Goal: Information Seeking & Learning: Learn about a topic

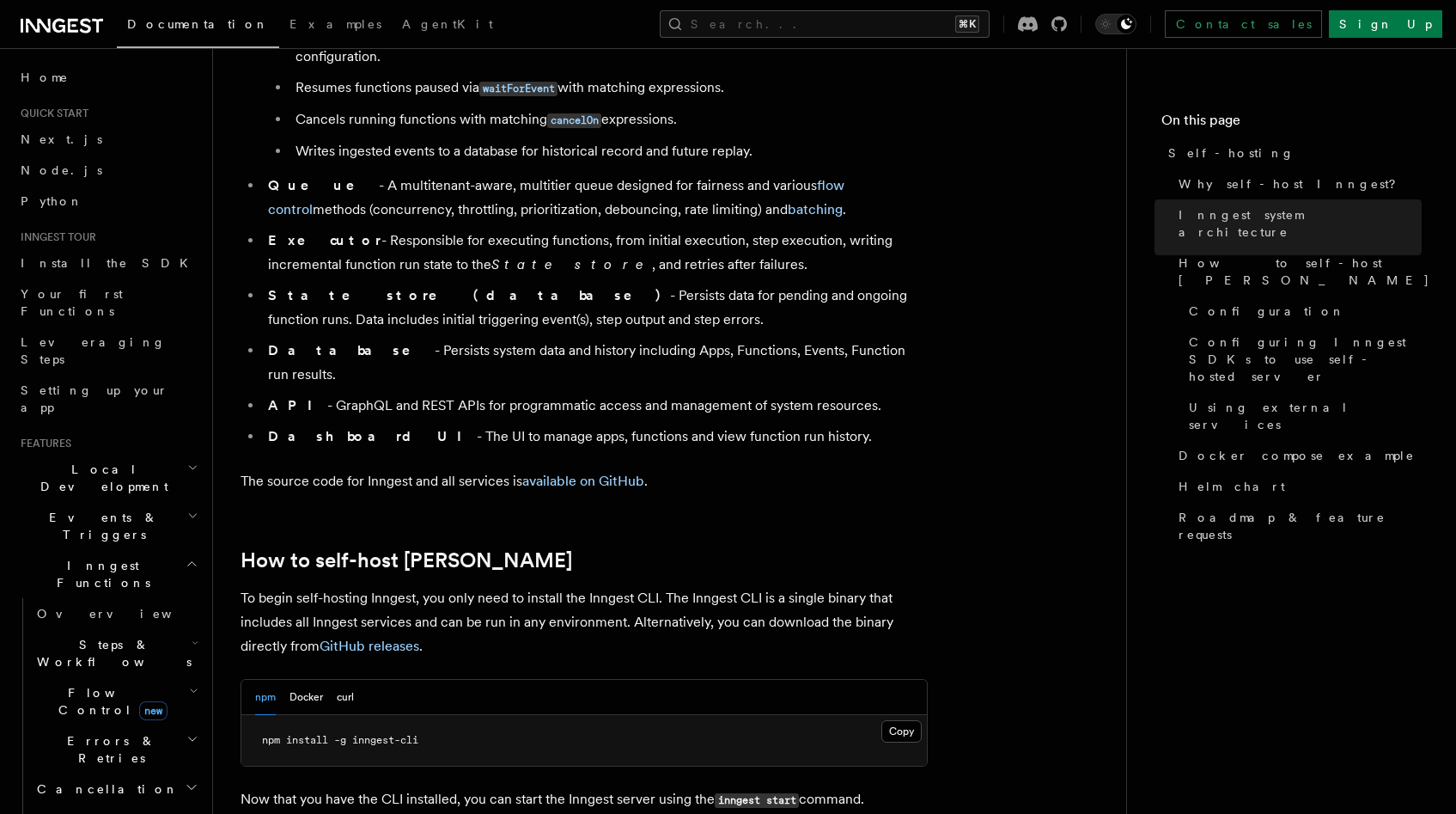
scroll to position [1260, 0]
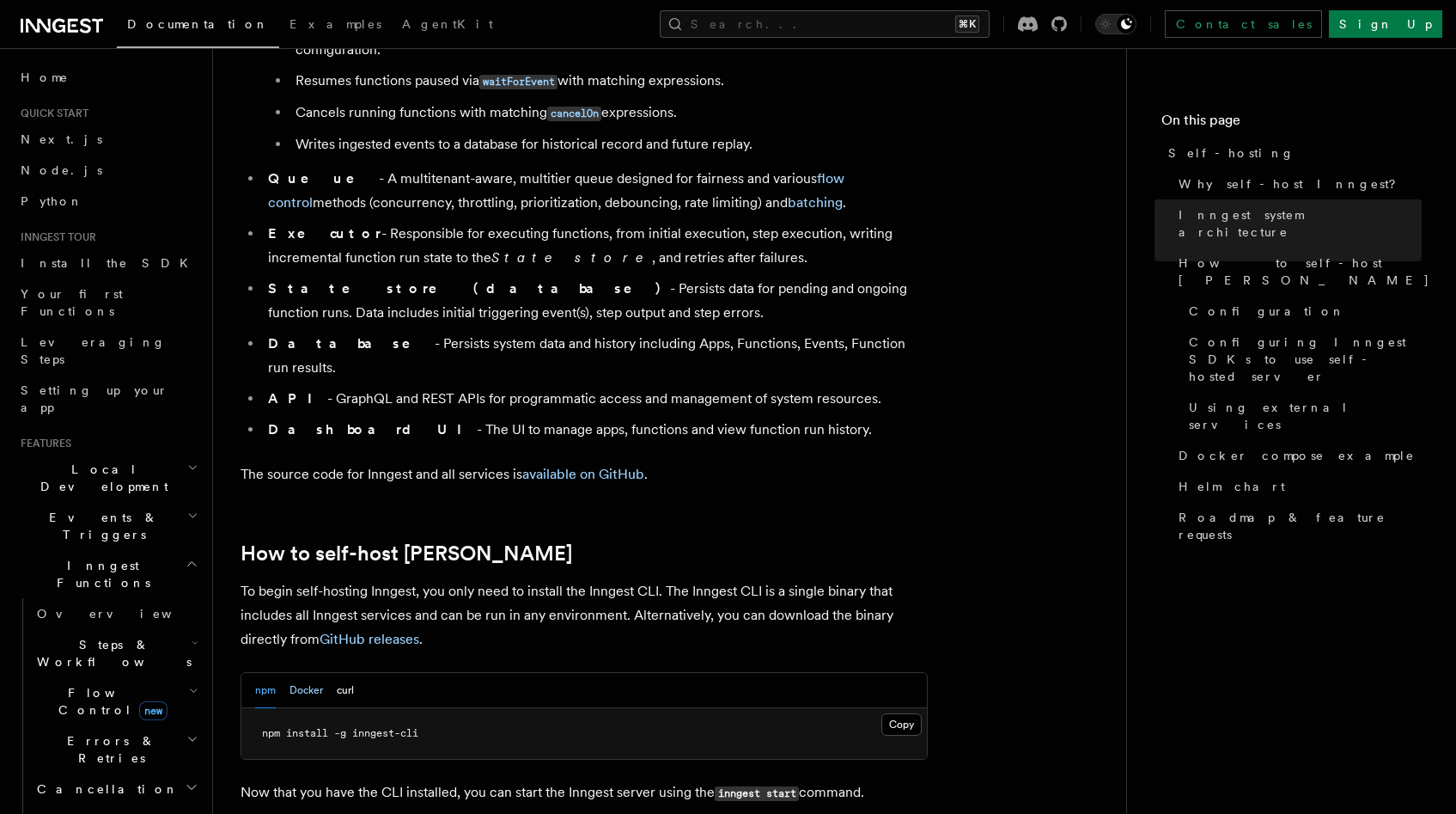
click at [311, 673] on button "Docker" at bounding box center [306, 690] width 33 height 35
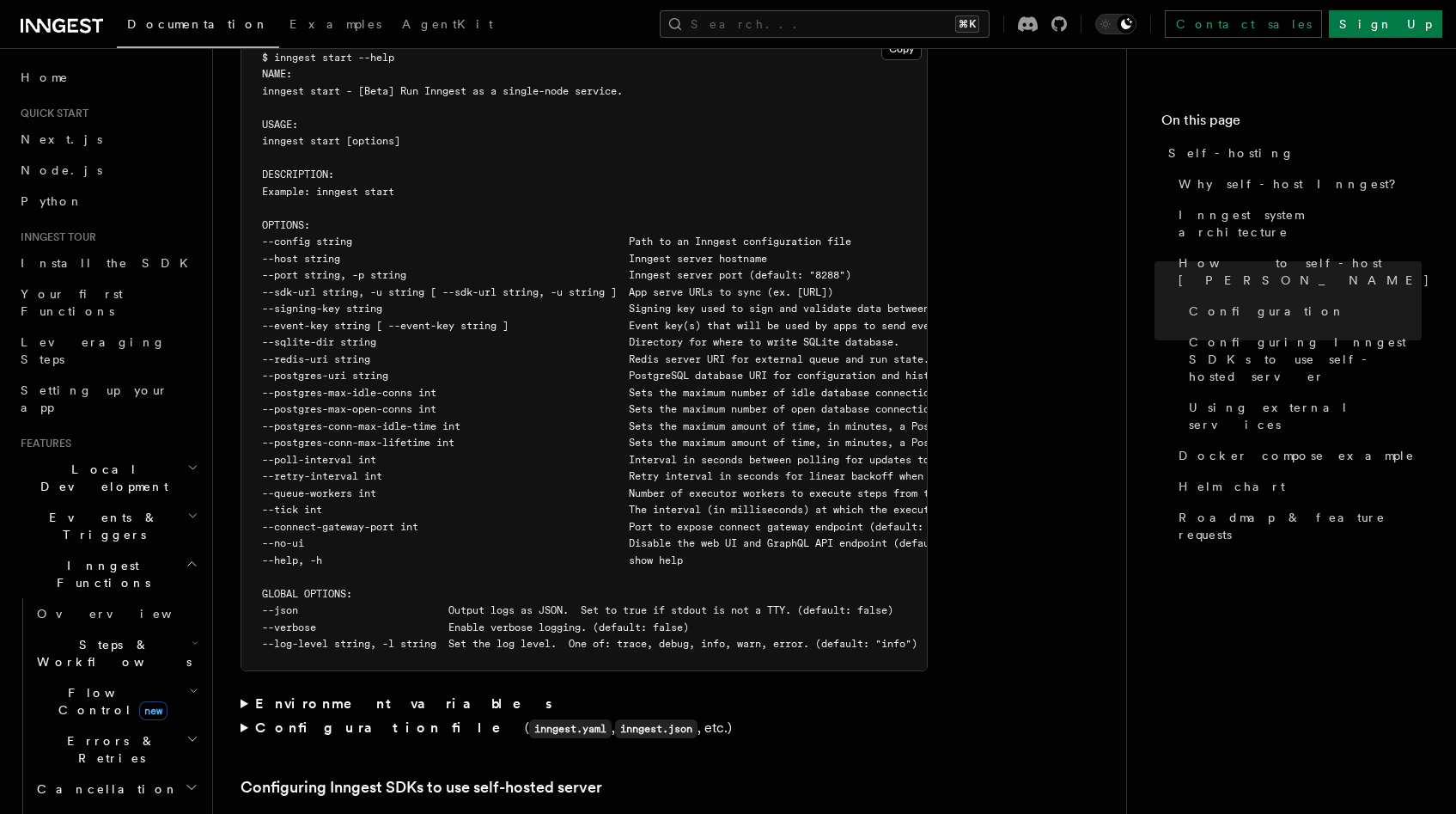
scroll to position [3159, 0]
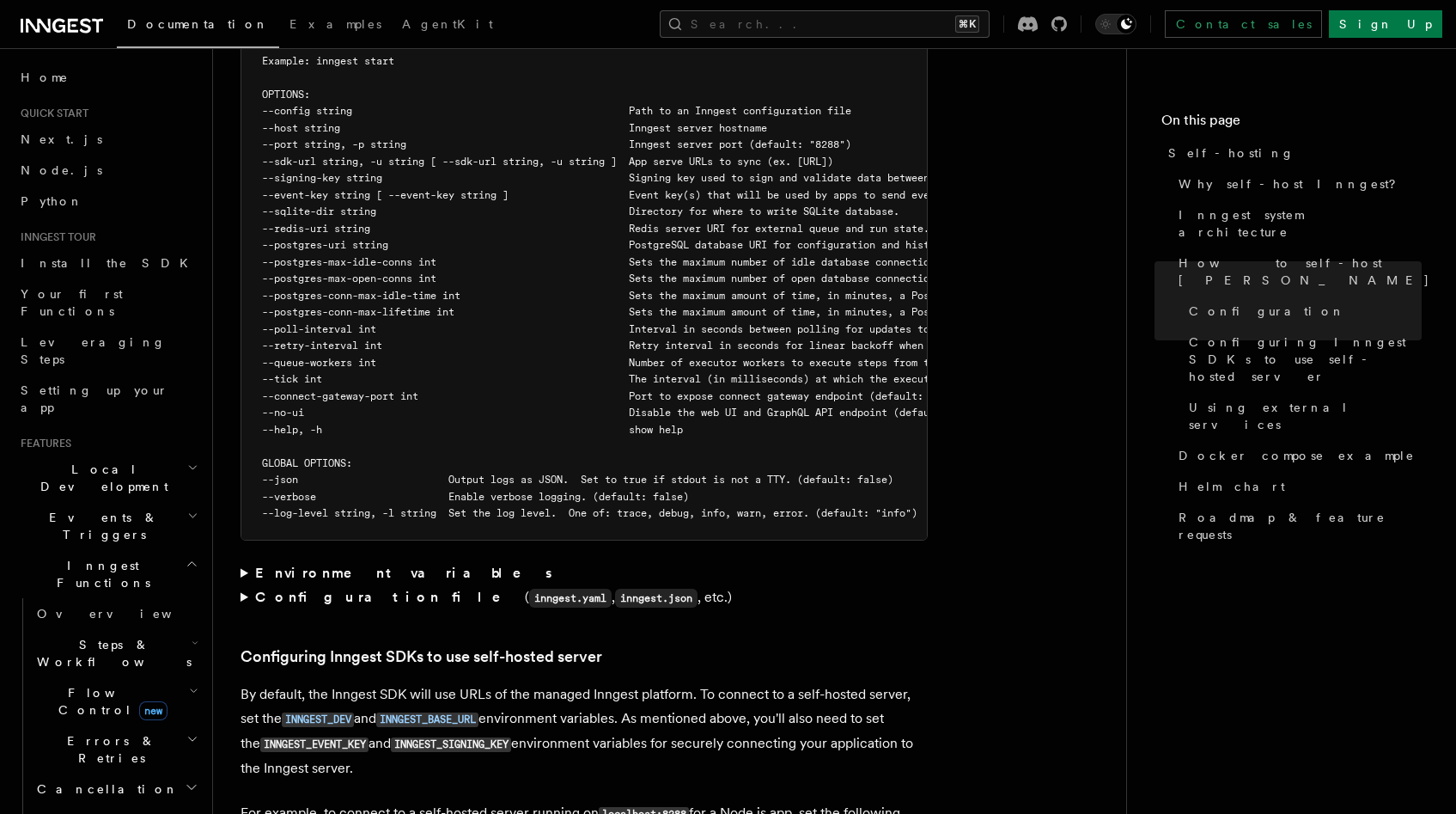
click at [243, 585] on summary "Configuration file ( inngest.yaml , inngest.json , etc.)" at bounding box center [583, 598] width 687 height 25
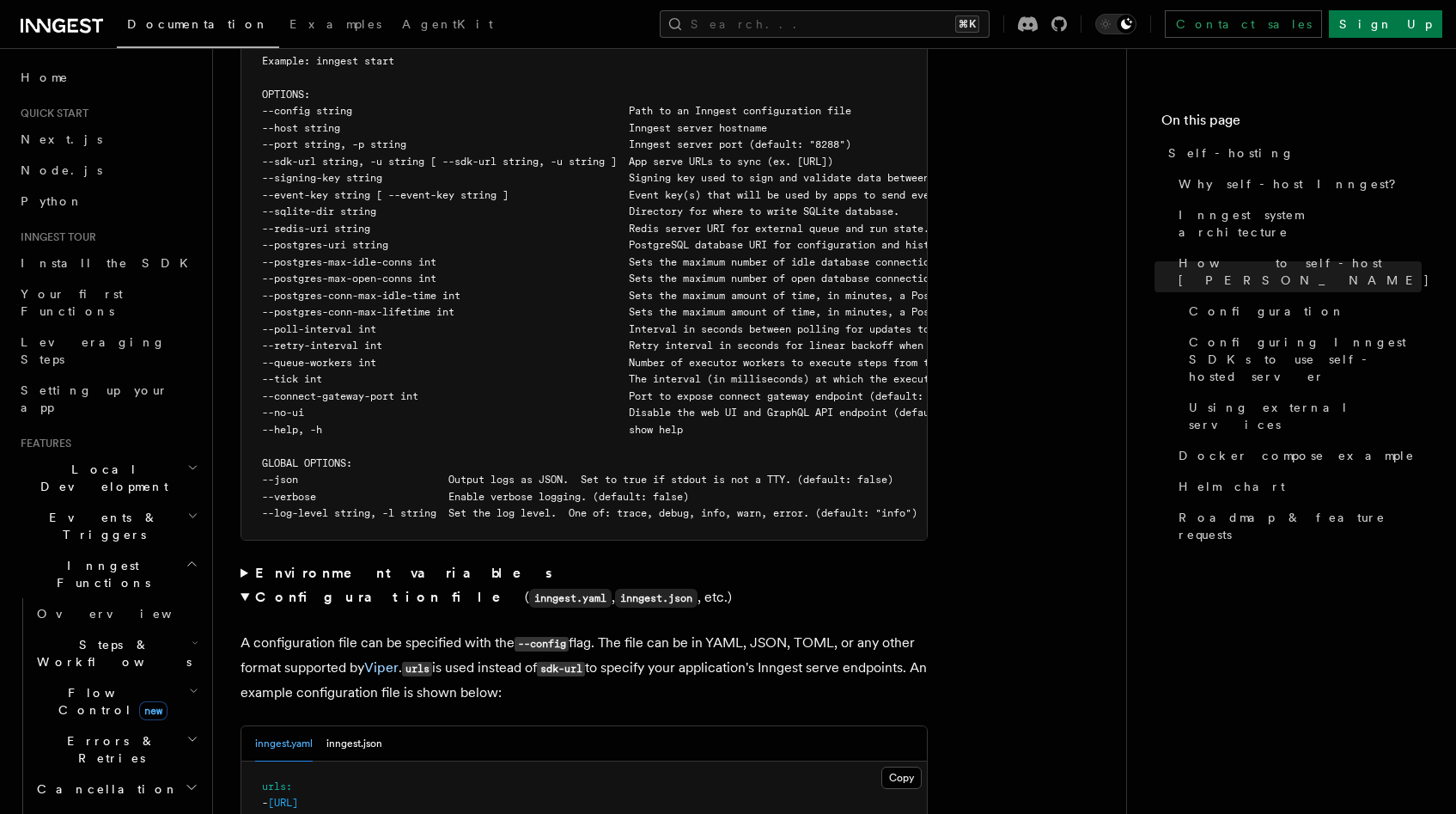
click at [251, 561] on summary "Environment variables" at bounding box center [583, 573] width 687 height 24
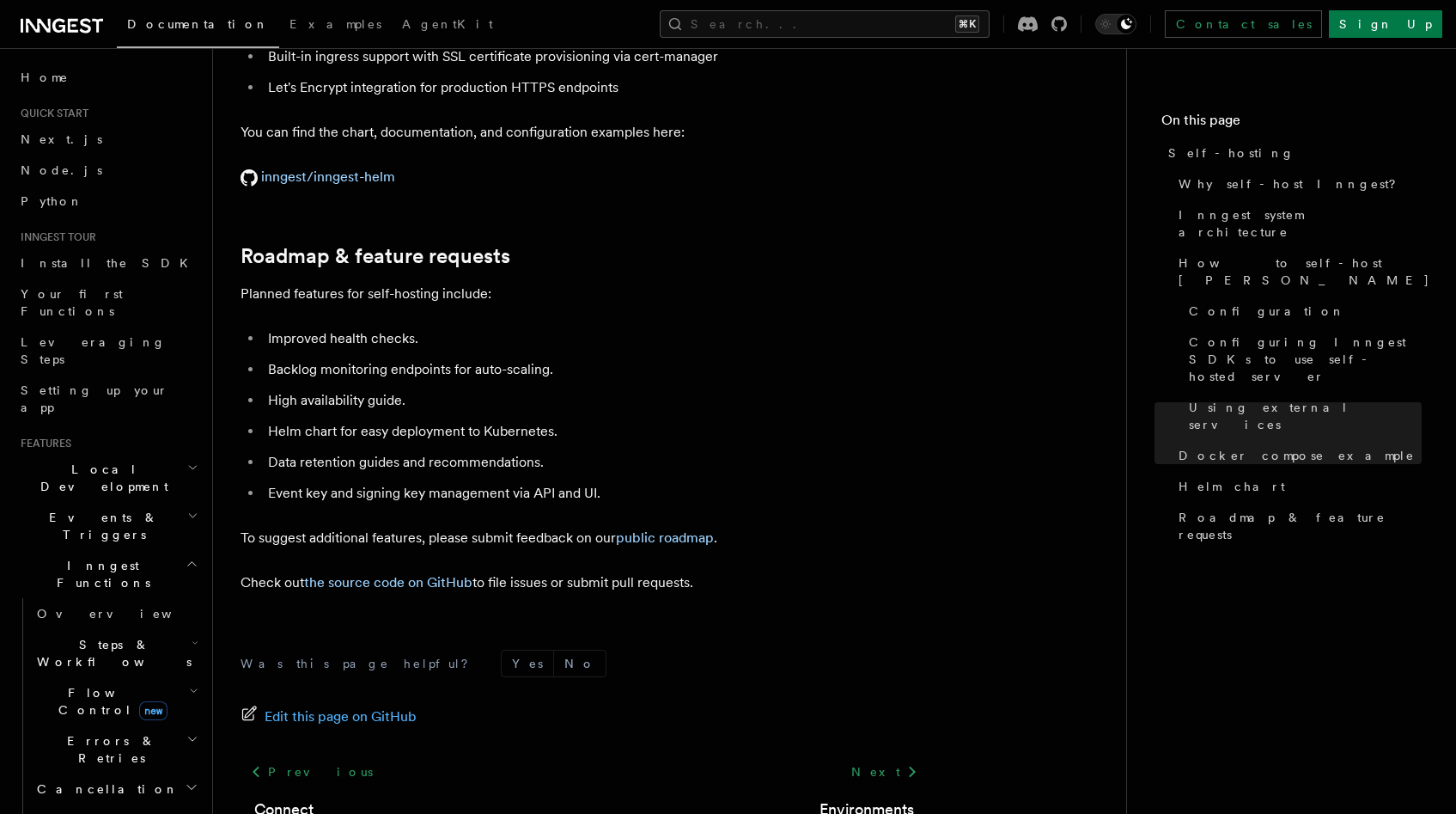
scroll to position [6978, 0]
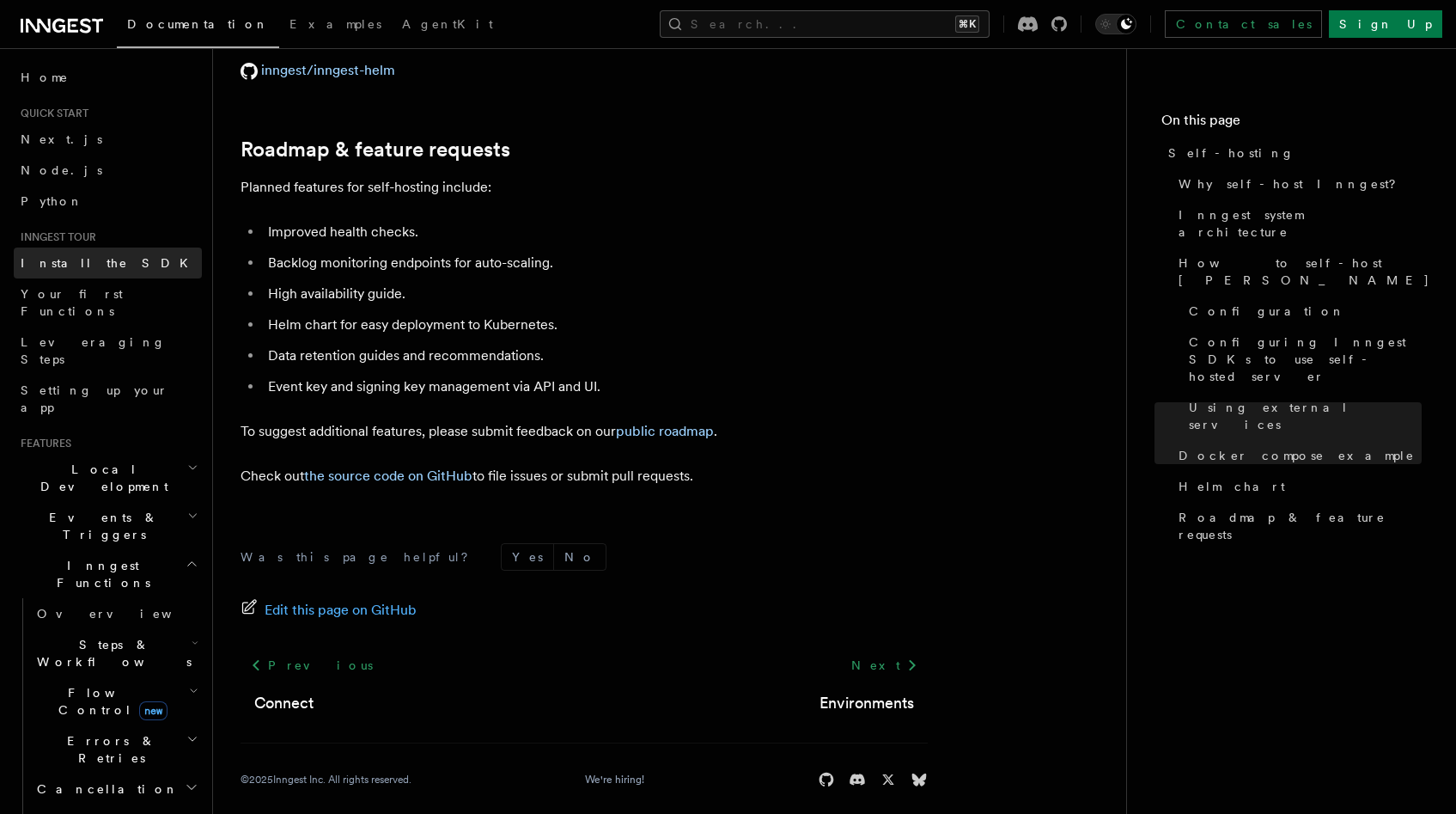
click at [136, 264] on link "Install the SDK" at bounding box center [108, 263] width 189 height 31
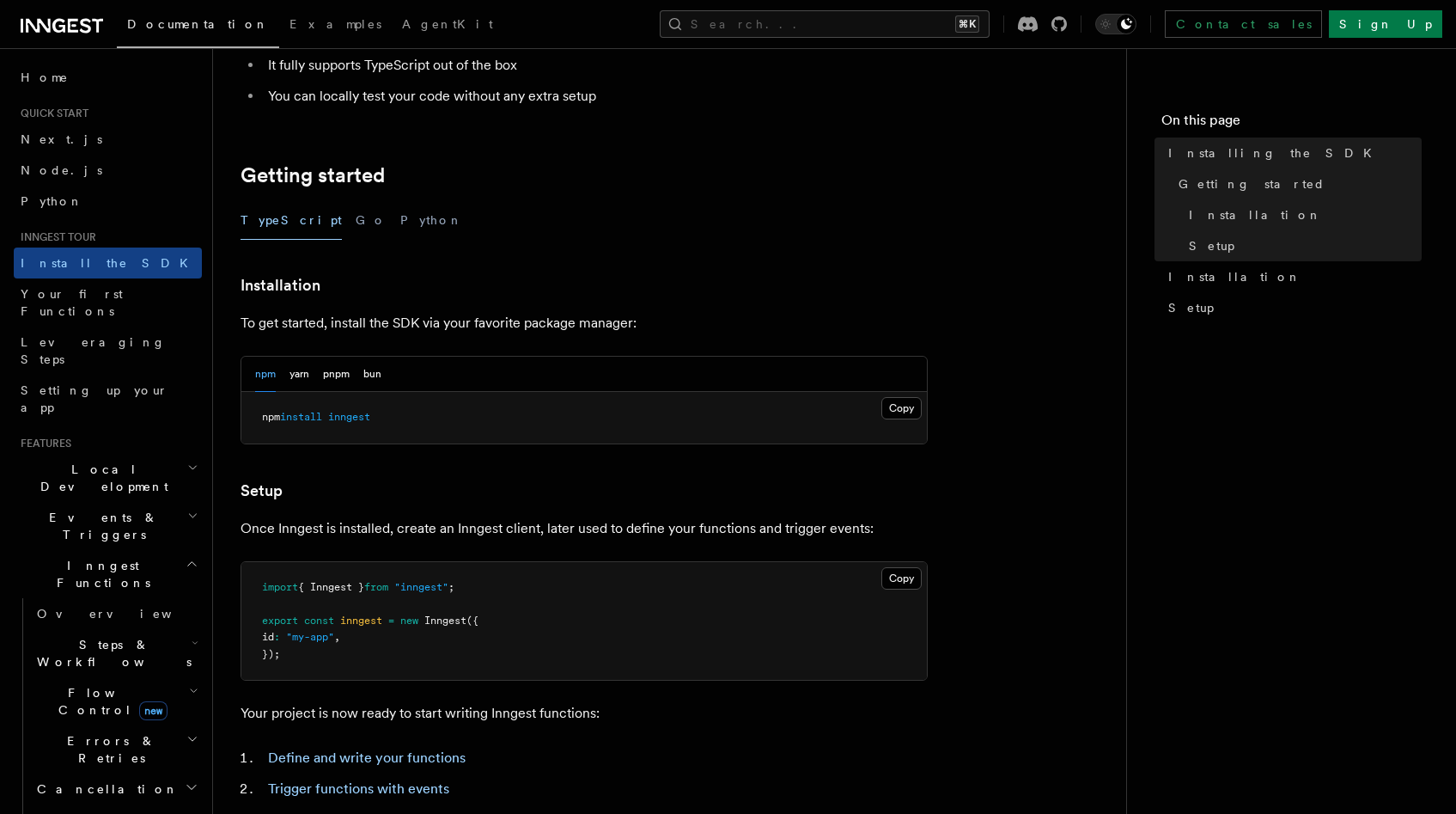
scroll to position [565, 0]
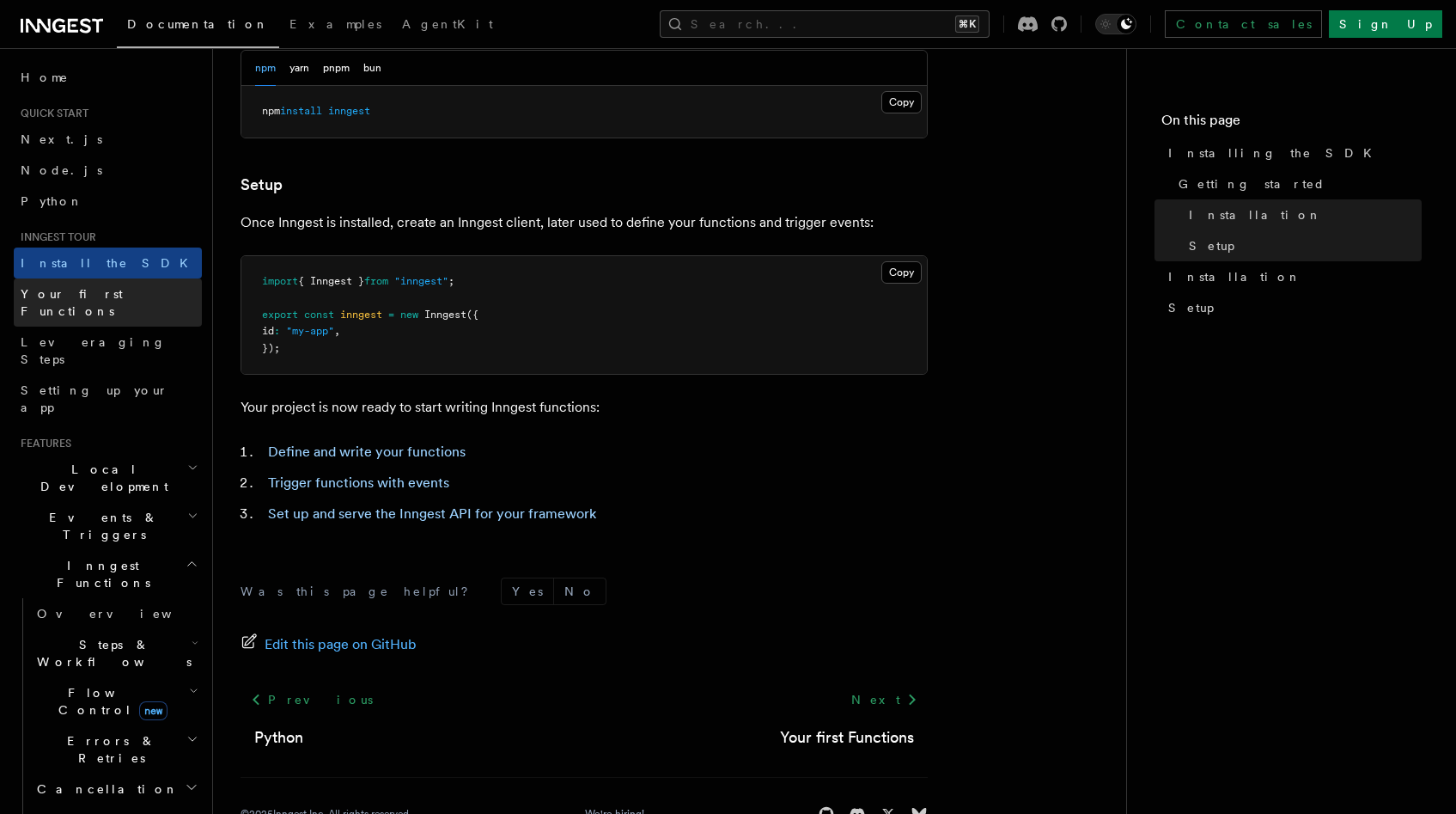
click at [112, 300] on span "Your first Functions" at bounding box center [71, 302] width 102 height 31
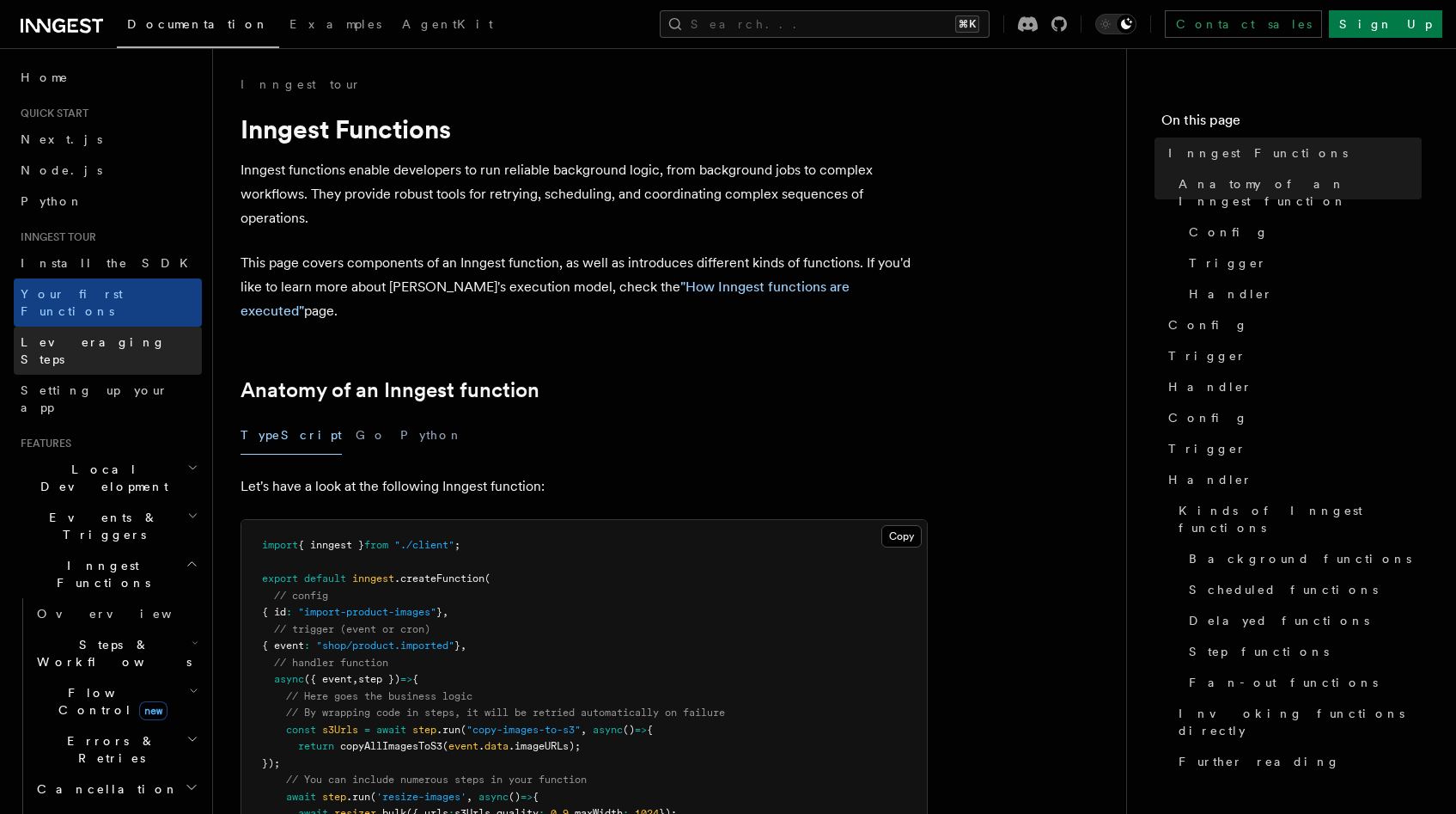
click at [115, 336] on link "Leveraging Steps" at bounding box center [108, 350] width 189 height 48
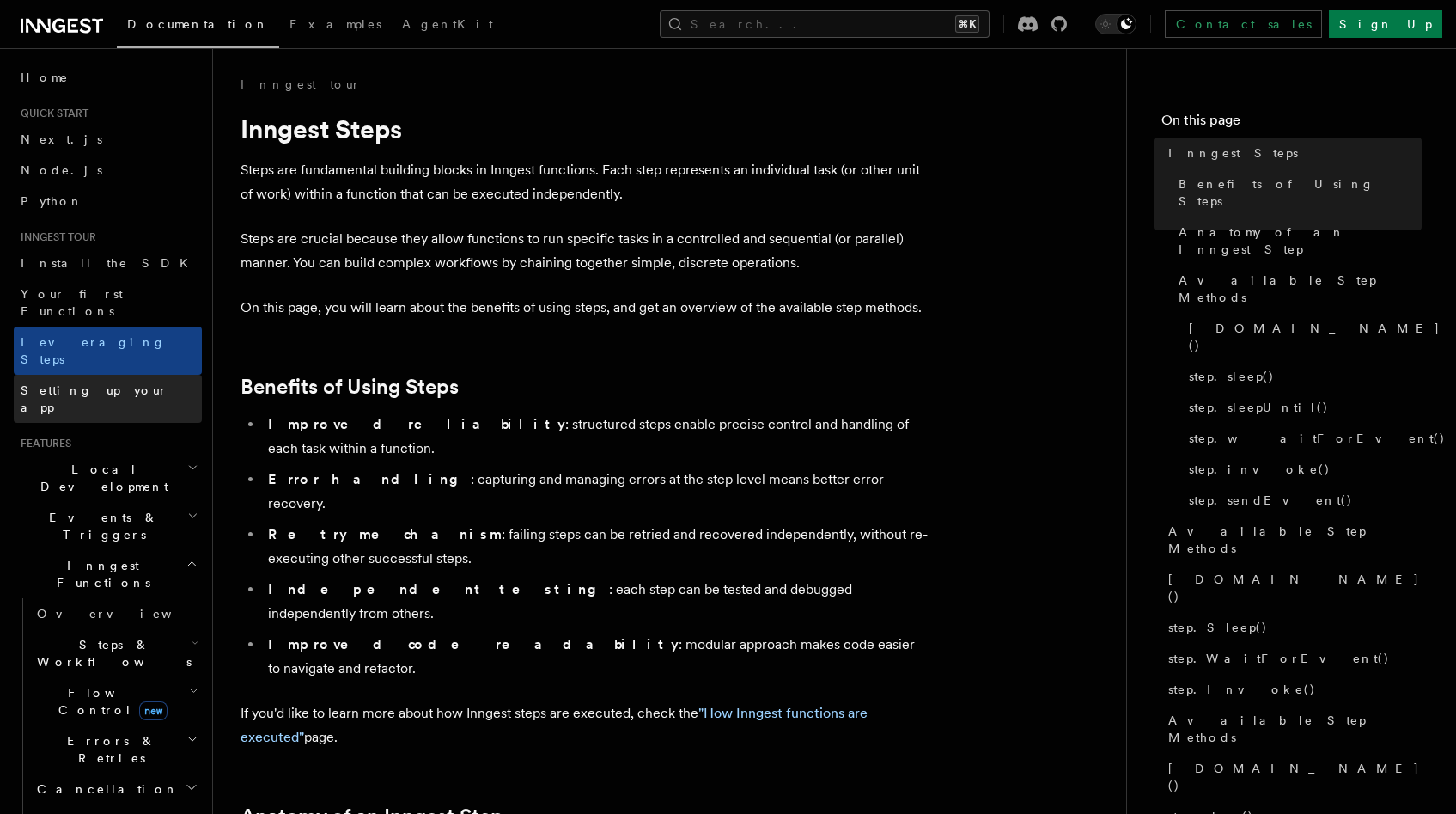
click at [109, 374] on link "Setting up your app" at bounding box center [108, 398] width 189 height 48
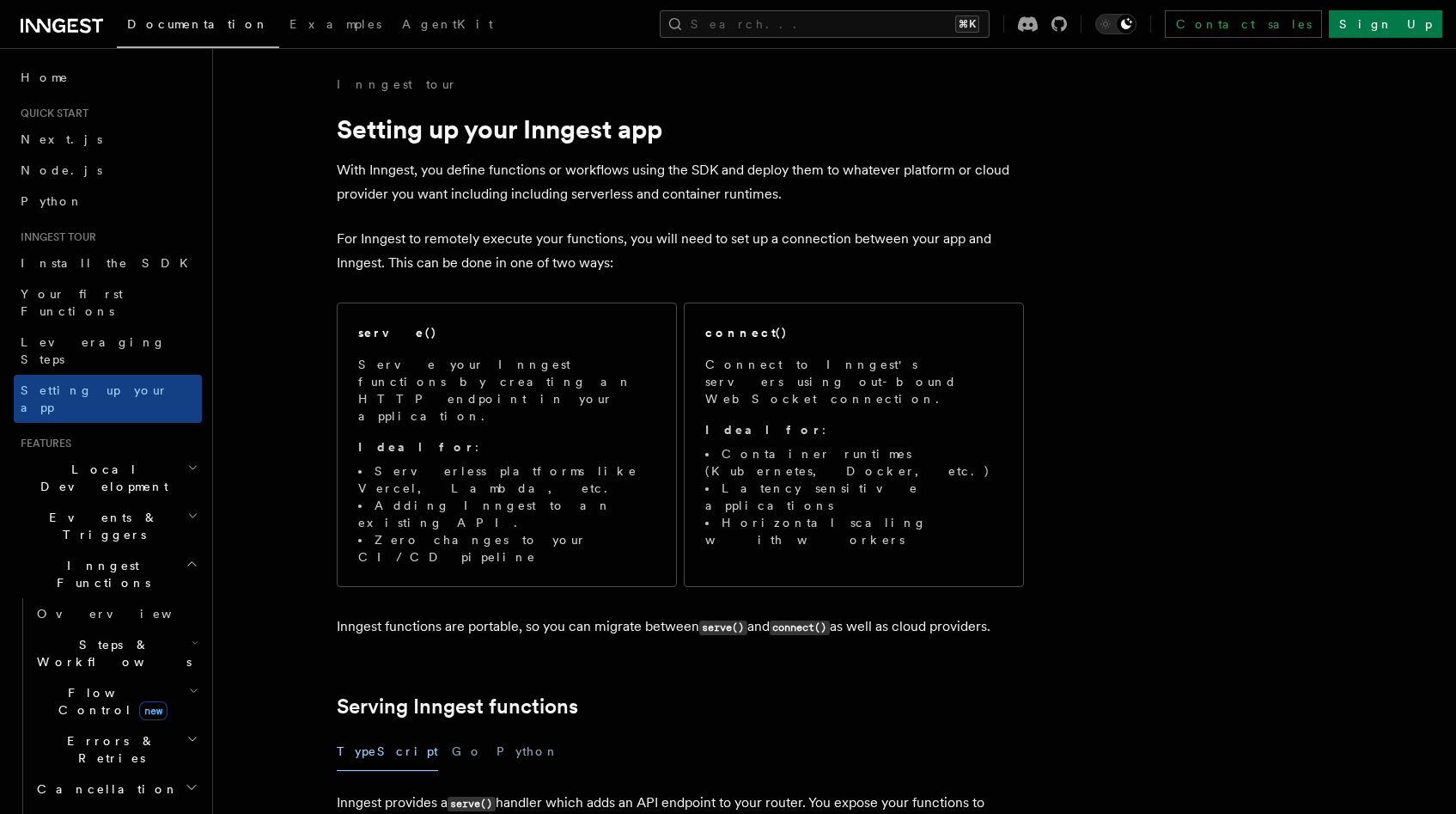
click at [105, 461] on span "Local Development" at bounding box center [100, 478] width 173 height 34
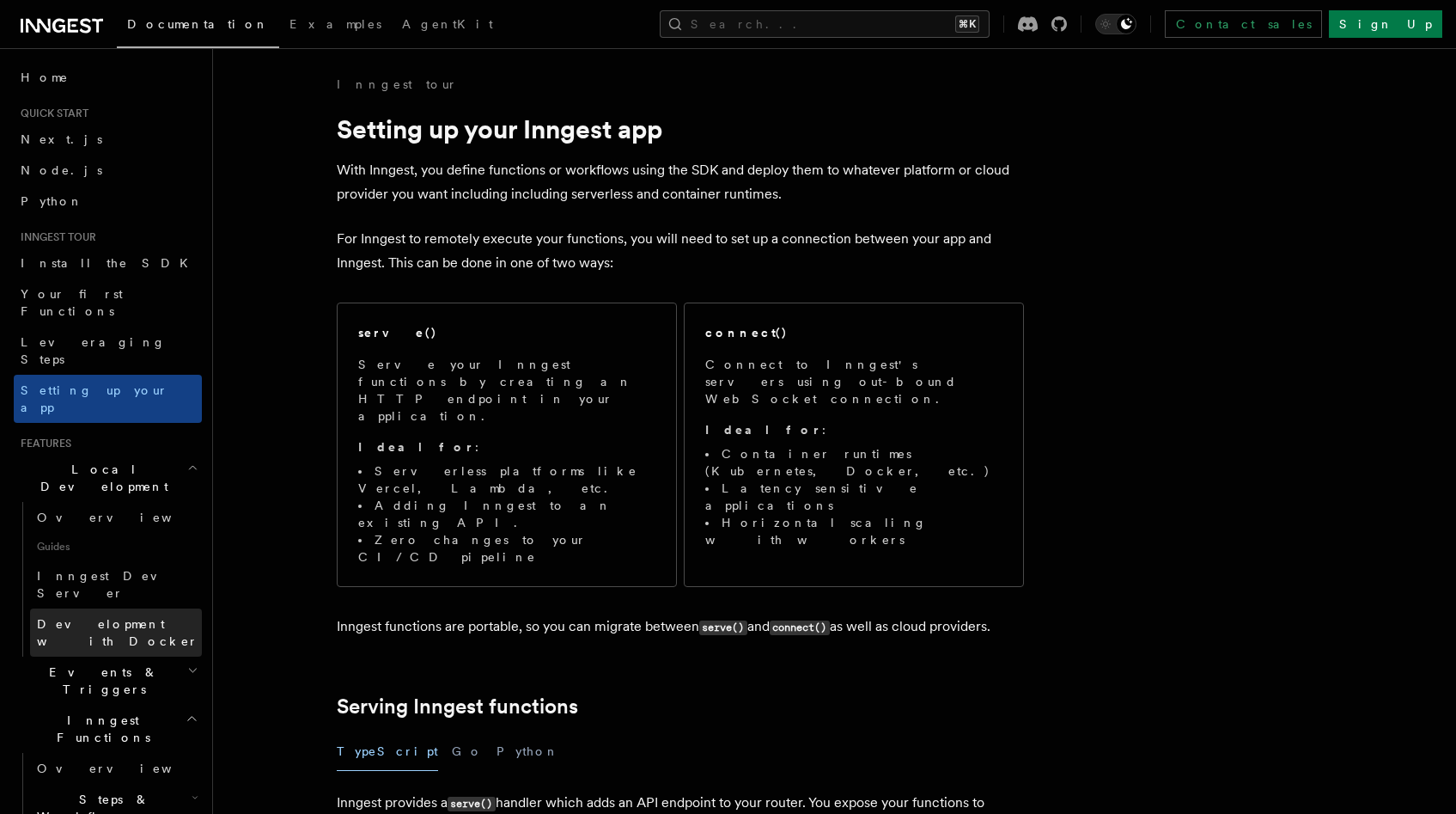
click at [108, 617] on span "Development with Docker" at bounding box center [118, 632] width 161 height 31
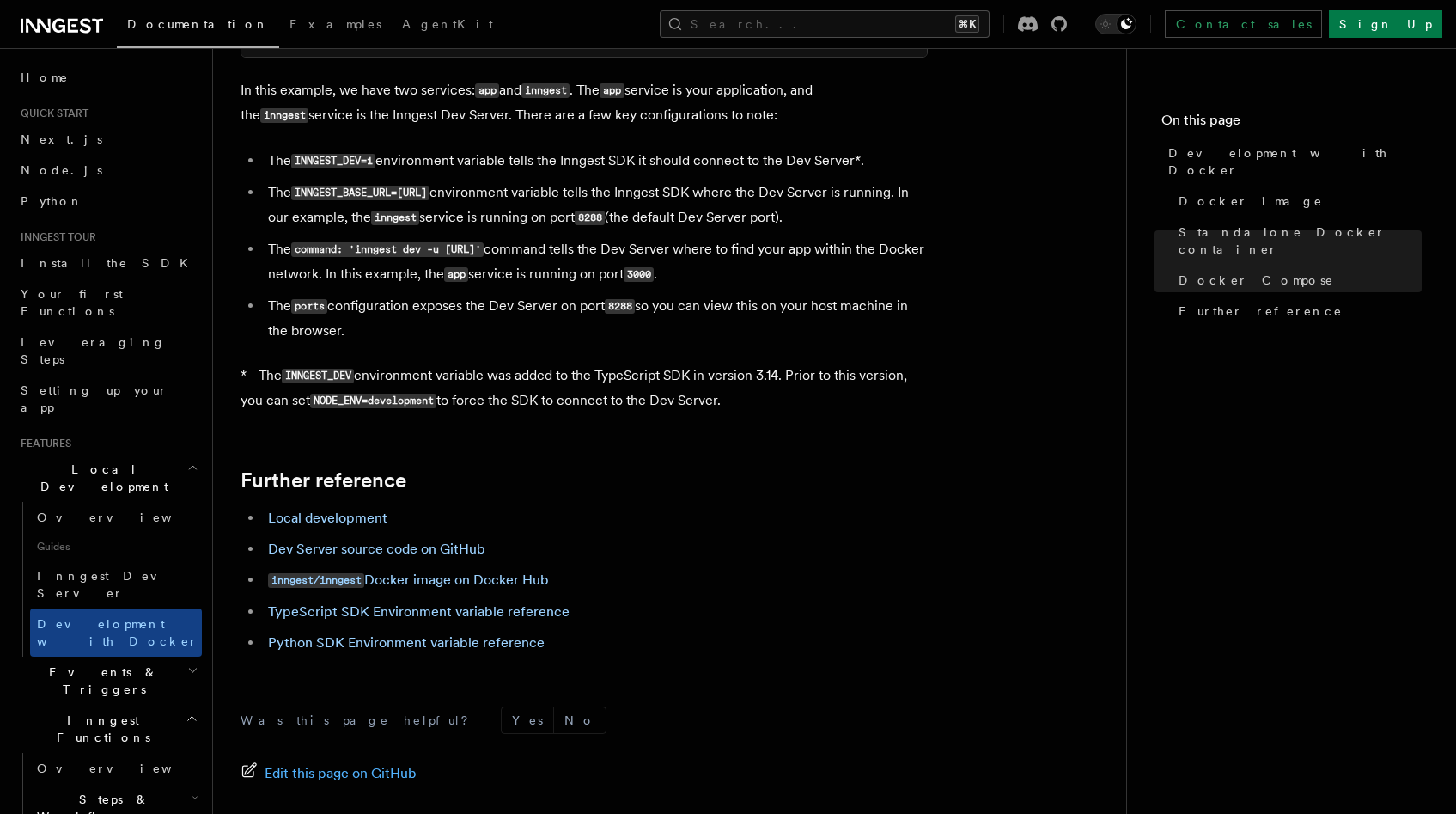
scroll to position [1674, 0]
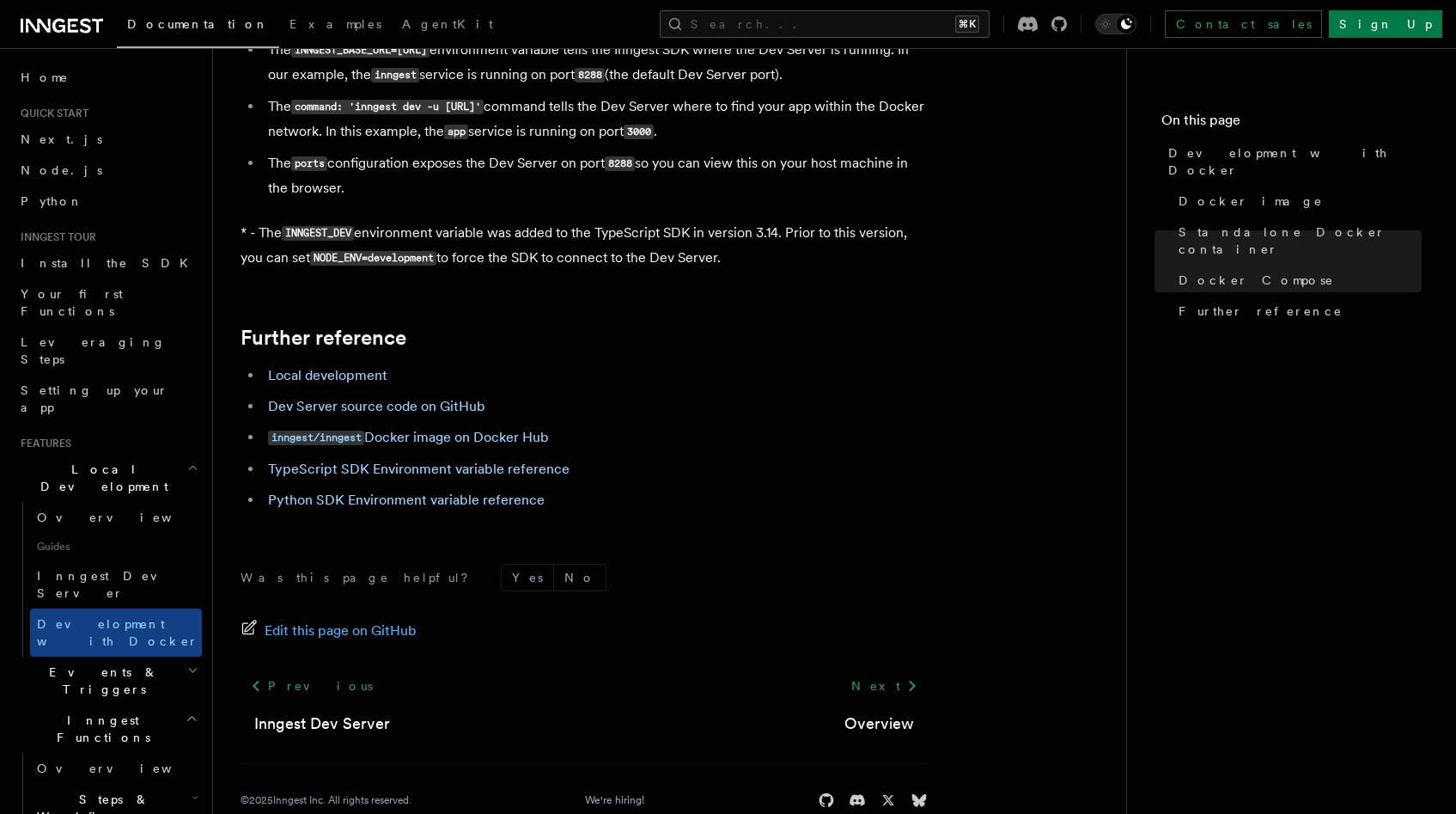
click at [120, 656] on h2 "Events & Triggers" at bounding box center [108, 680] width 189 height 48
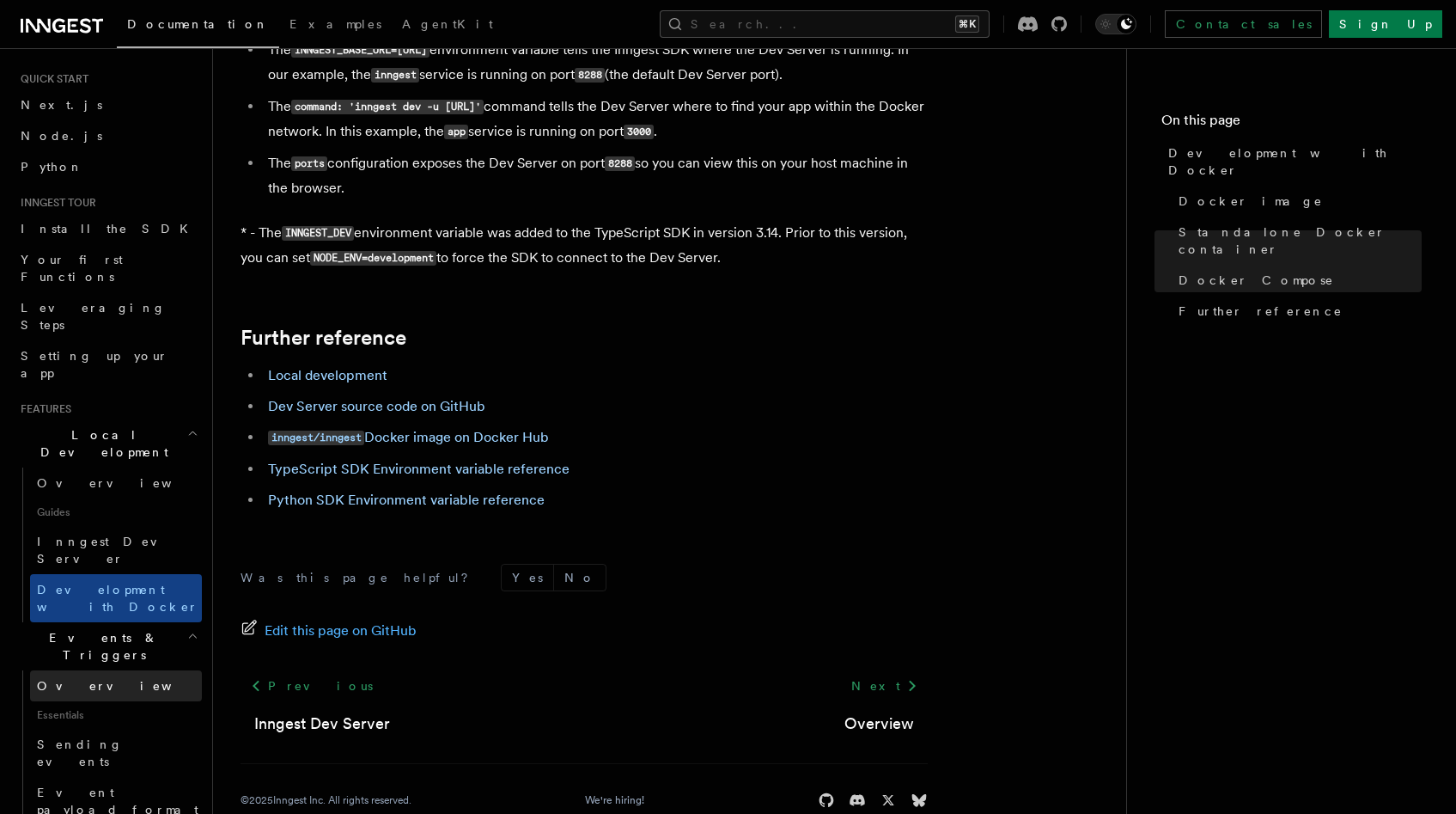
click at [107, 670] on link "Overview" at bounding box center [116, 686] width 172 height 31
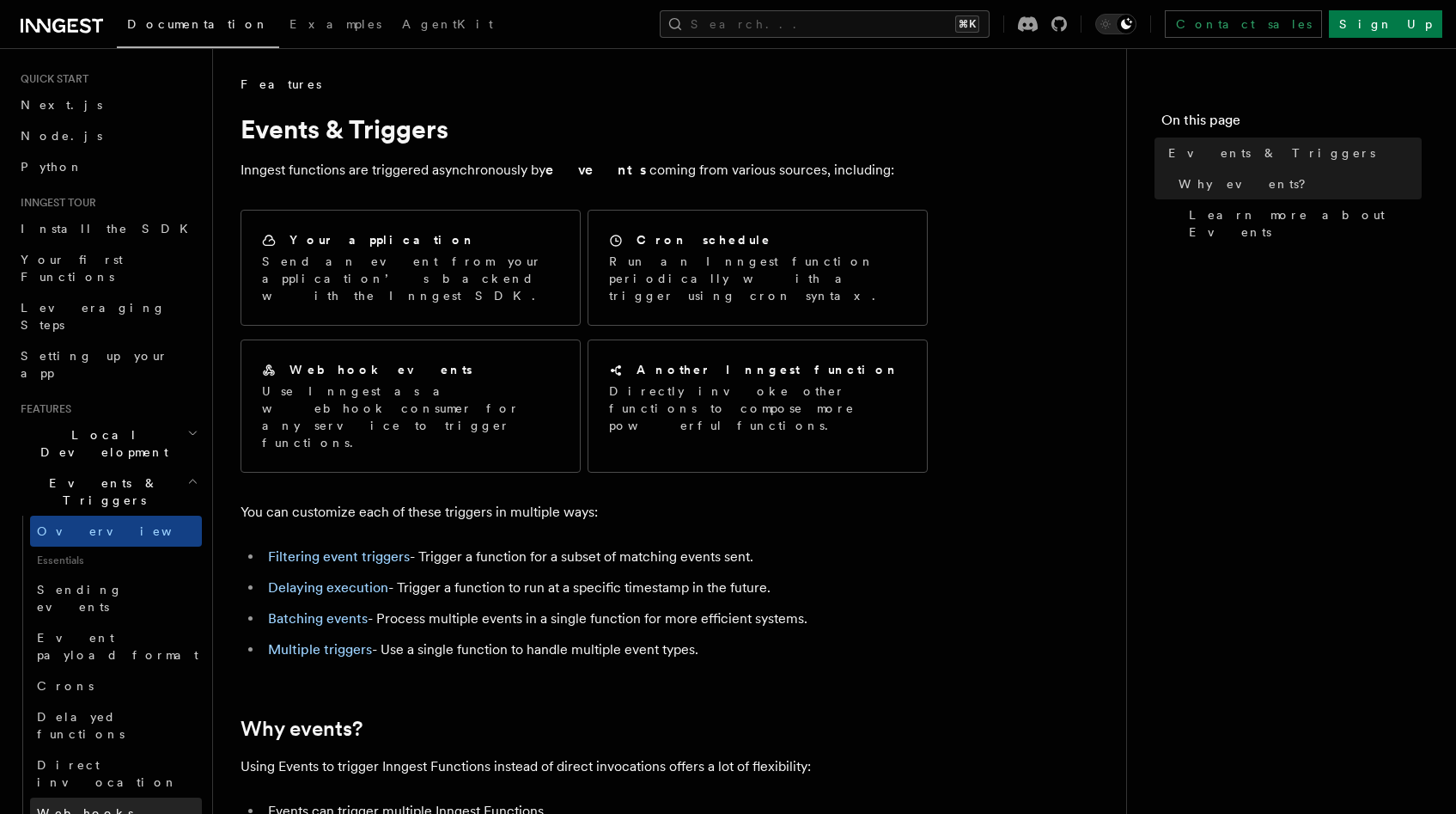
click at [107, 797] on link "Webhooks" at bounding box center [116, 813] width 172 height 31
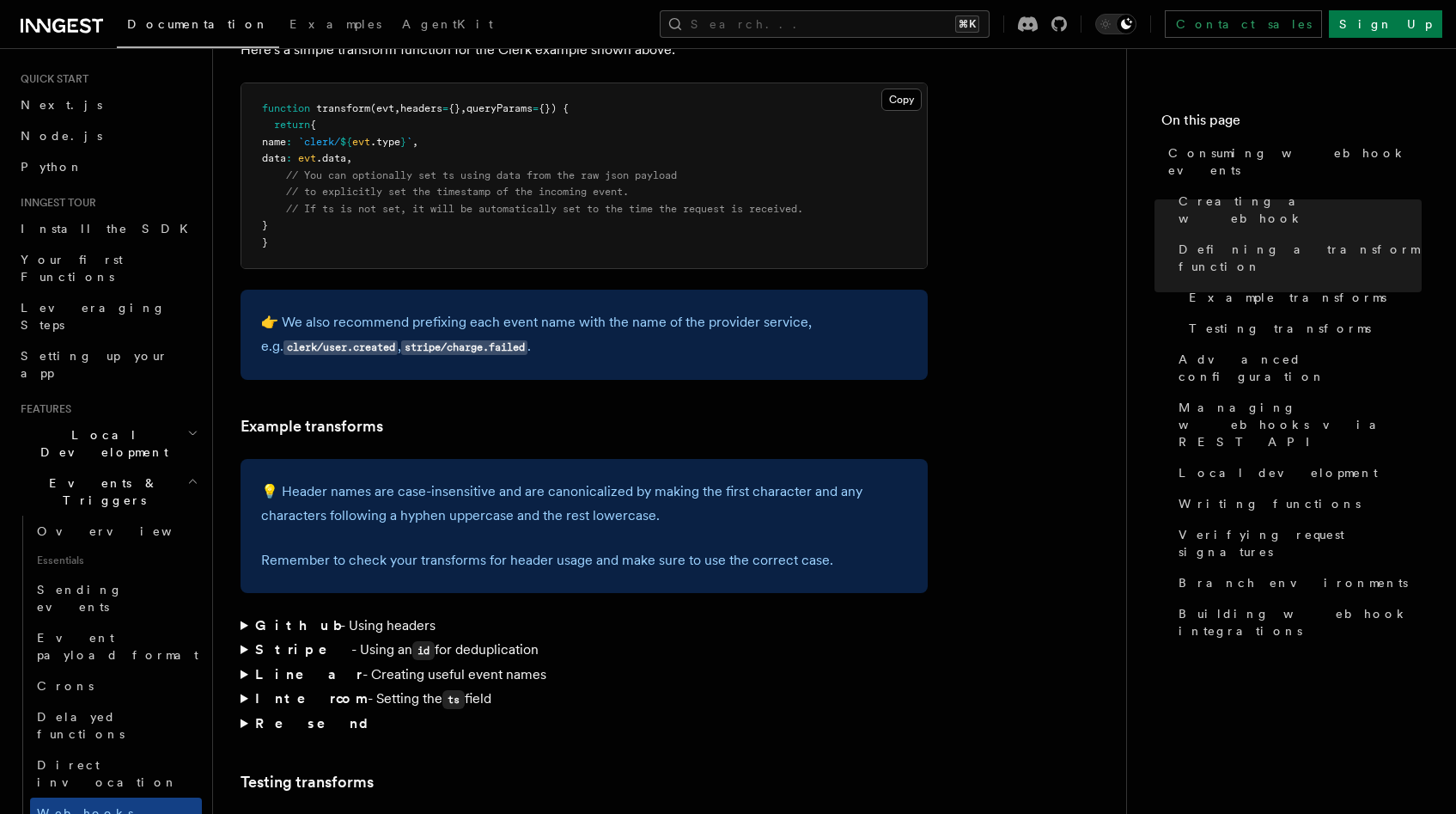
scroll to position [2481, 0]
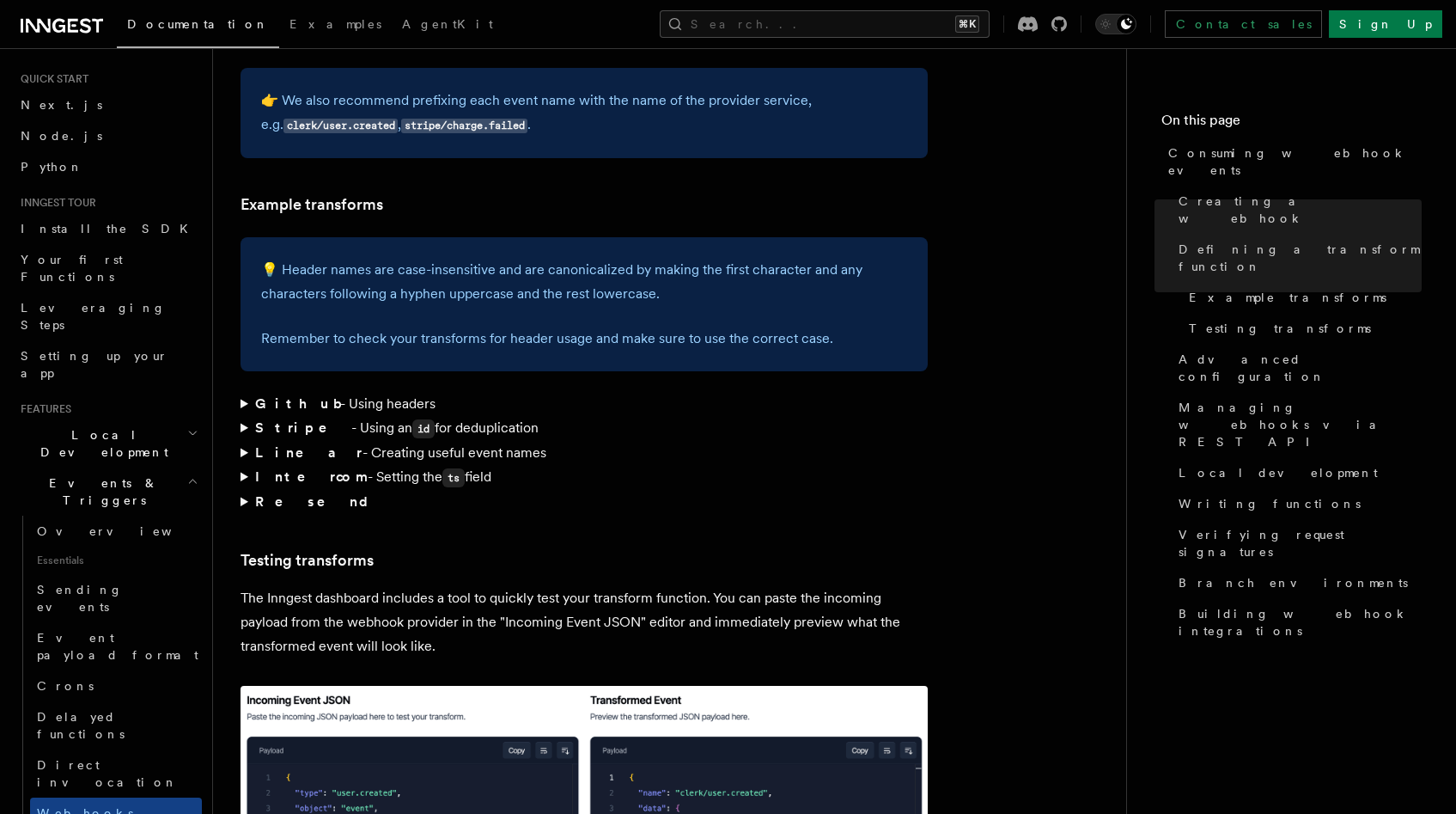
click at [272, 419] on strong "Stripe" at bounding box center [302, 427] width 96 height 17
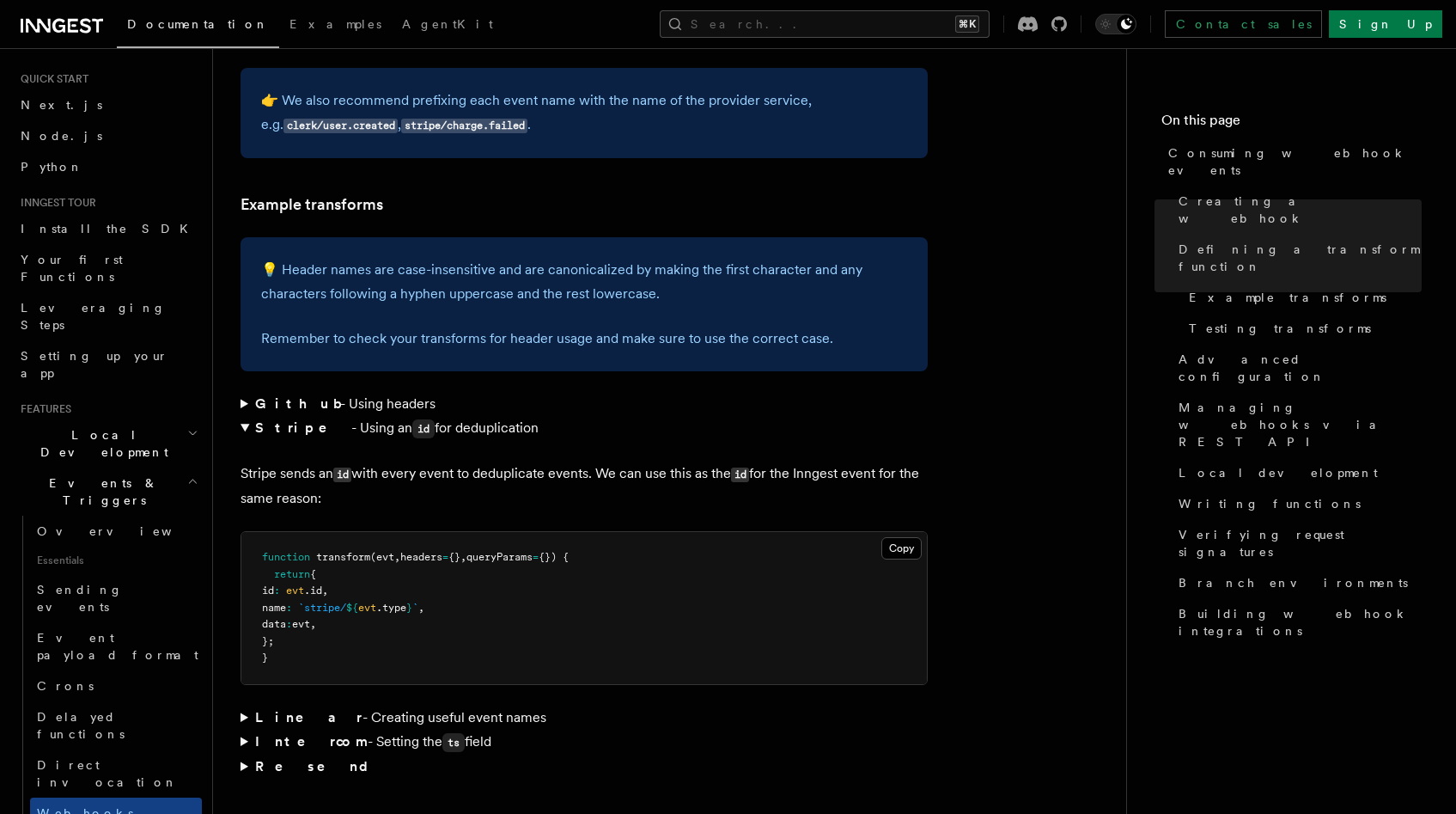
click at [260, 419] on strong "Stripe" at bounding box center [302, 427] width 96 height 17
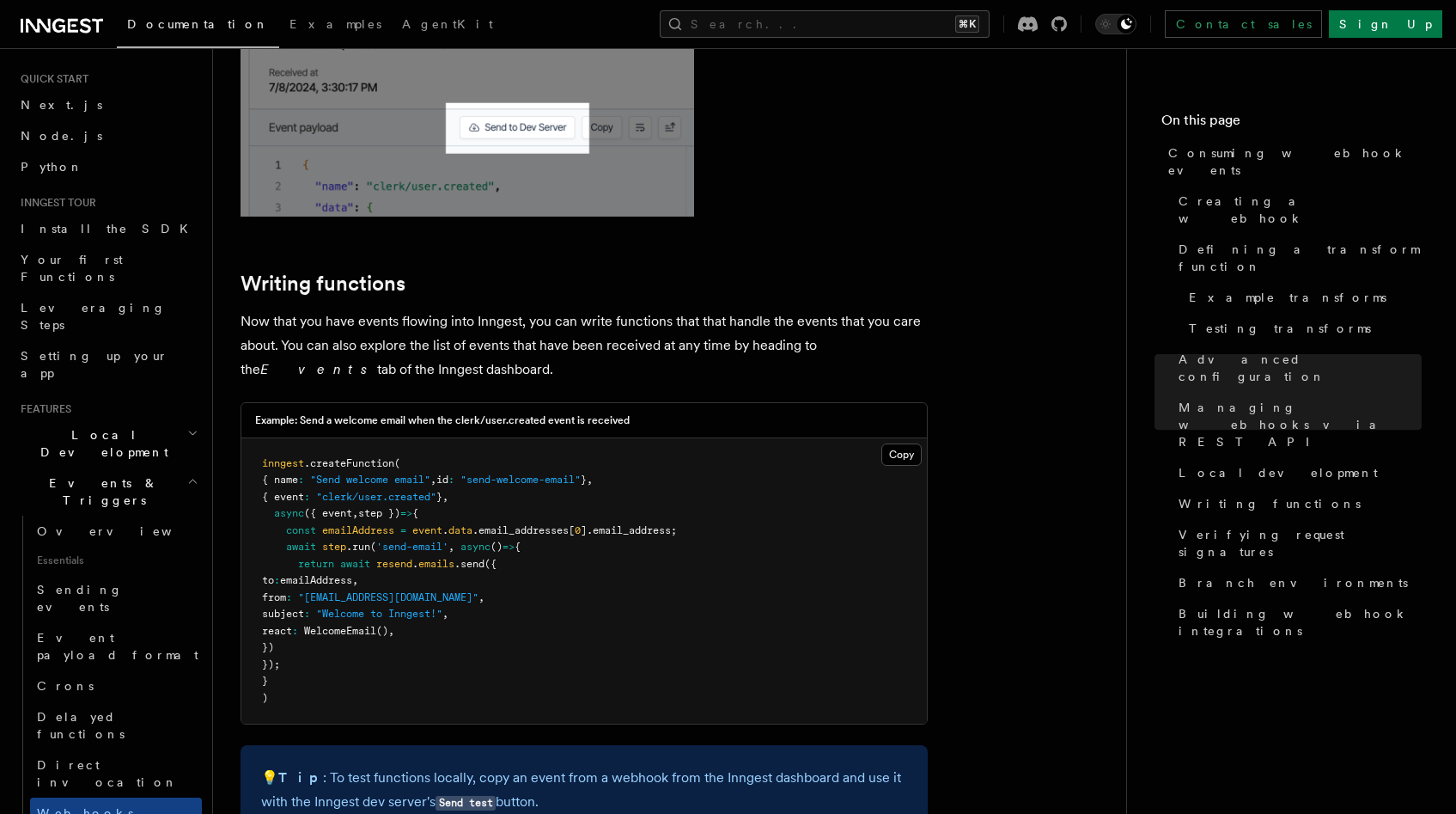
scroll to position [4315, 0]
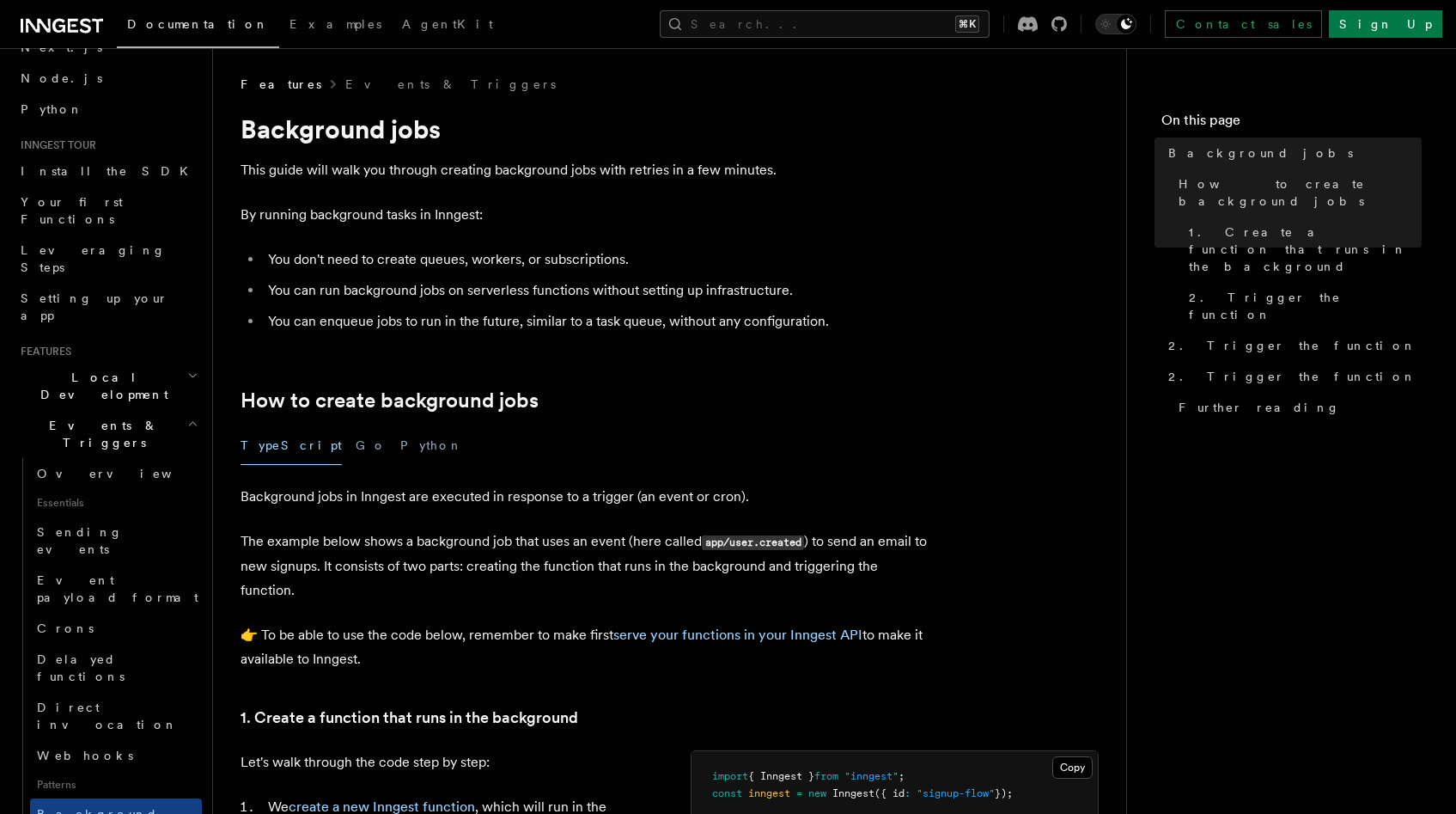
scroll to position [177, 0]
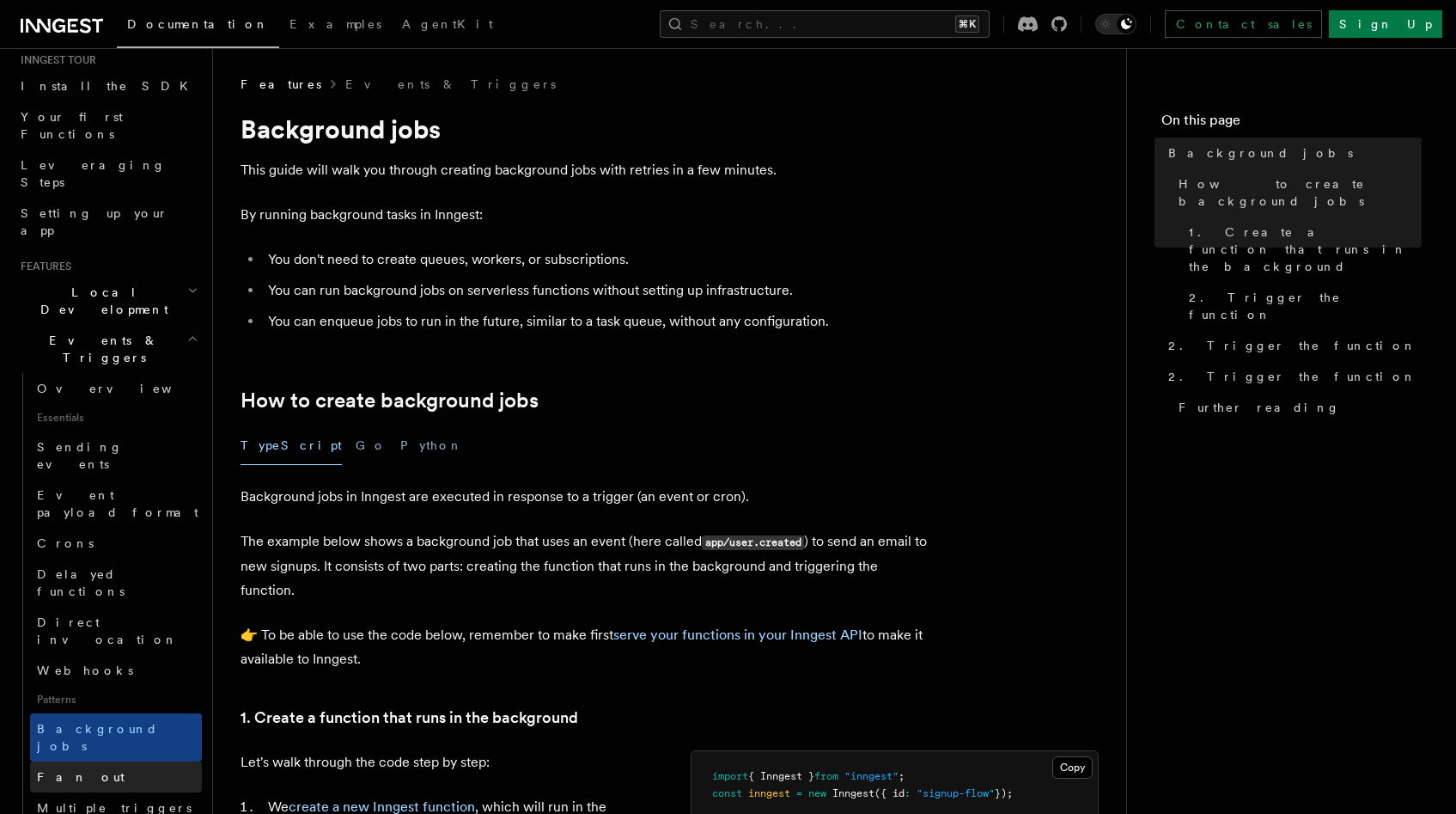
click at [118, 761] on link "Fan out" at bounding box center [116, 777] width 172 height 31
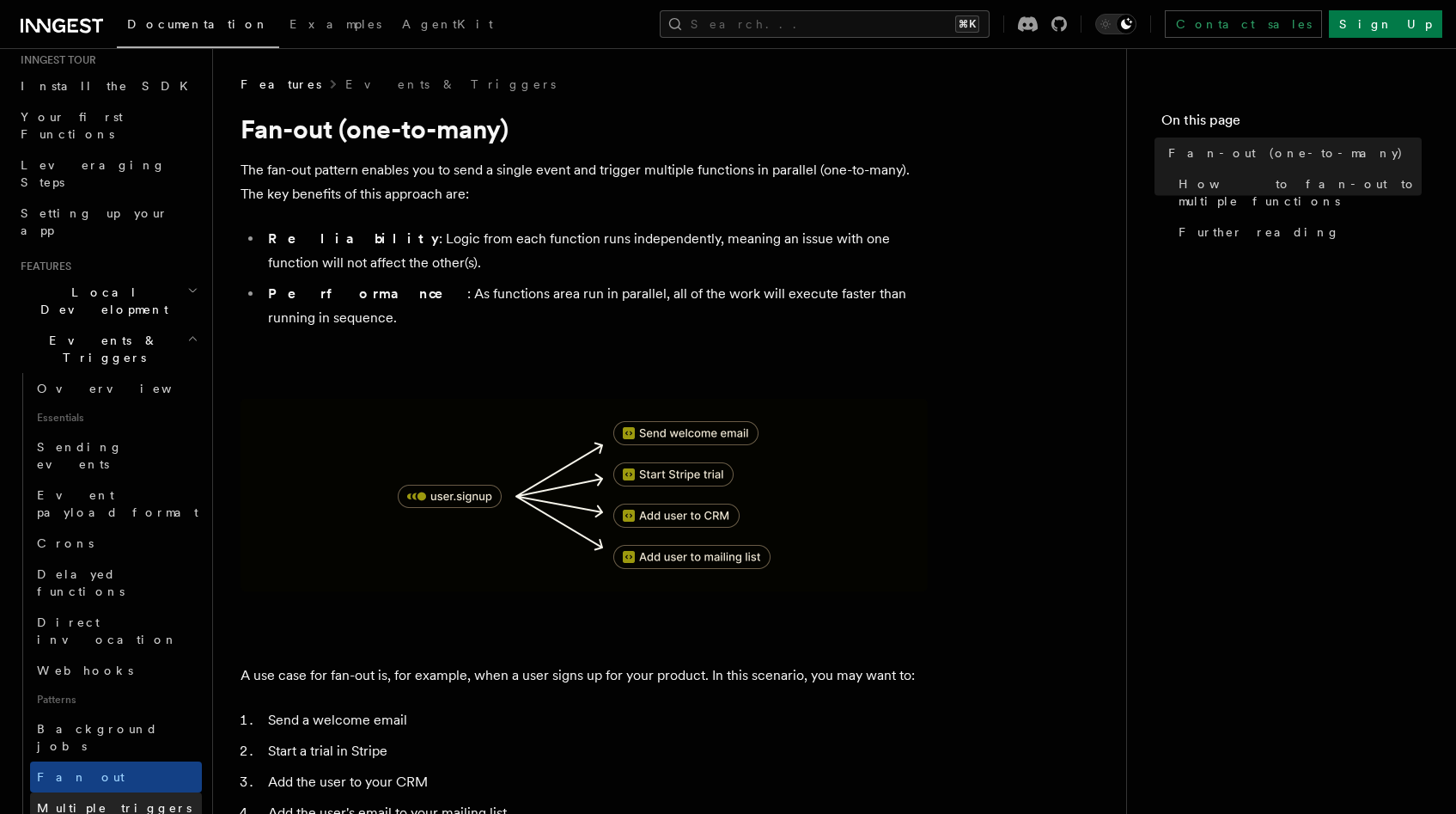
click at [114, 800] on span "Multiple triggers & wildcards" at bounding box center [118, 816] width 162 height 31
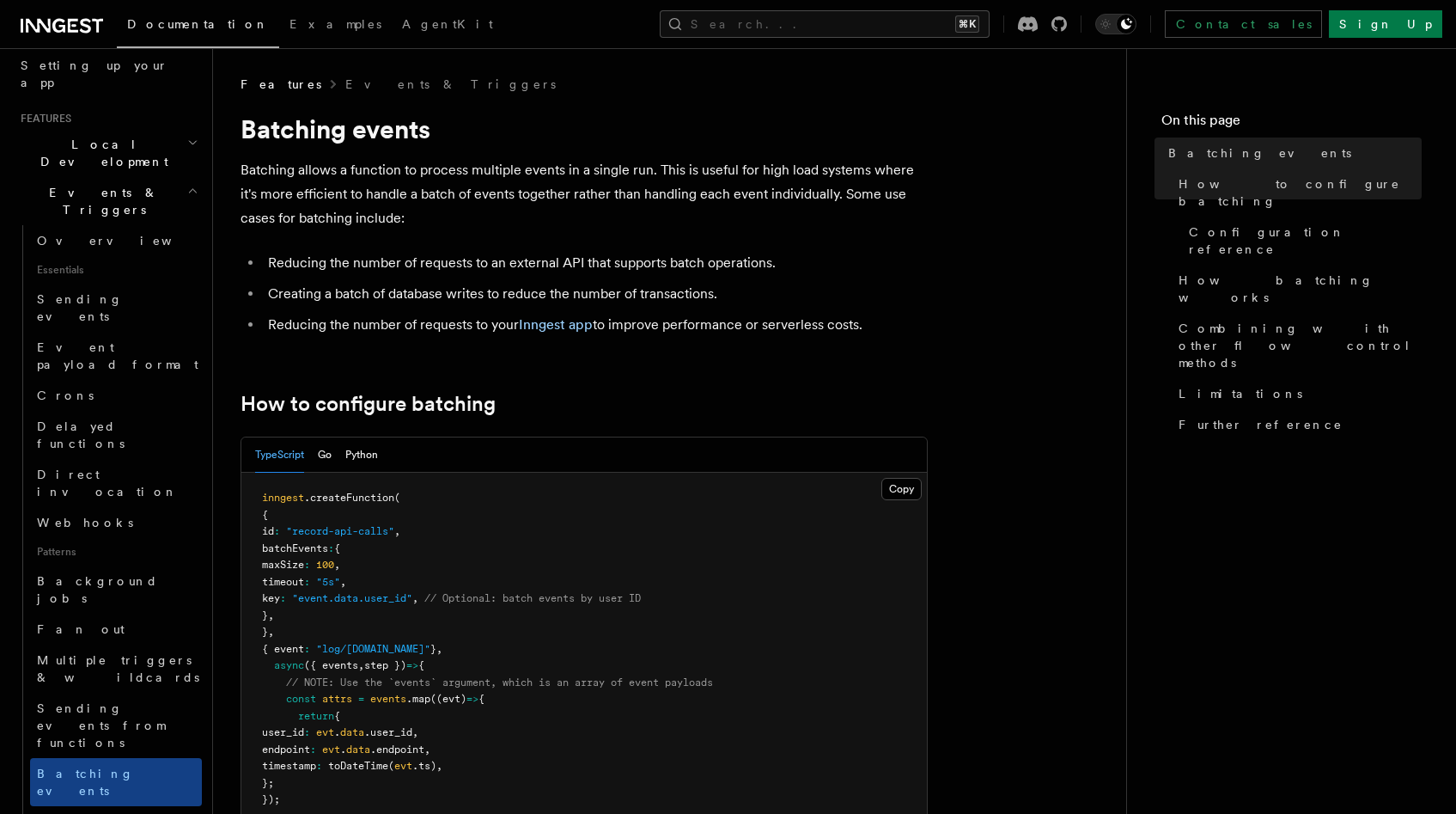
scroll to position [326, 0]
click at [124, 813] on span "Writing expression" at bounding box center [86, 830] width 98 height 31
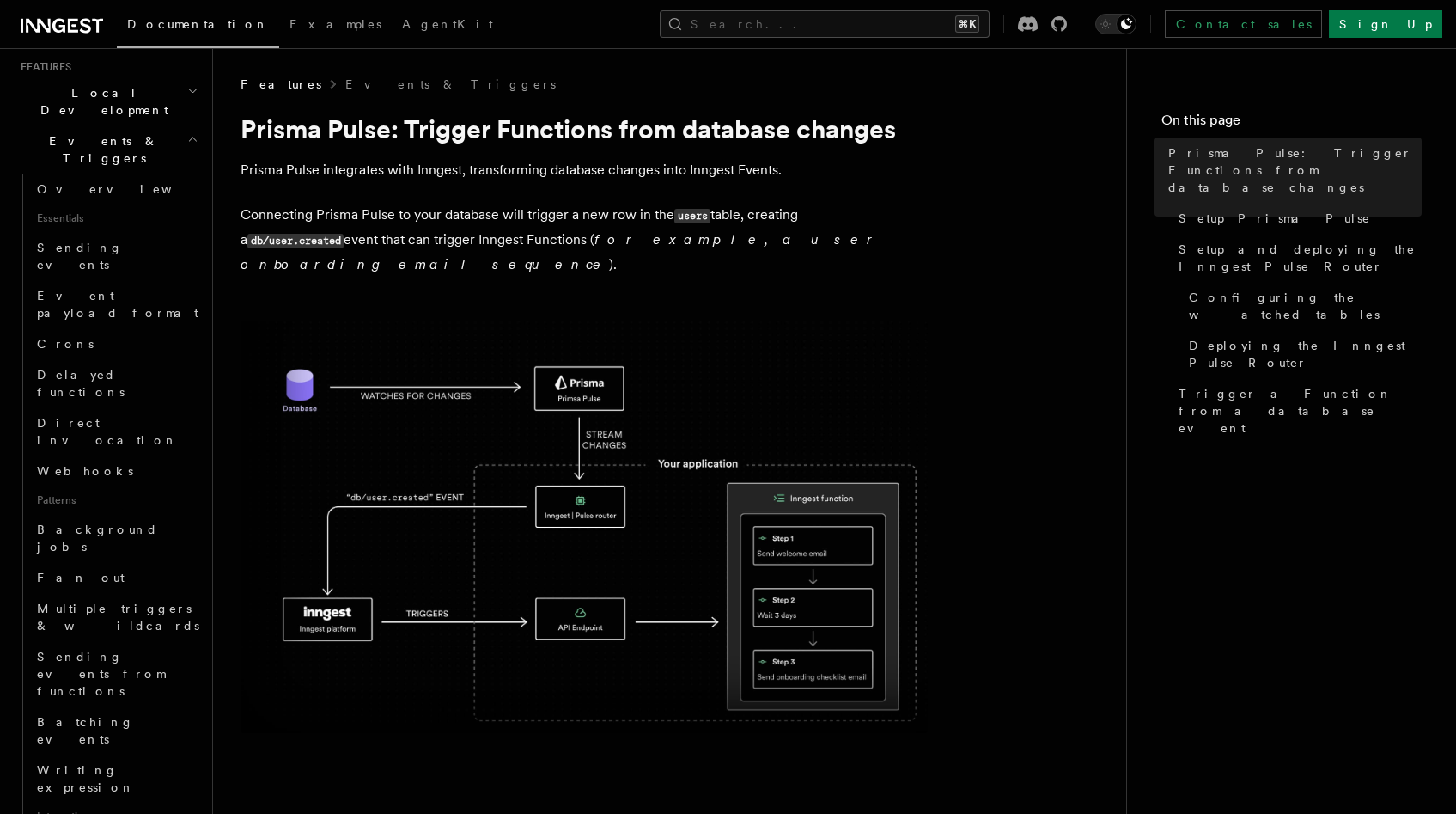
scroll to position [390, 0]
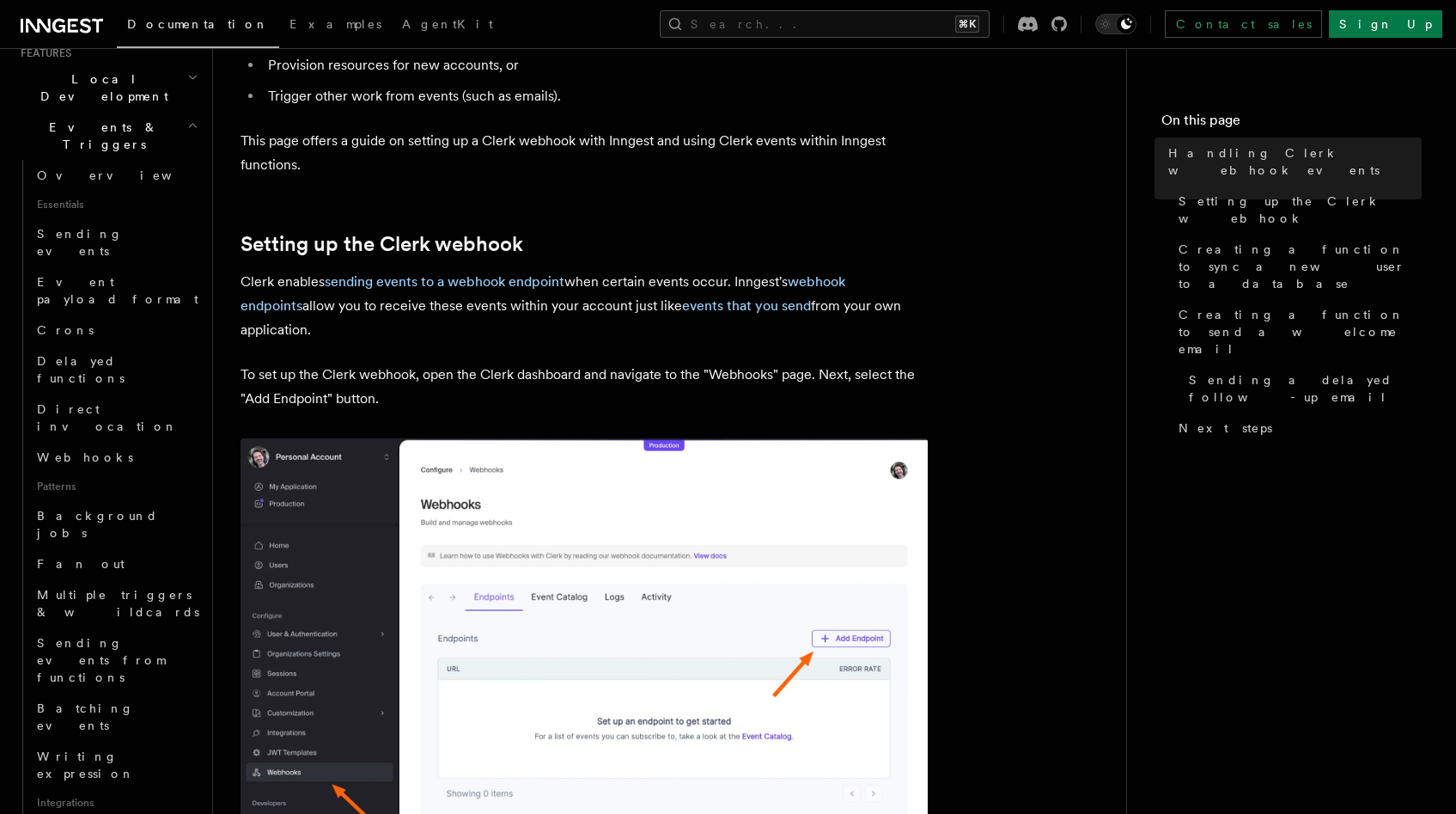
scroll to position [615, 0]
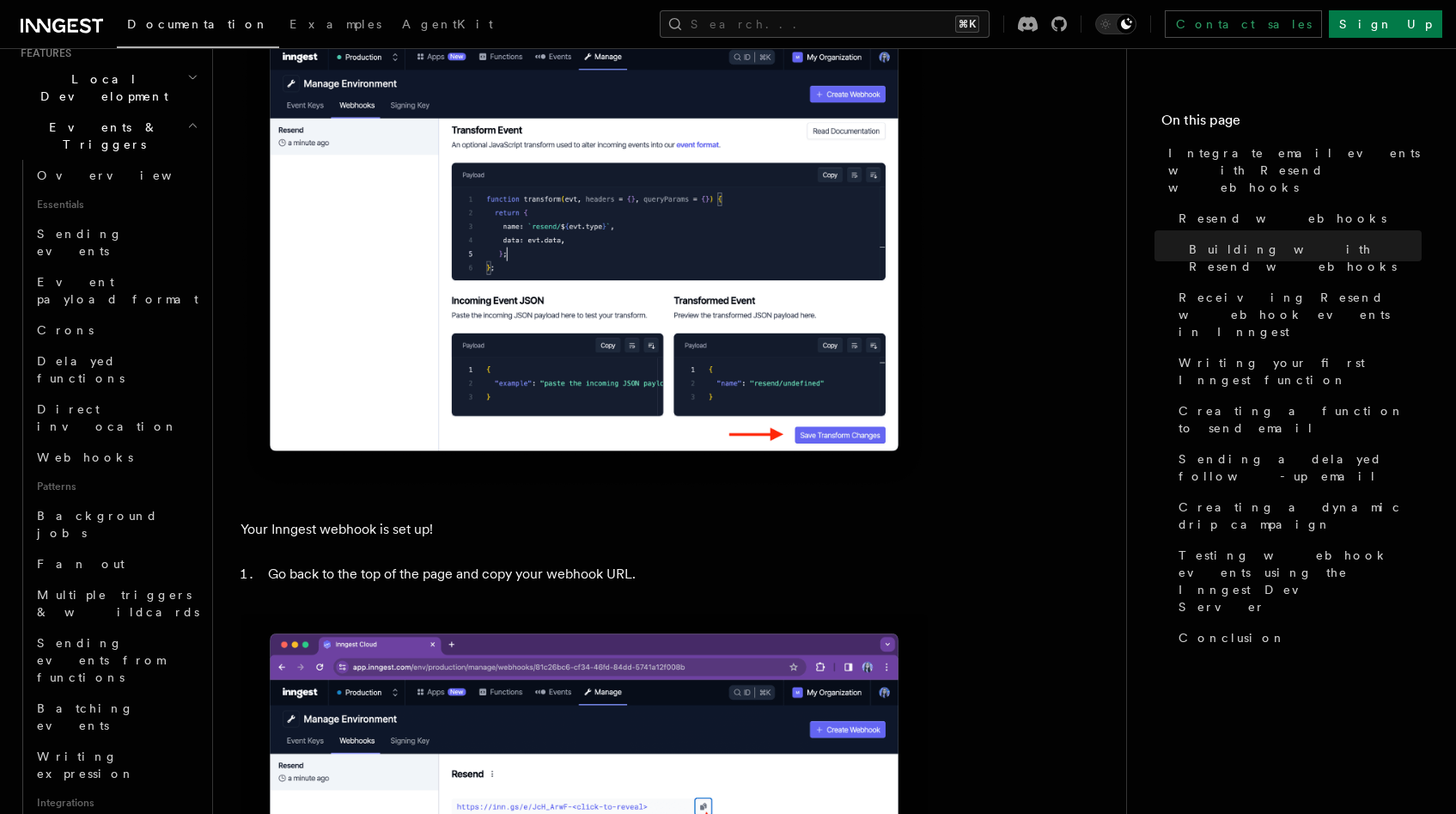
scroll to position [698, 0]
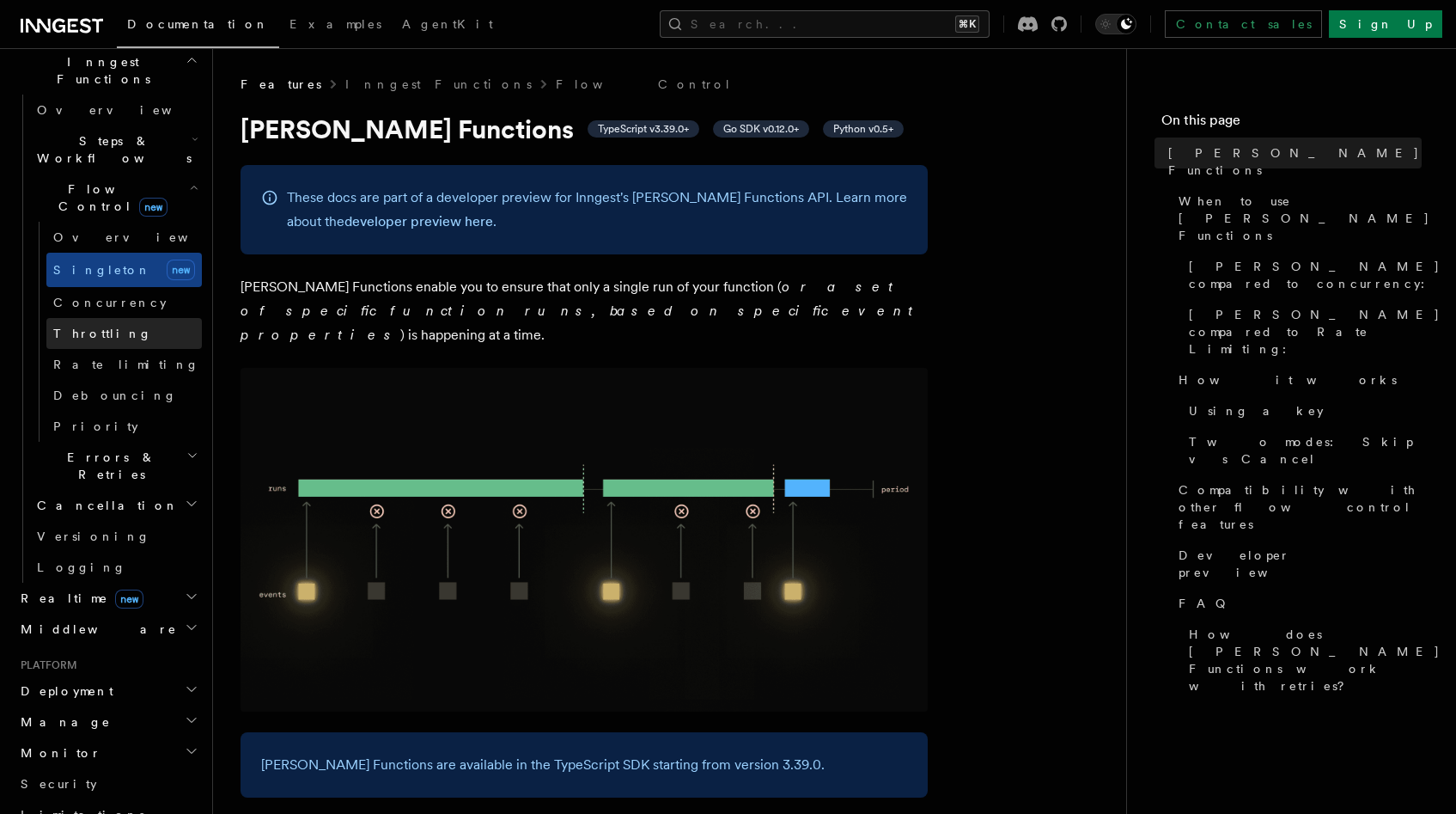
scroll to position [388, 0]
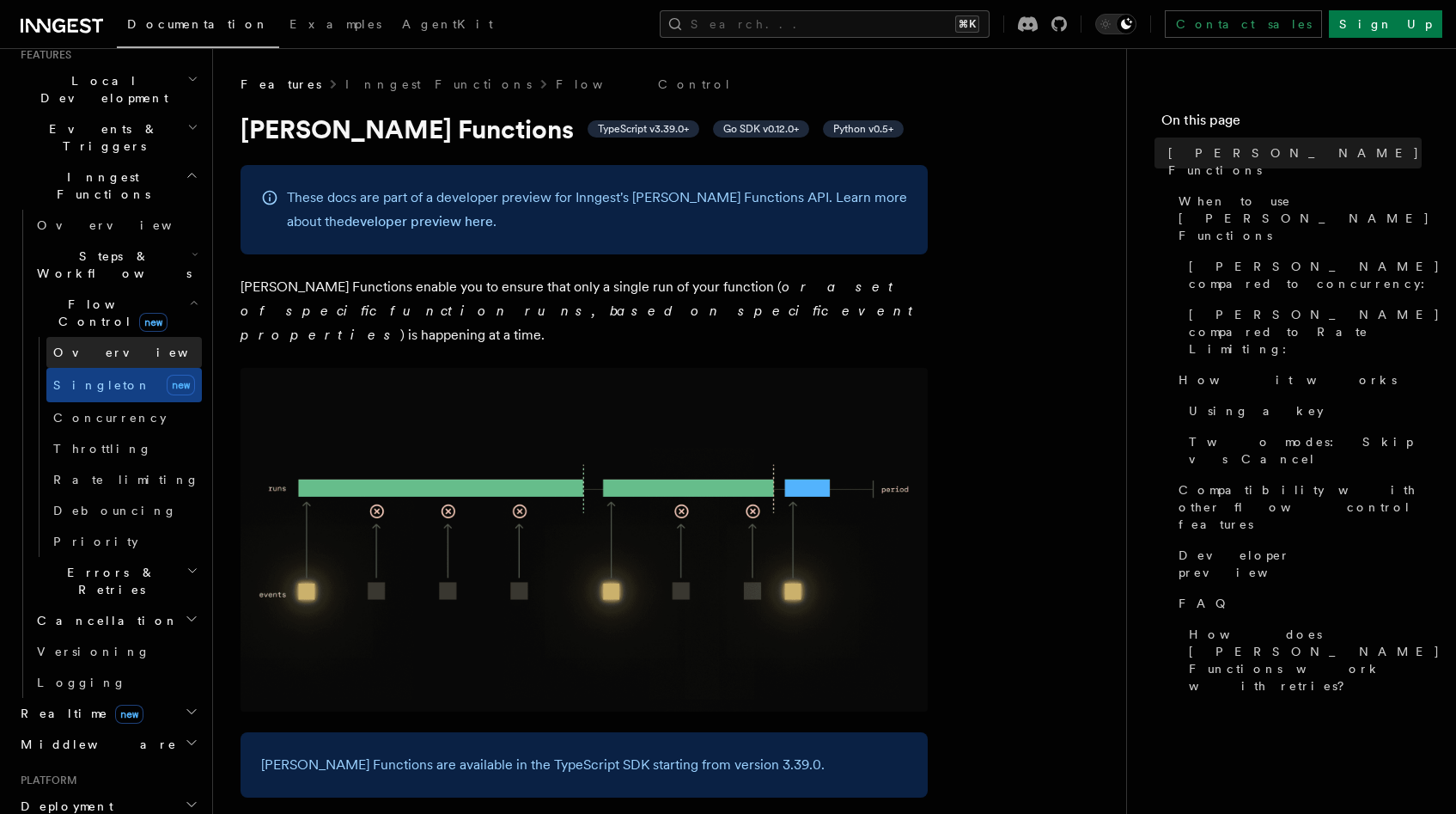
click at [91, 345] on span "Overview" at bounding box center [142, 352] width 177 height 14
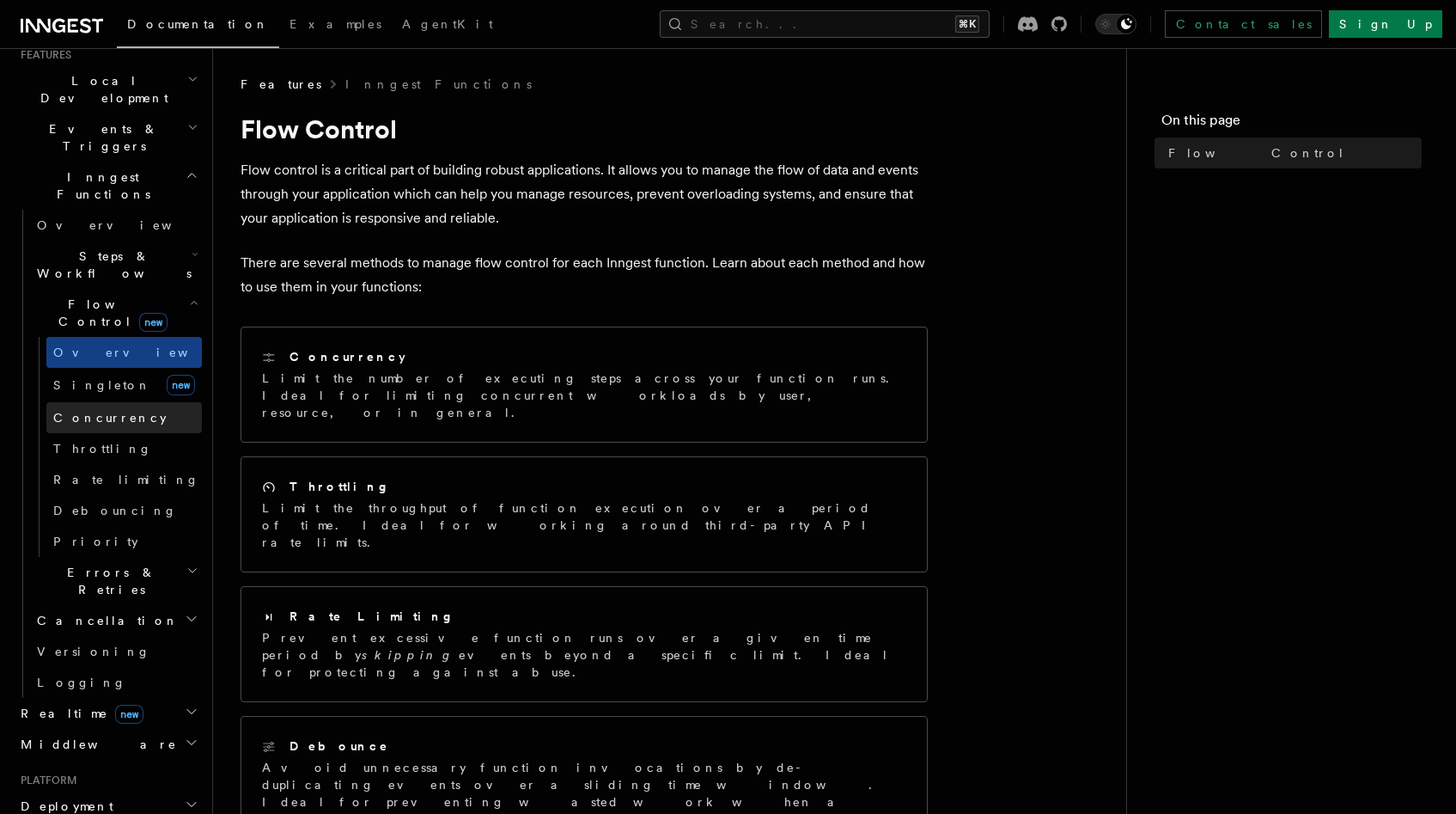
click at [92, 410] on span "Concurrency" at bounding box center [110, 417] width 114 height 14
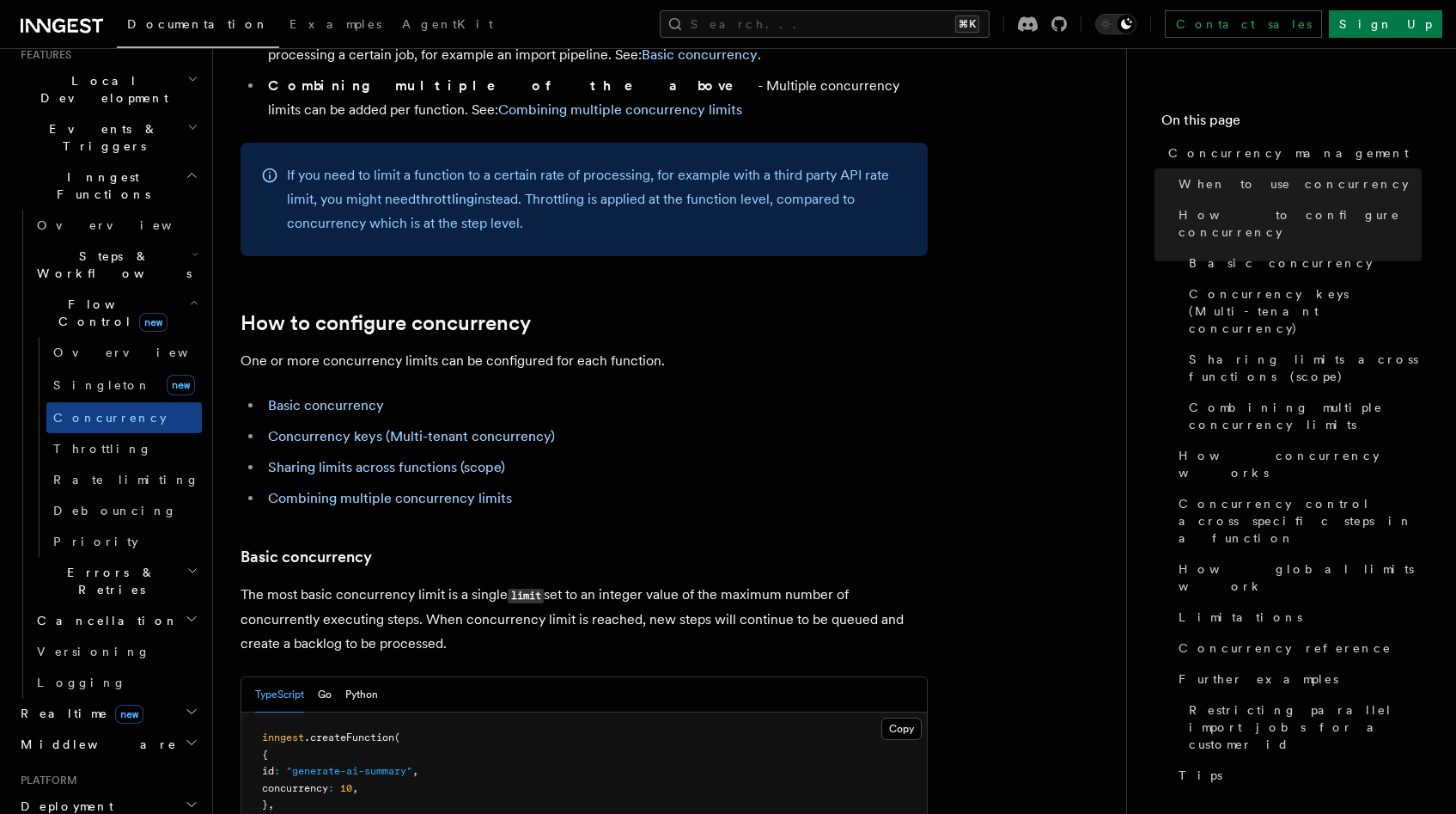
scroll to position [846, 0]
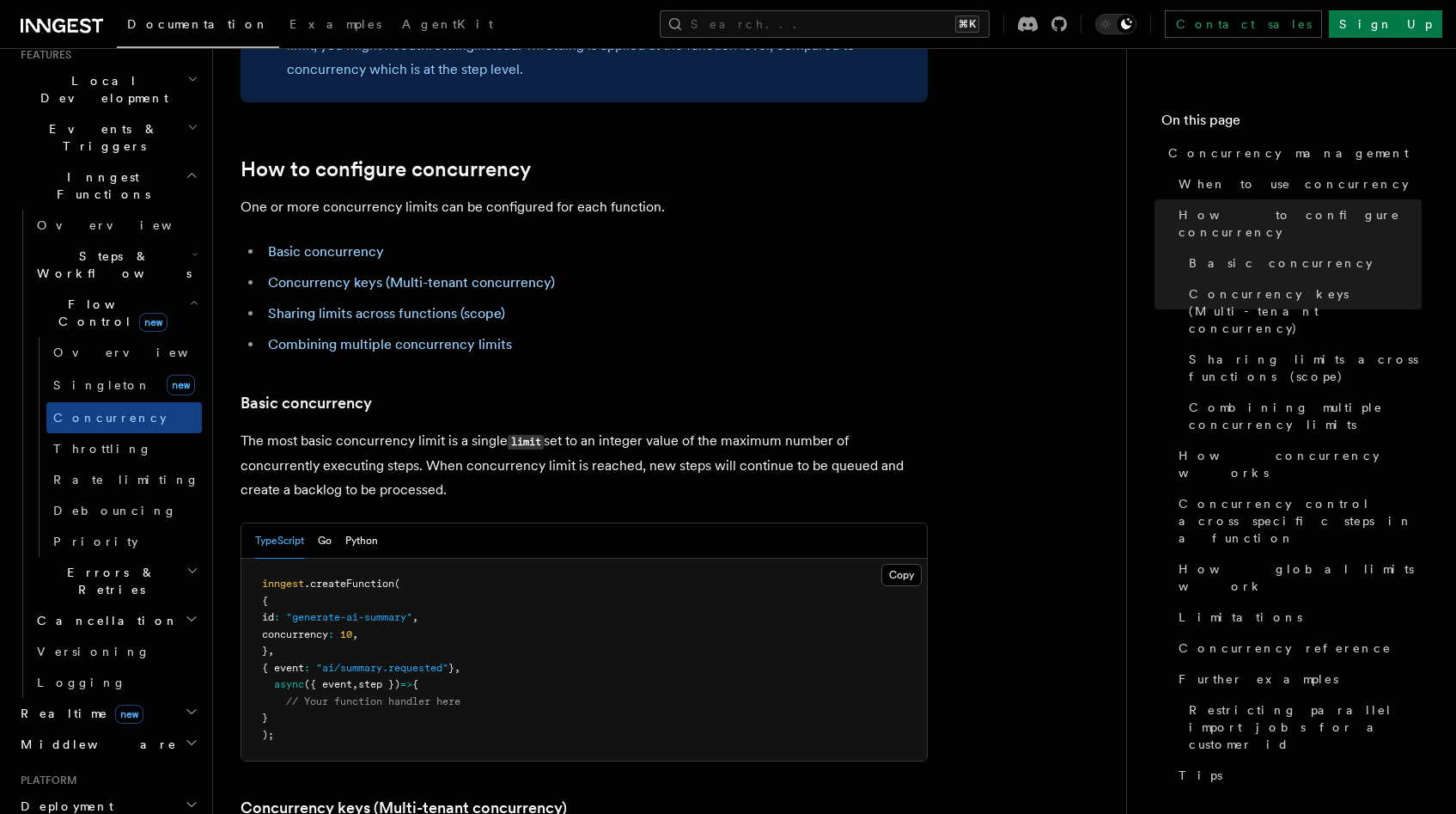
click at [123, 557] on h2 "Errors & Retries" at bounding box center [116, 581] width 172 height 48
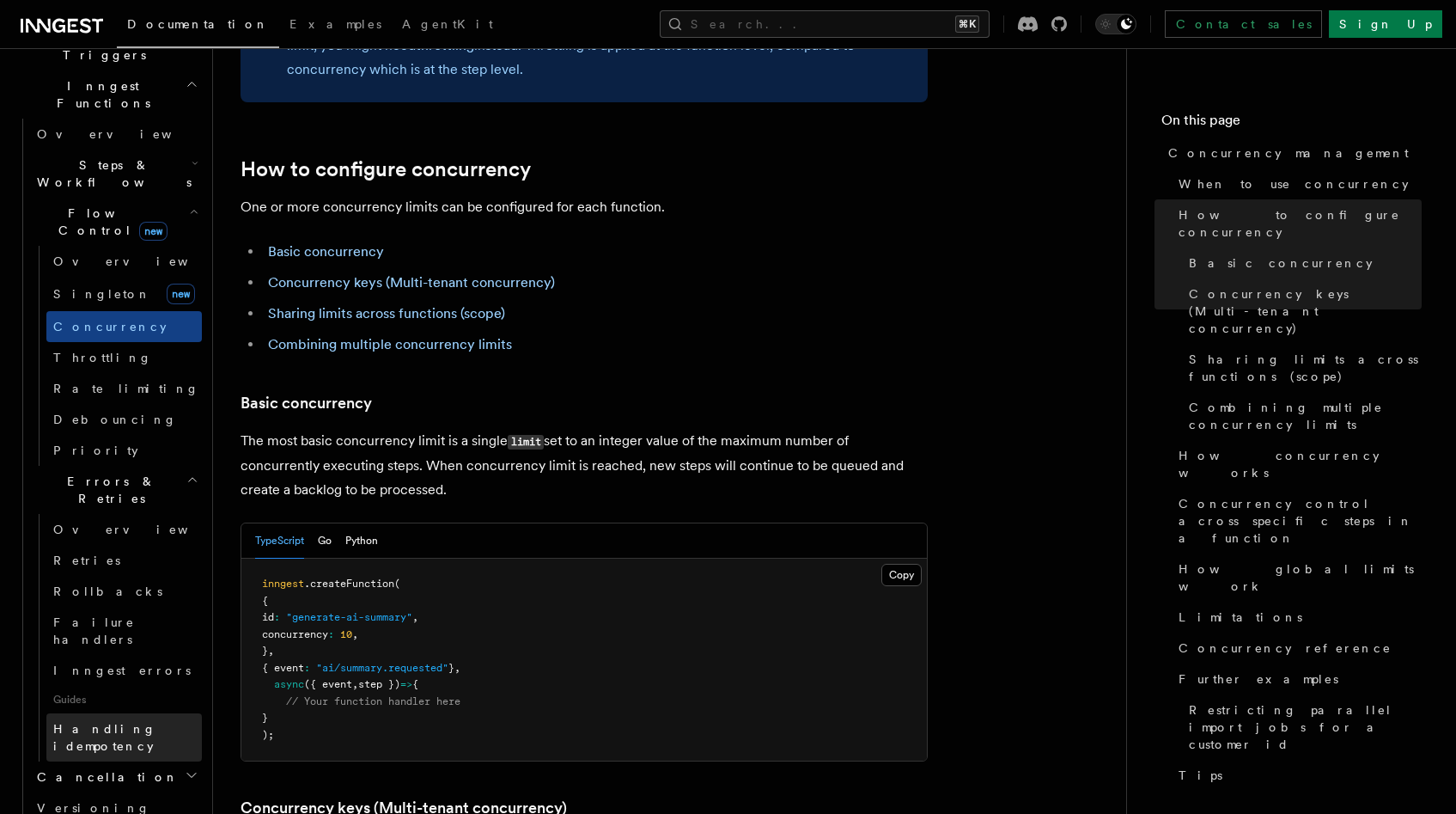
scroll to position [494, 0]
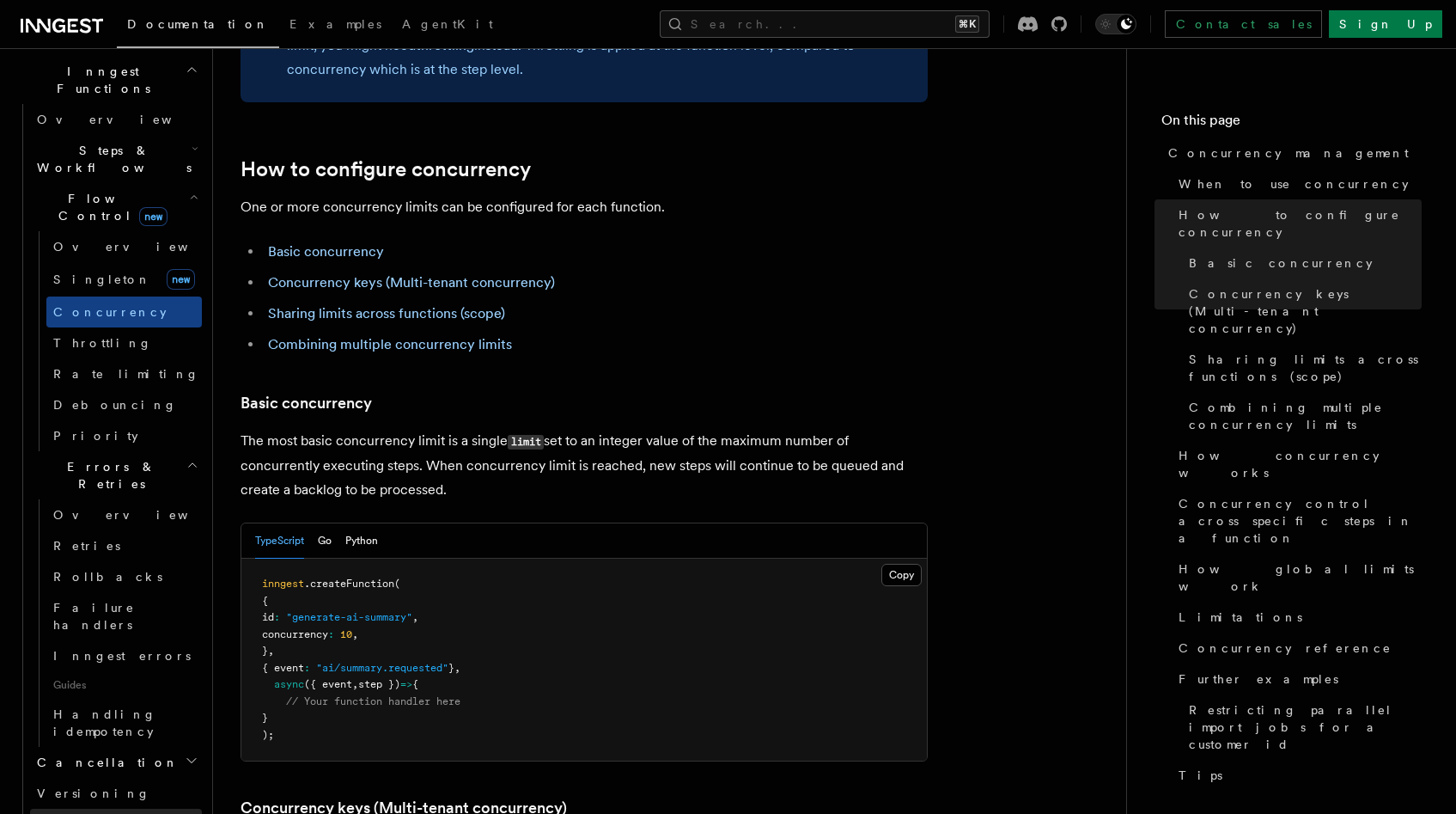
click at [99, 808] on link "Logging" at bounding box center [116, 824] width 172 height 31
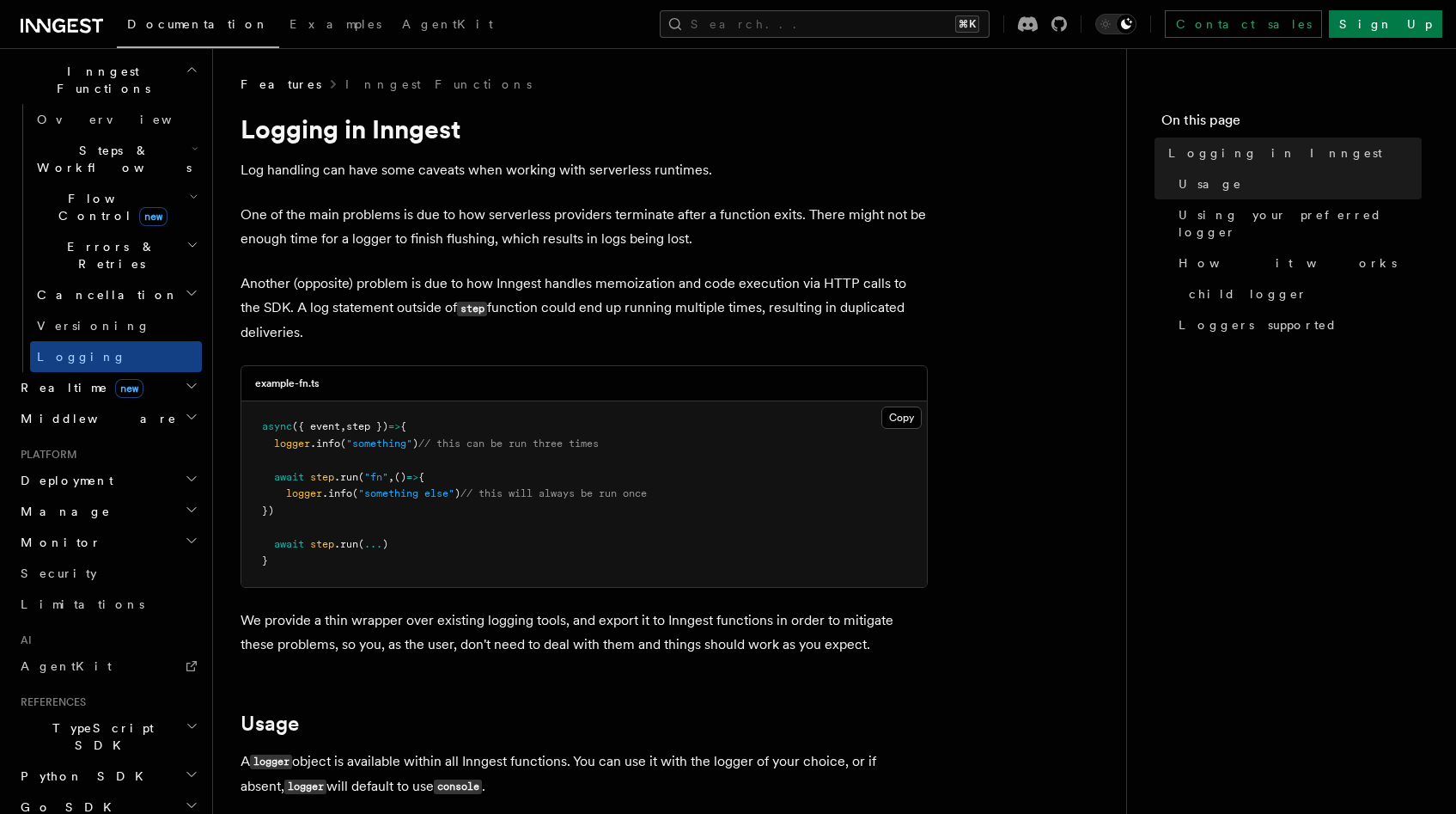
click at [52, 379] on span "Realtime new" at bounding box center [78, 388] width 129 height 18
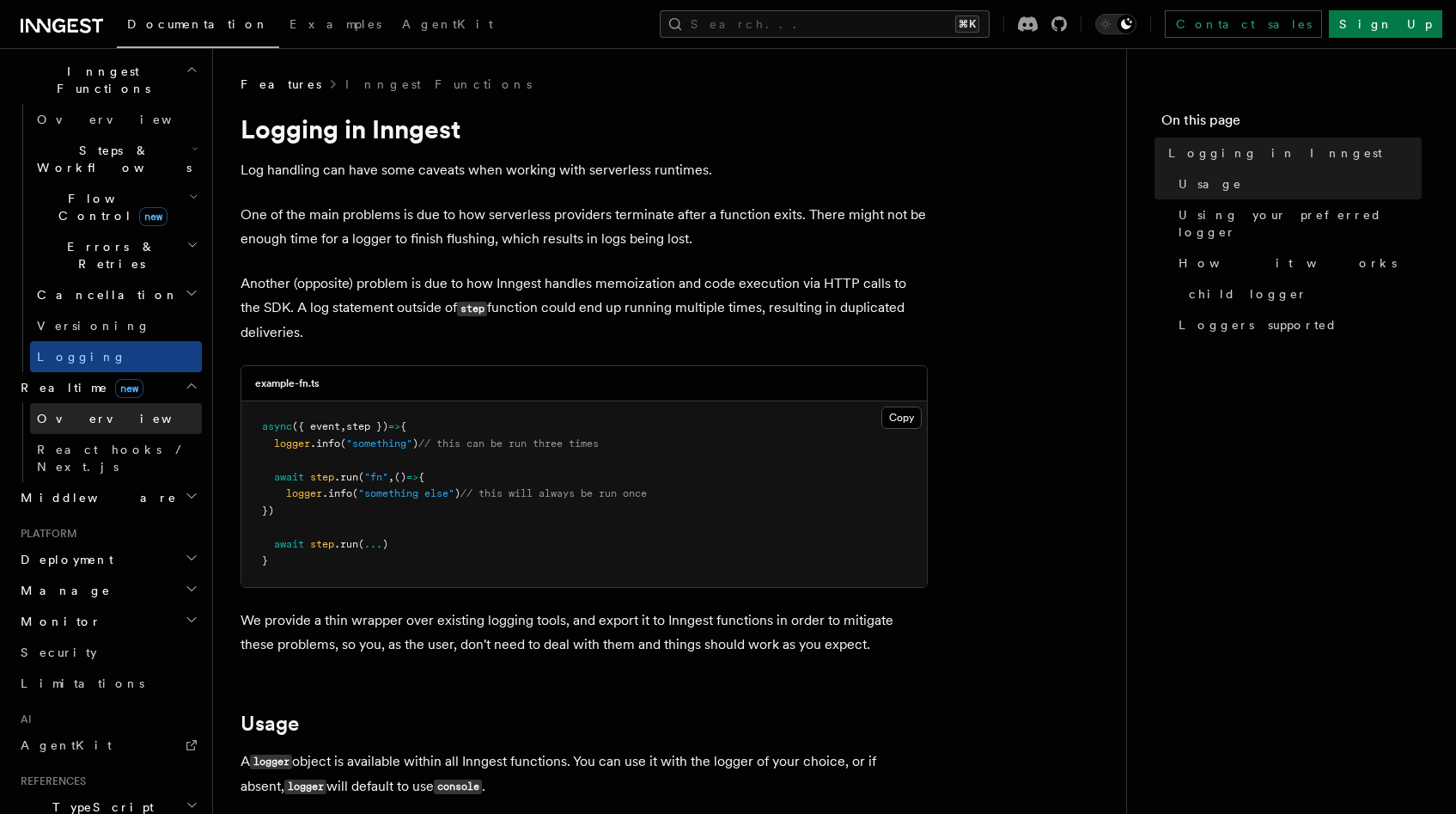
click at [71, 411] on span "Overview" at bounding box center [125, 418] width 177 height 14
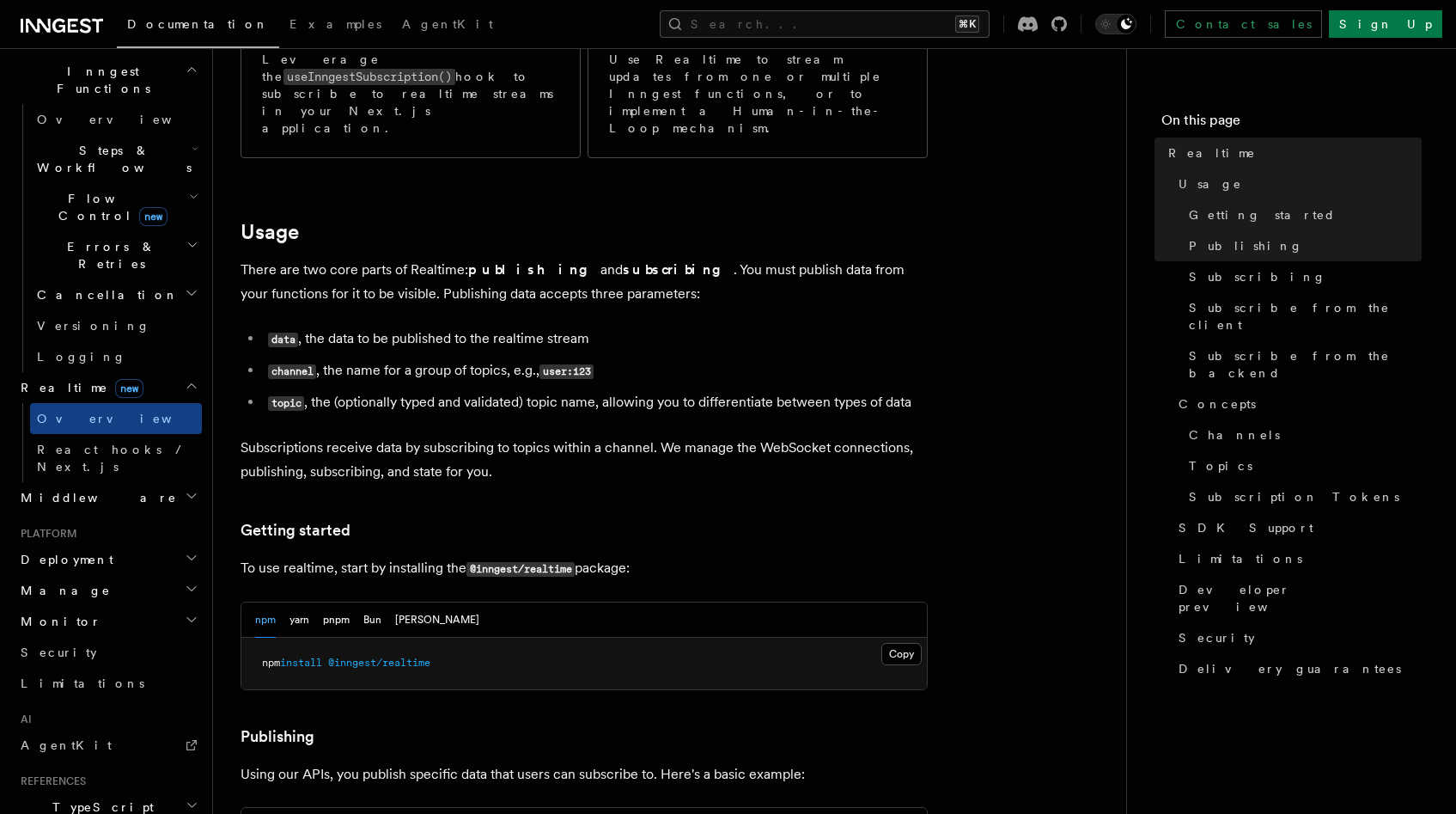
scroll to position [423, 0]
click at [336, 602] on button "pnpm" at bounding box center [335, 619] width 26 height 35
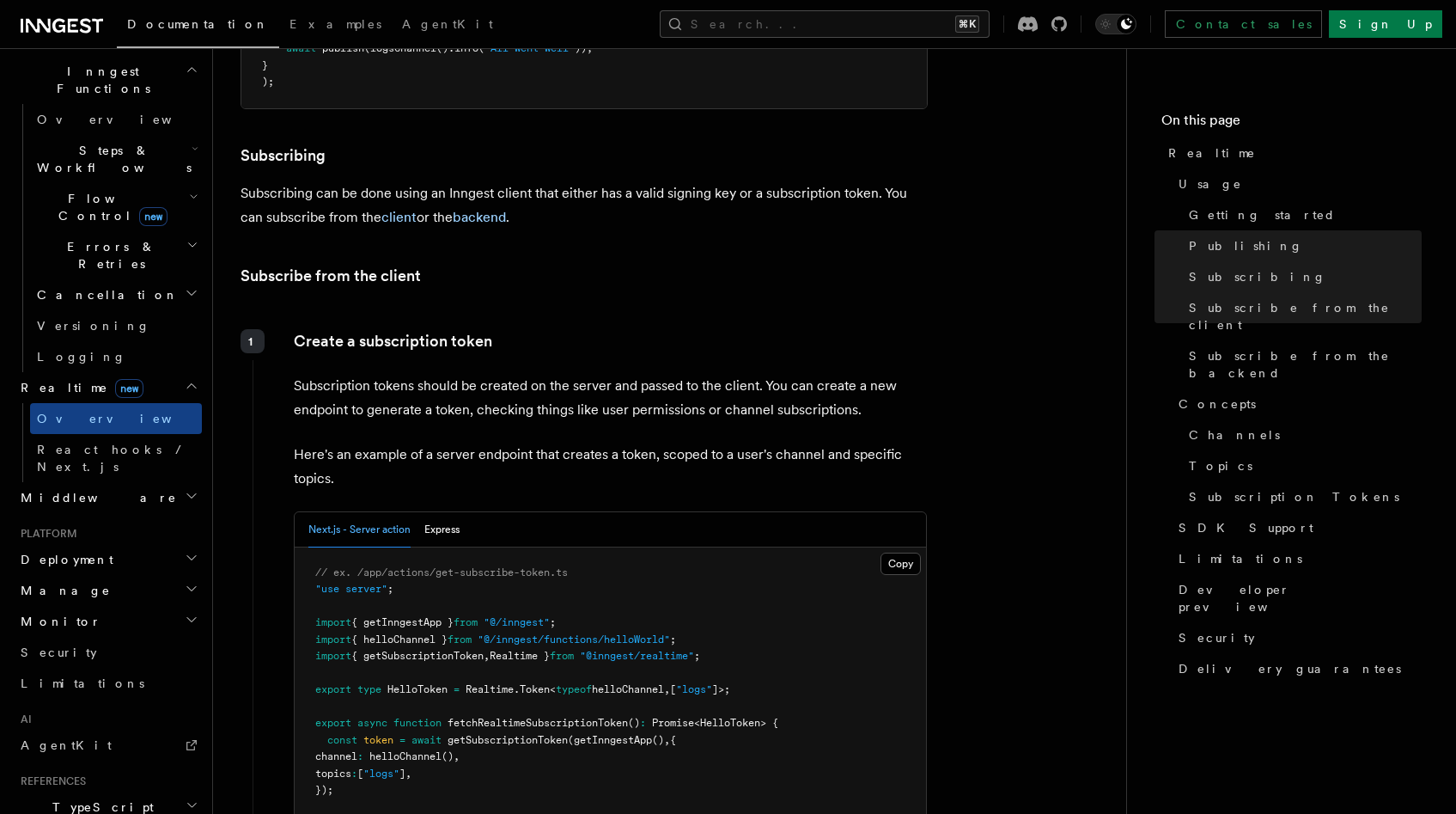
scroll to position [1907, 0]
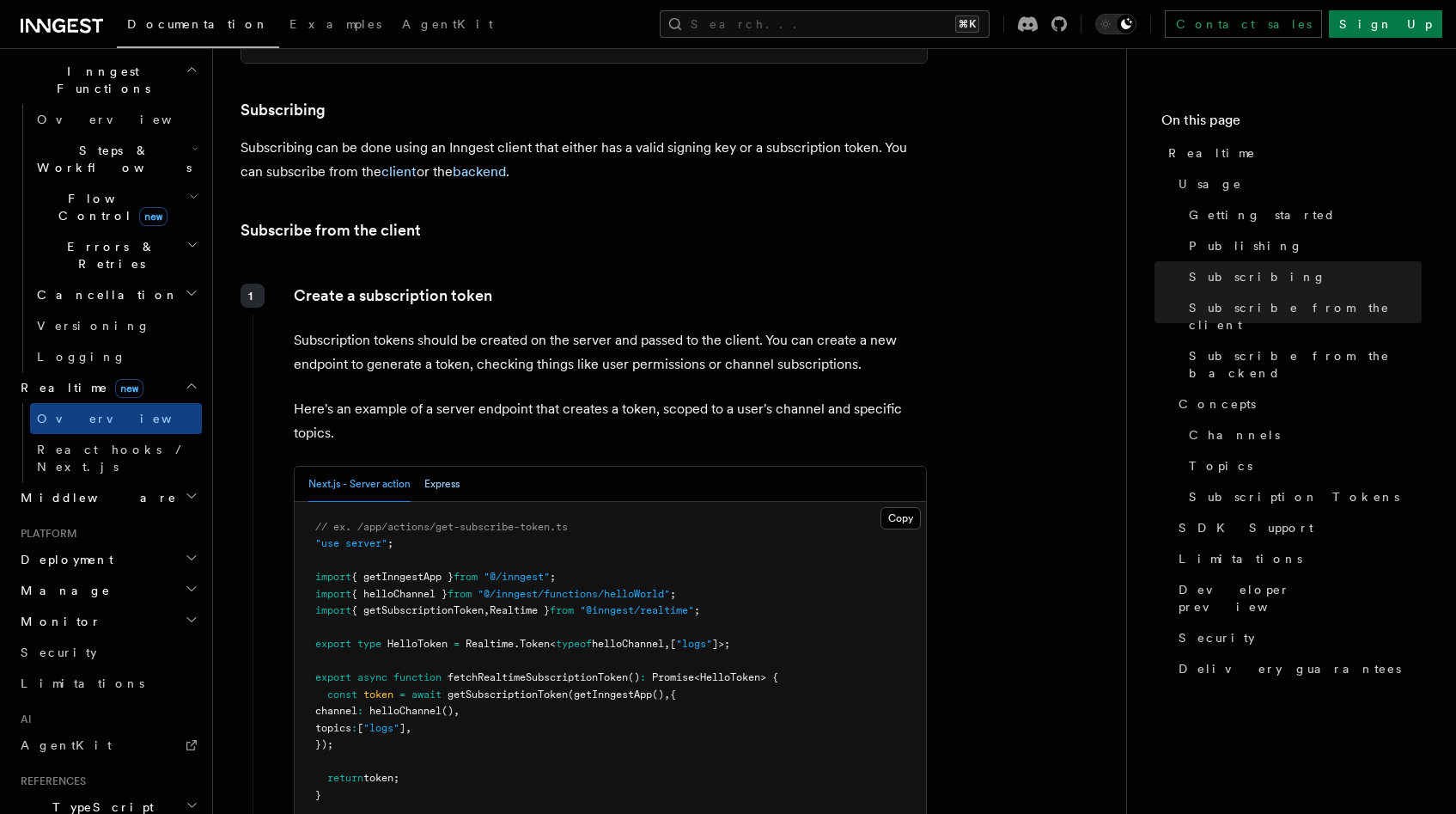
click at [444, 467] on button "Express" at bounding box center [441, 484] width 35 height 35
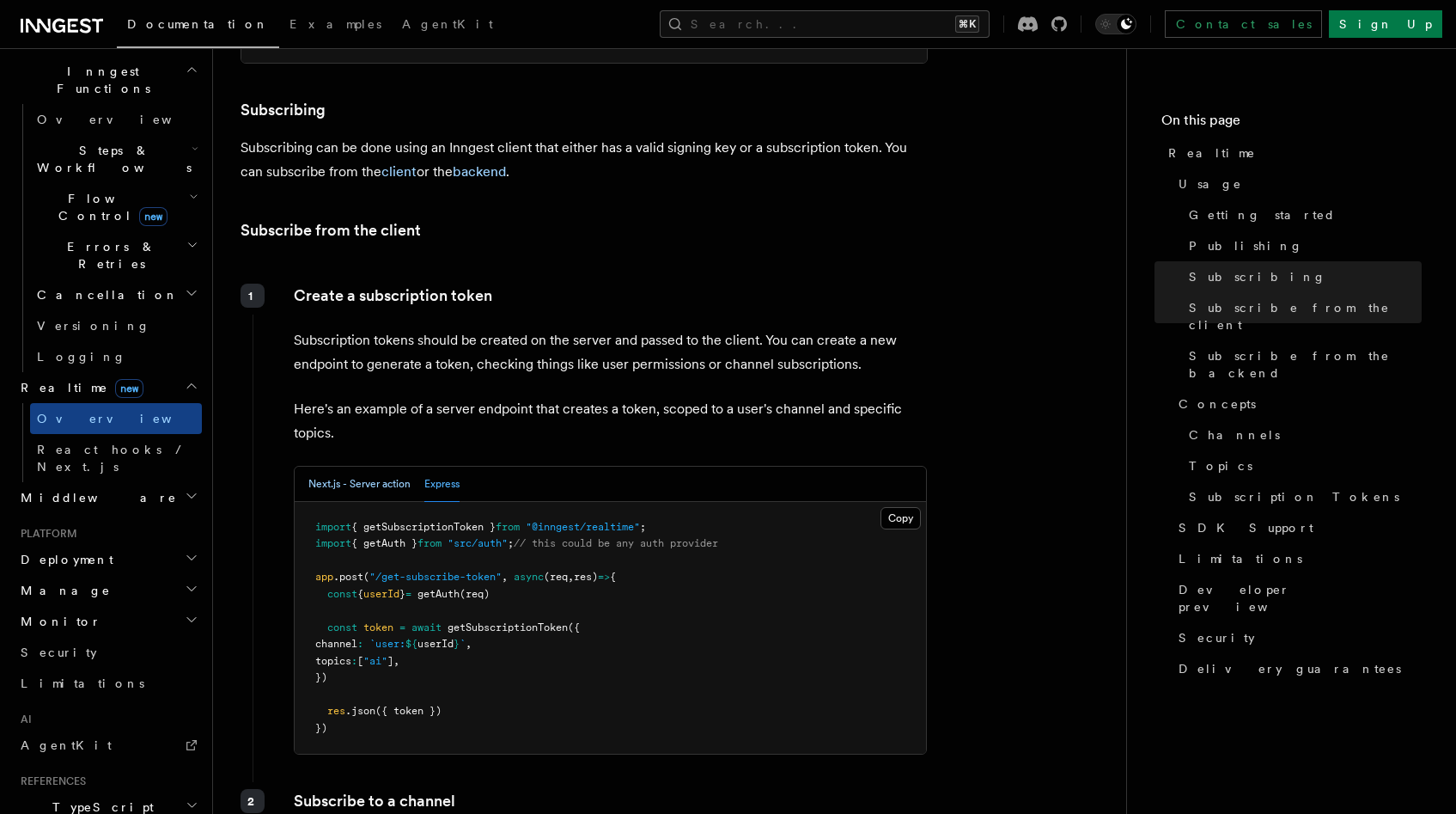
click at [365, 467] on button "Next.js - Server action" at bounding box center [359, 484] width 102 height 35
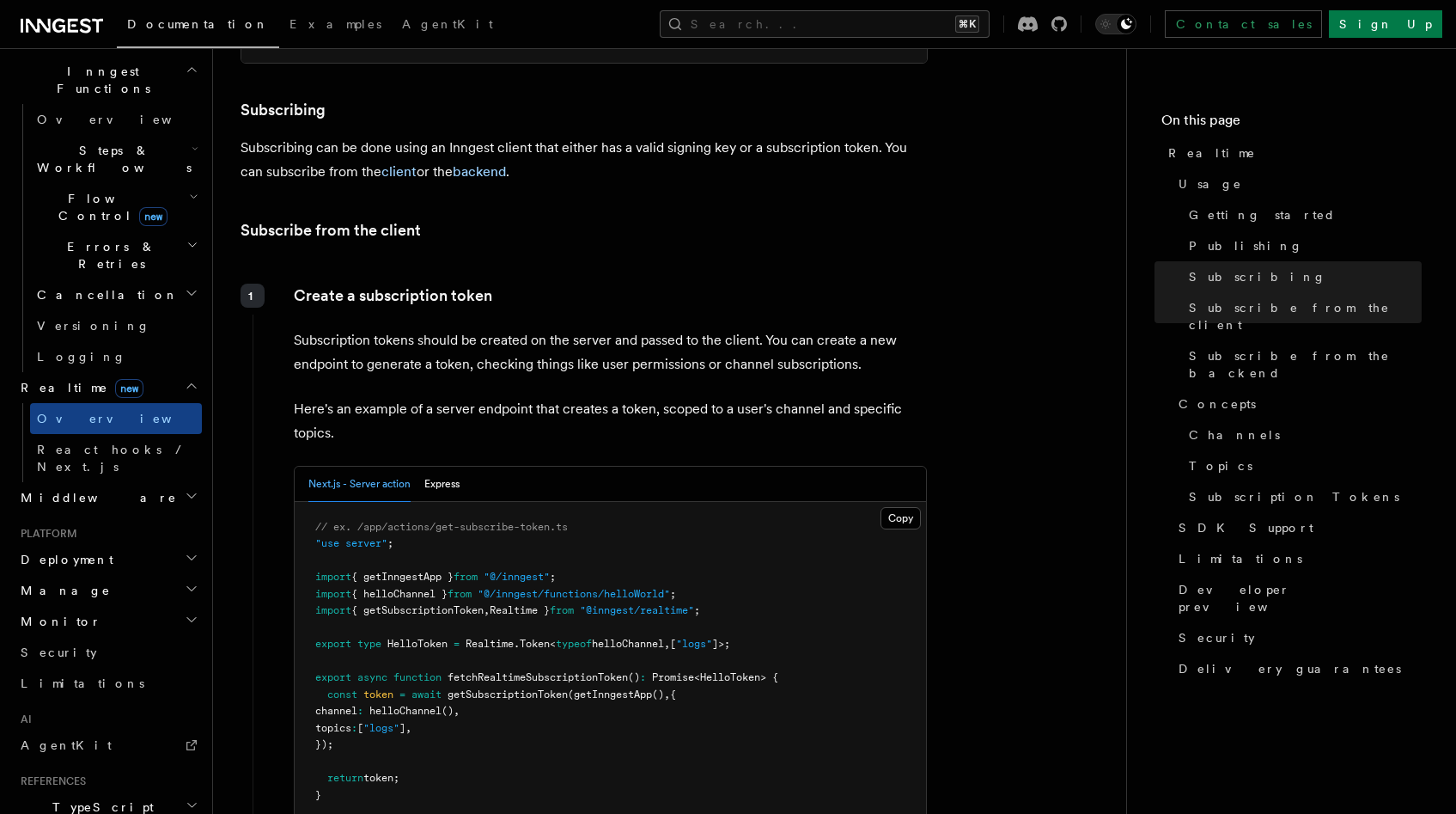
click at [424, 467] on div "Next.js - Server action Express" at bounding box center [384, 484] width 152 height 35
click at [431, 467] on button "Express" at bounding box center [441, 484] width 35 height 35
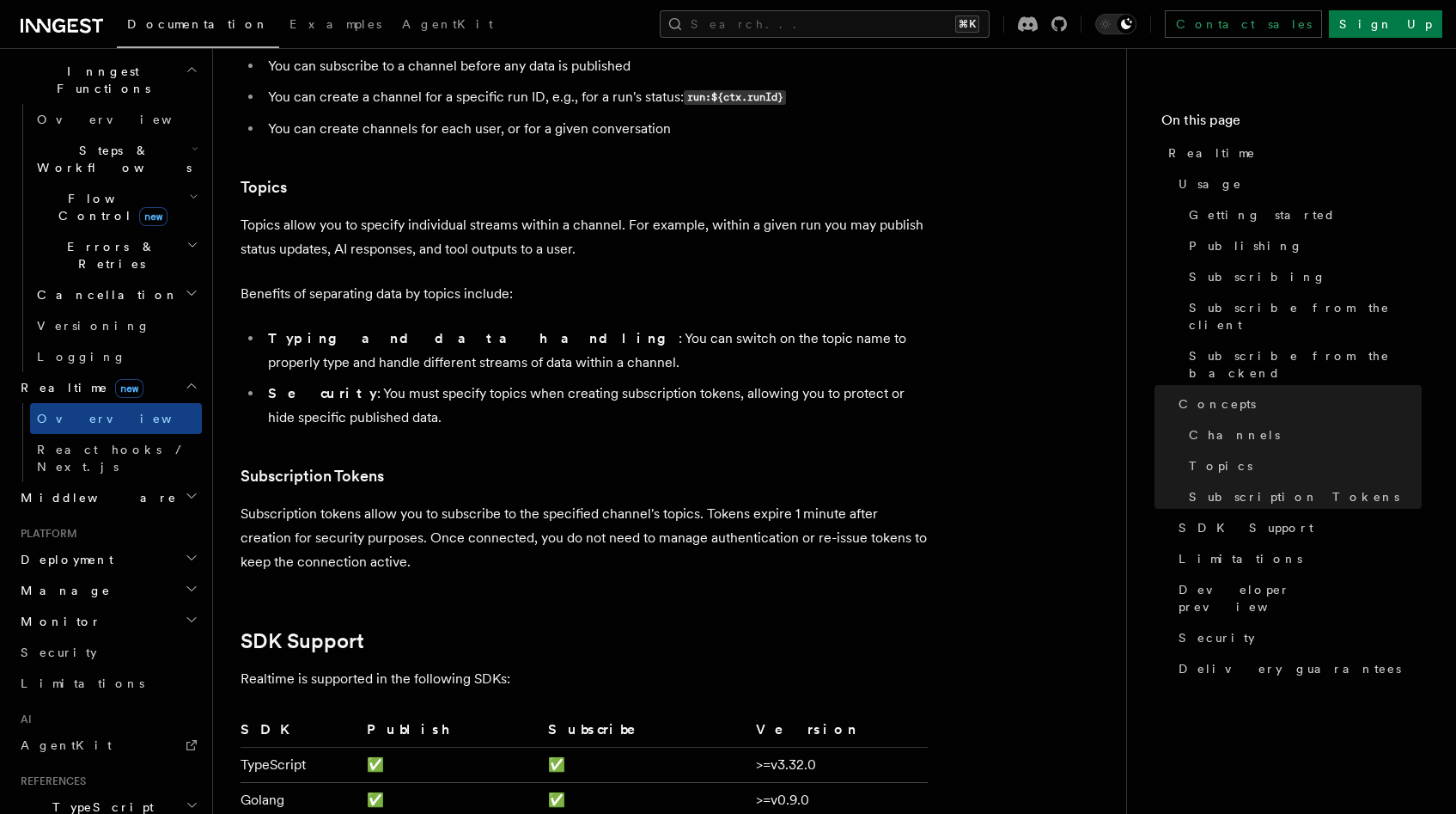
scroll to position [4635, 0]
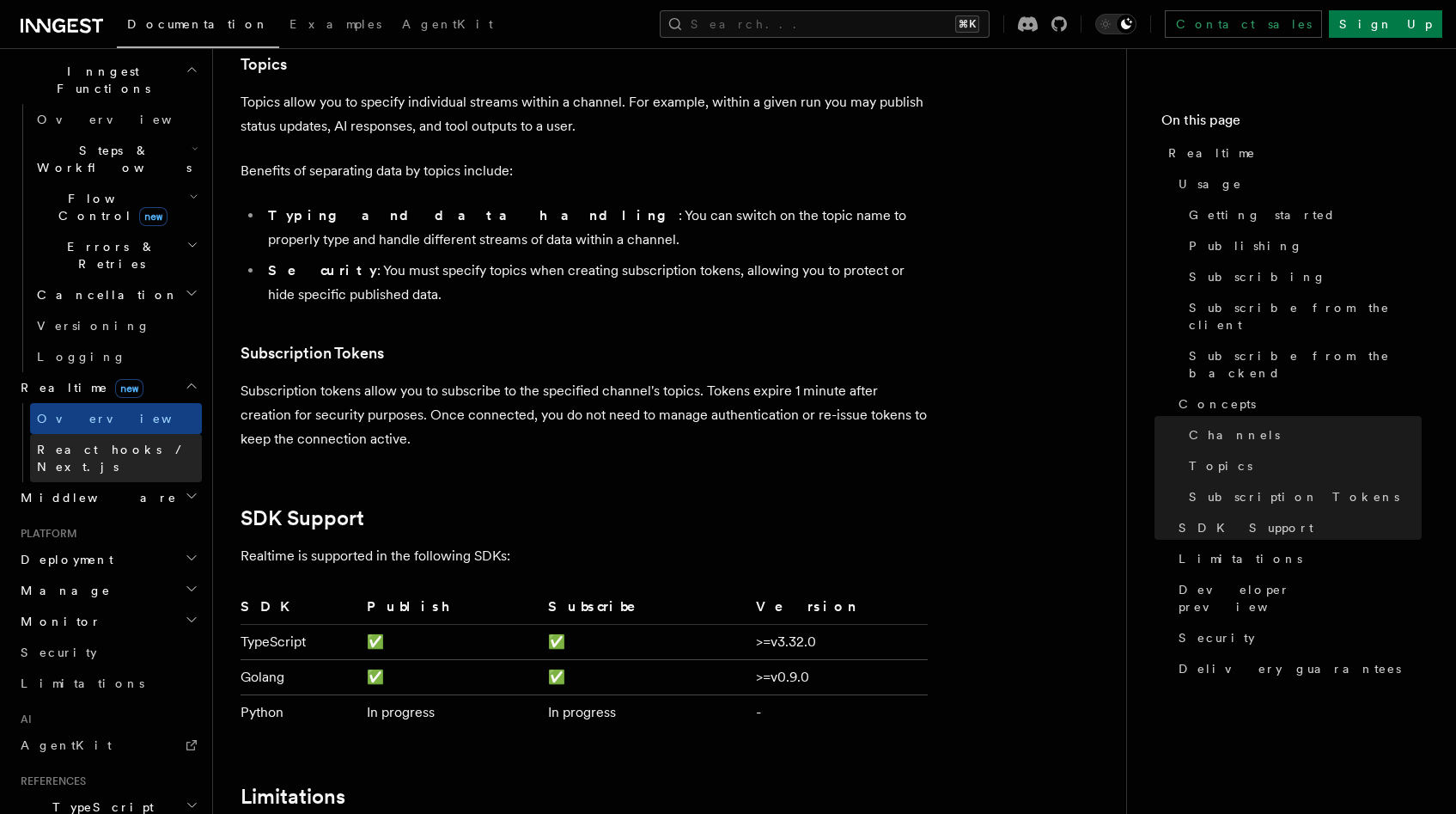
click at [119, 442] on span "React hooks / Next.js" at bounding box center [113, 458] width 152 height 31
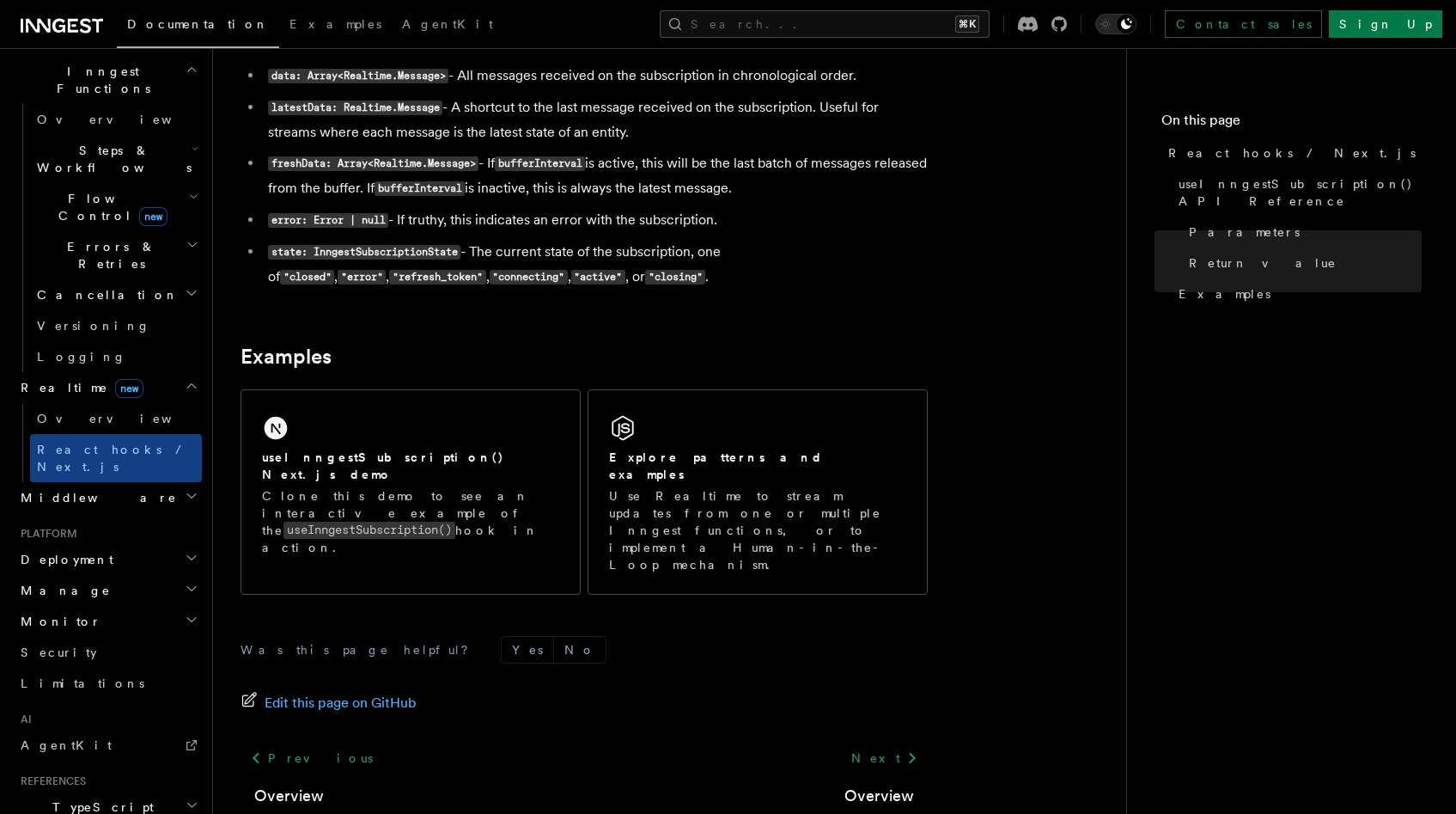
scroll to position [1509, 0]
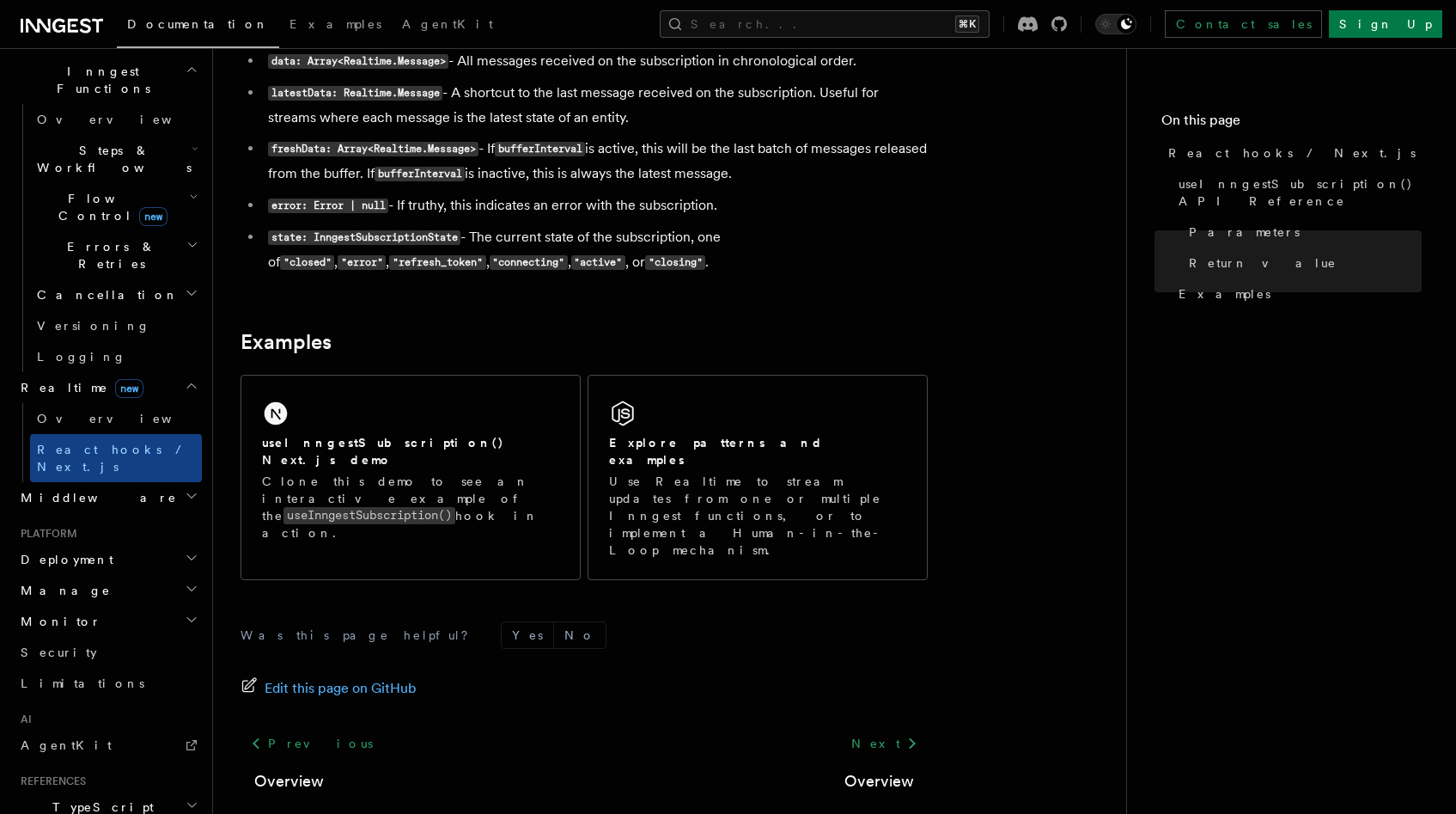
click at [140, 482] on h2 "Middleware" at bounding box center [108, 498] width 189 height 31
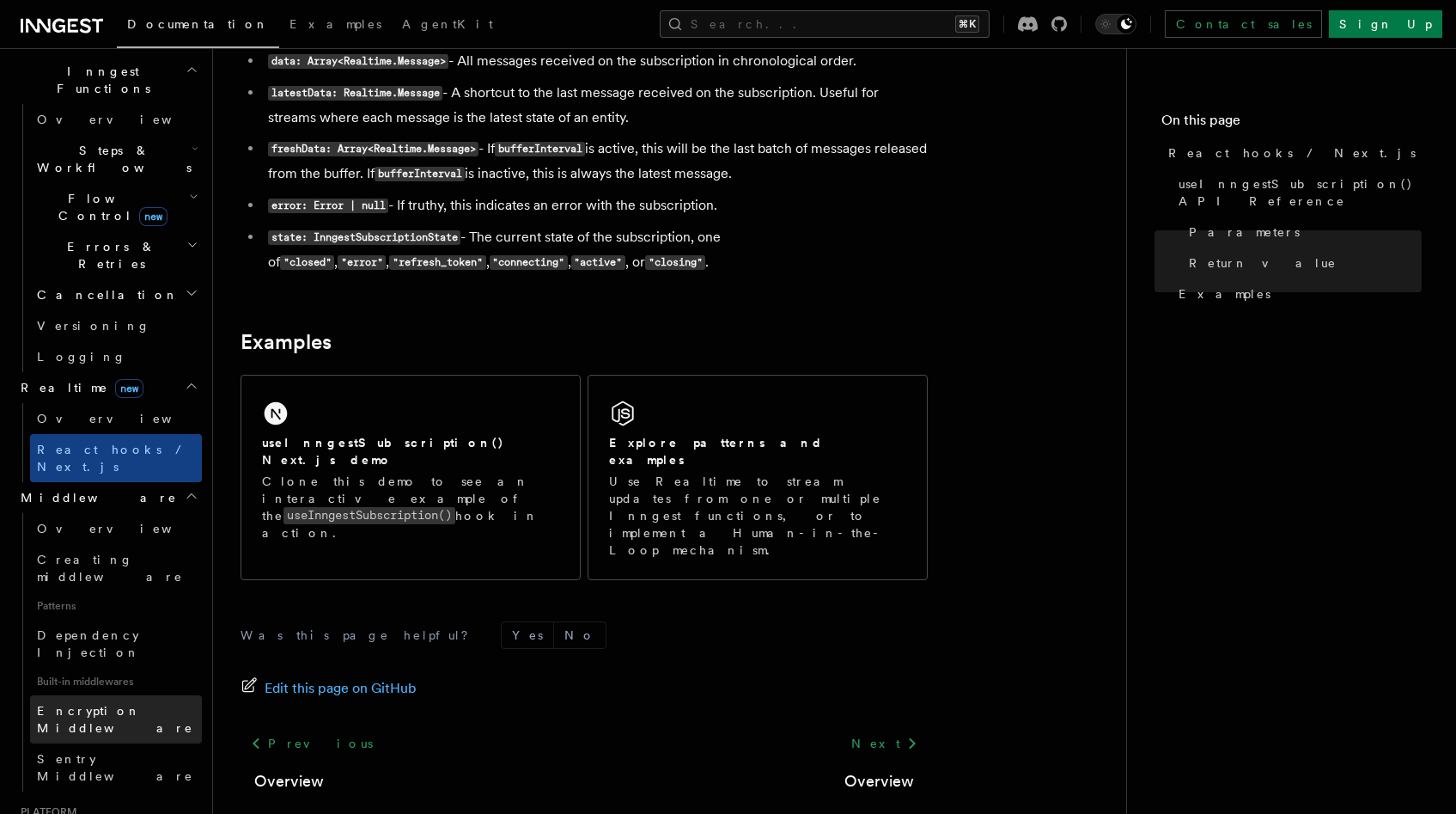
click at [119, 695] on link "Encryption Middleware" at bounding box center [116, 719] width 172 height 48
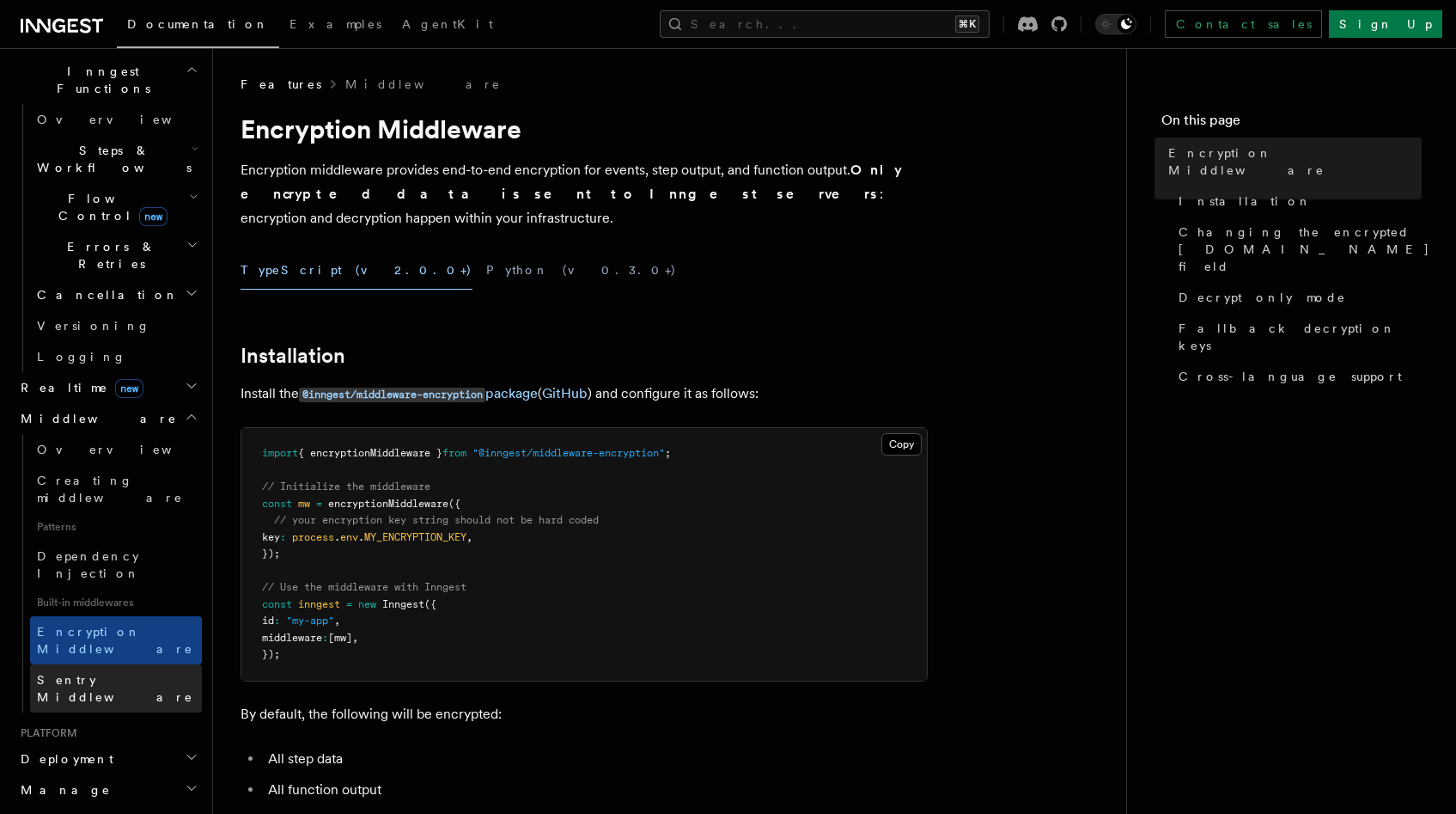
click at [108, 664] on link "Sentry Middleware" at bounding box center [116, 688] width 172 height 48
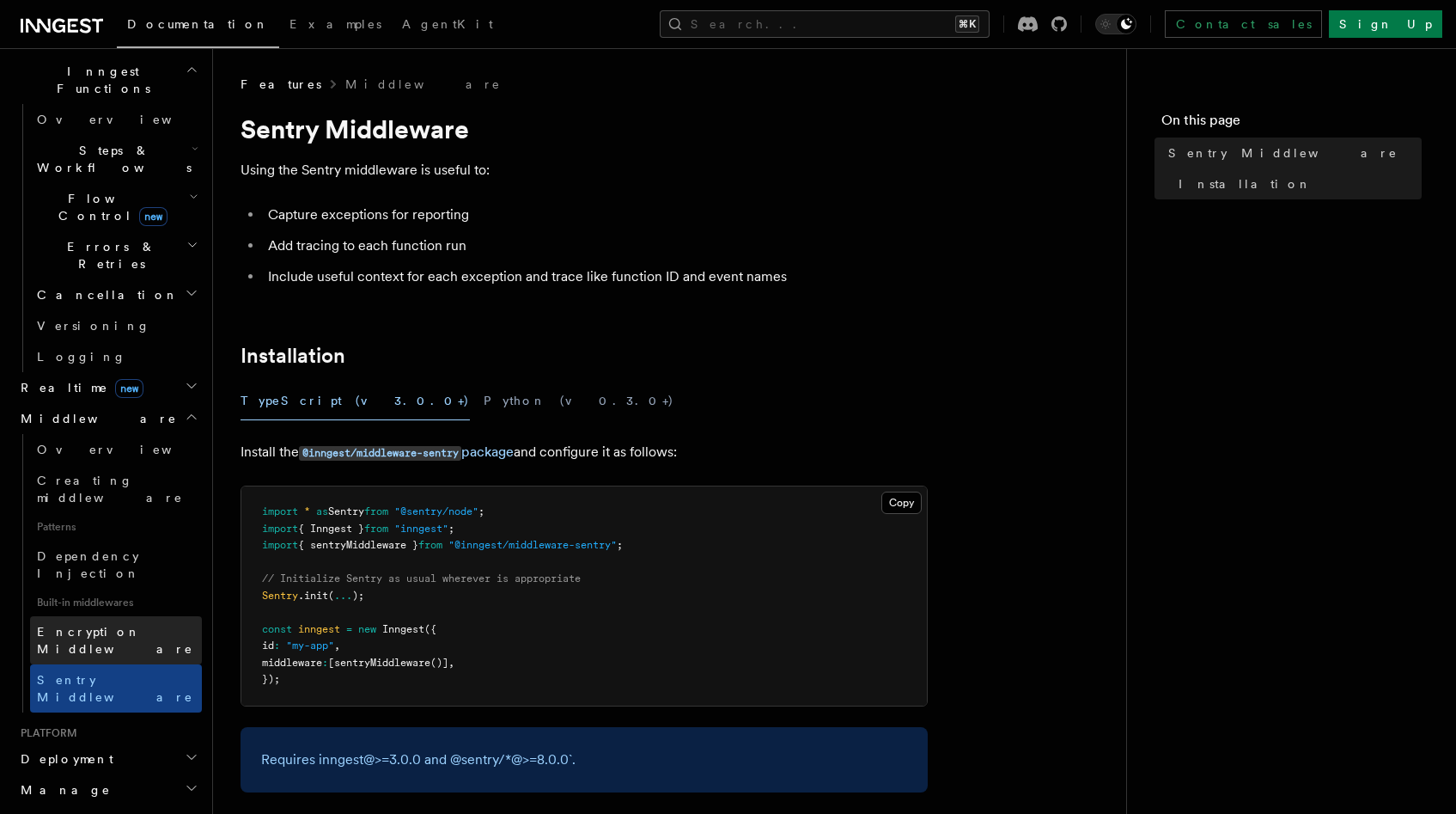
click at [144, 623] on span "Encryption Middleware" at bounding box center [120, 640] width 165 height 34
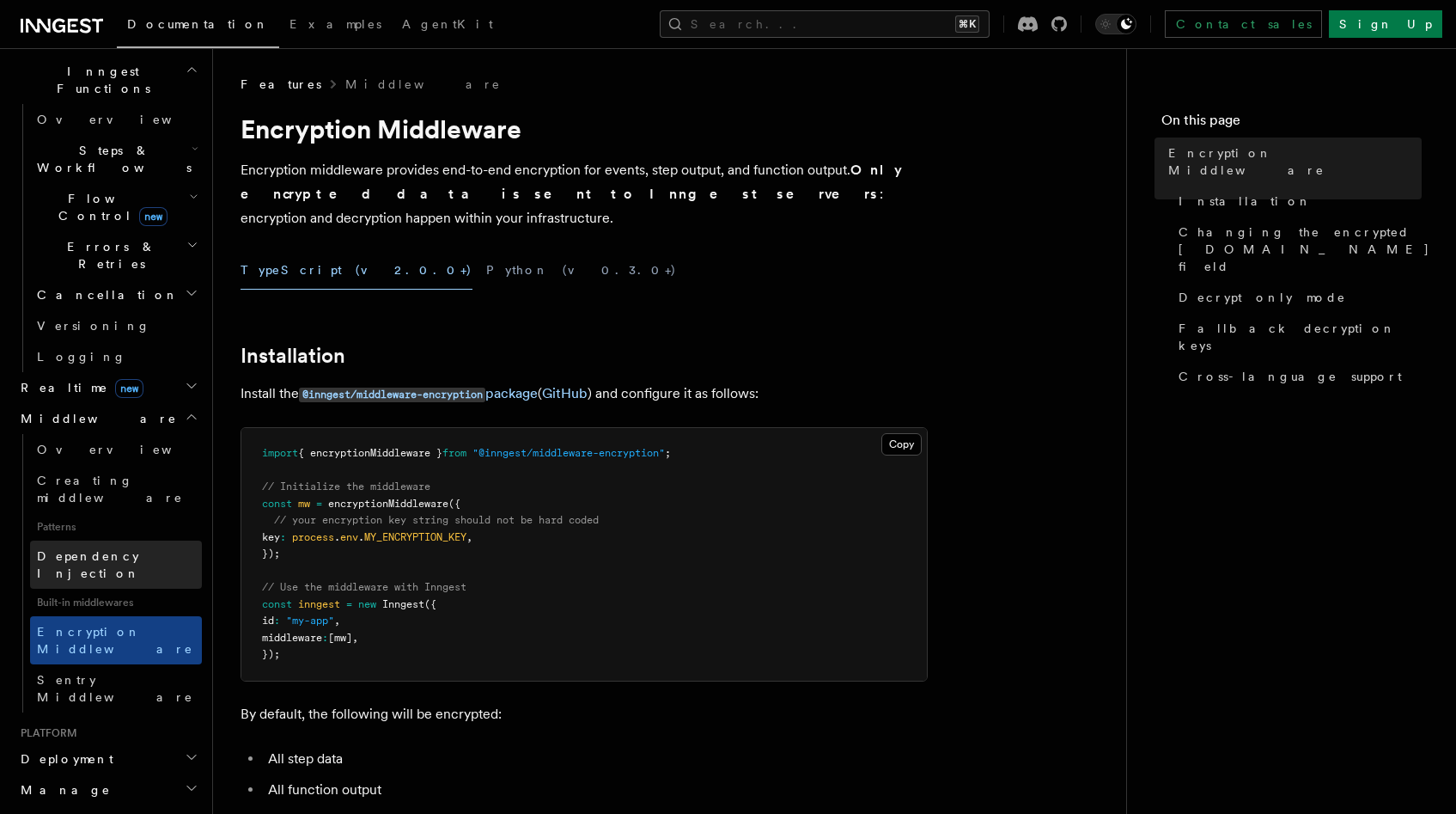
click at [115, 541] on link "Dependency Injection" at bounding box center [116, 564] width 172 height 48
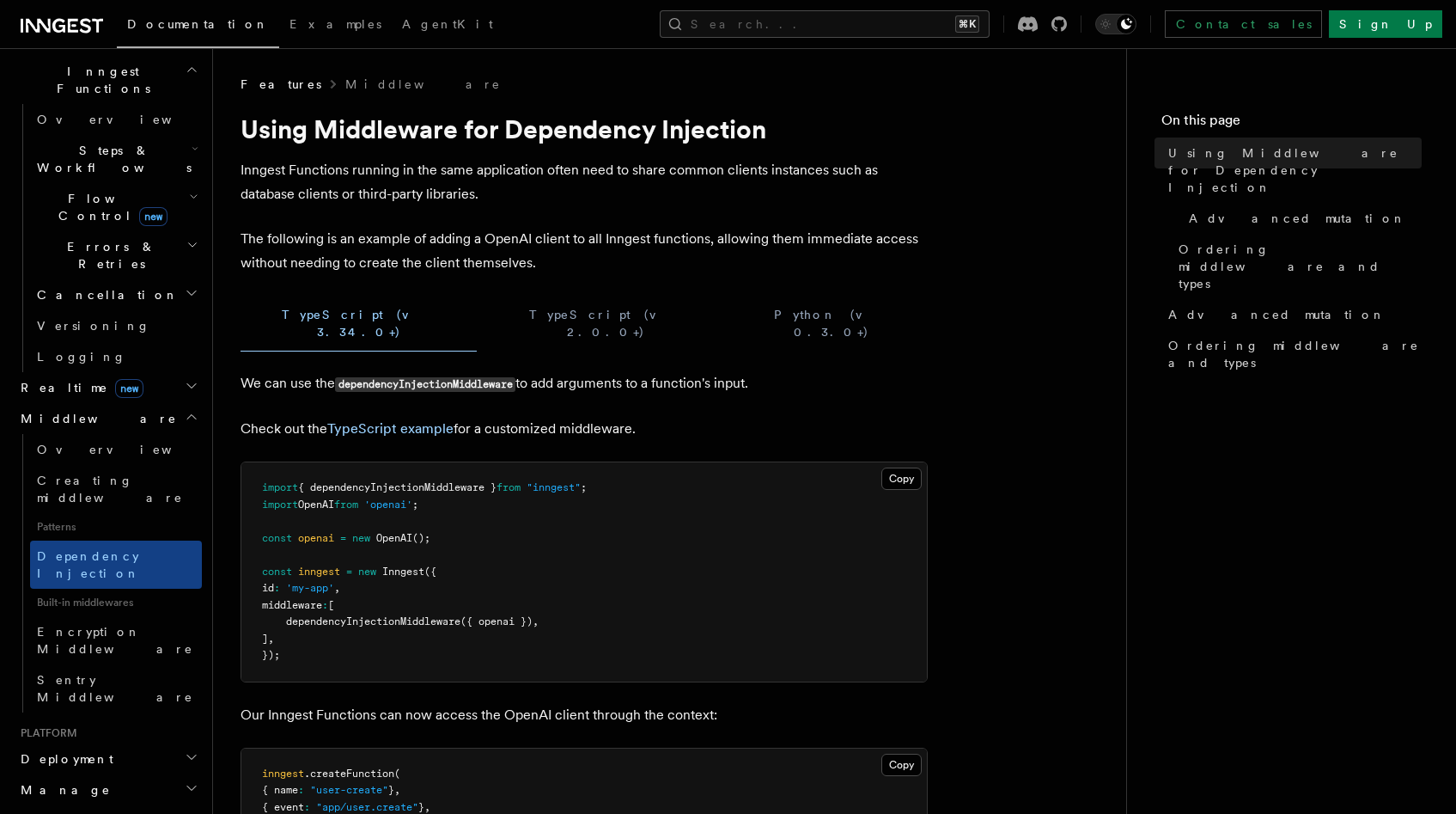
click at [99, 743] on h2 "Deployment" at bounding box center [108, 759] width 189 height 31
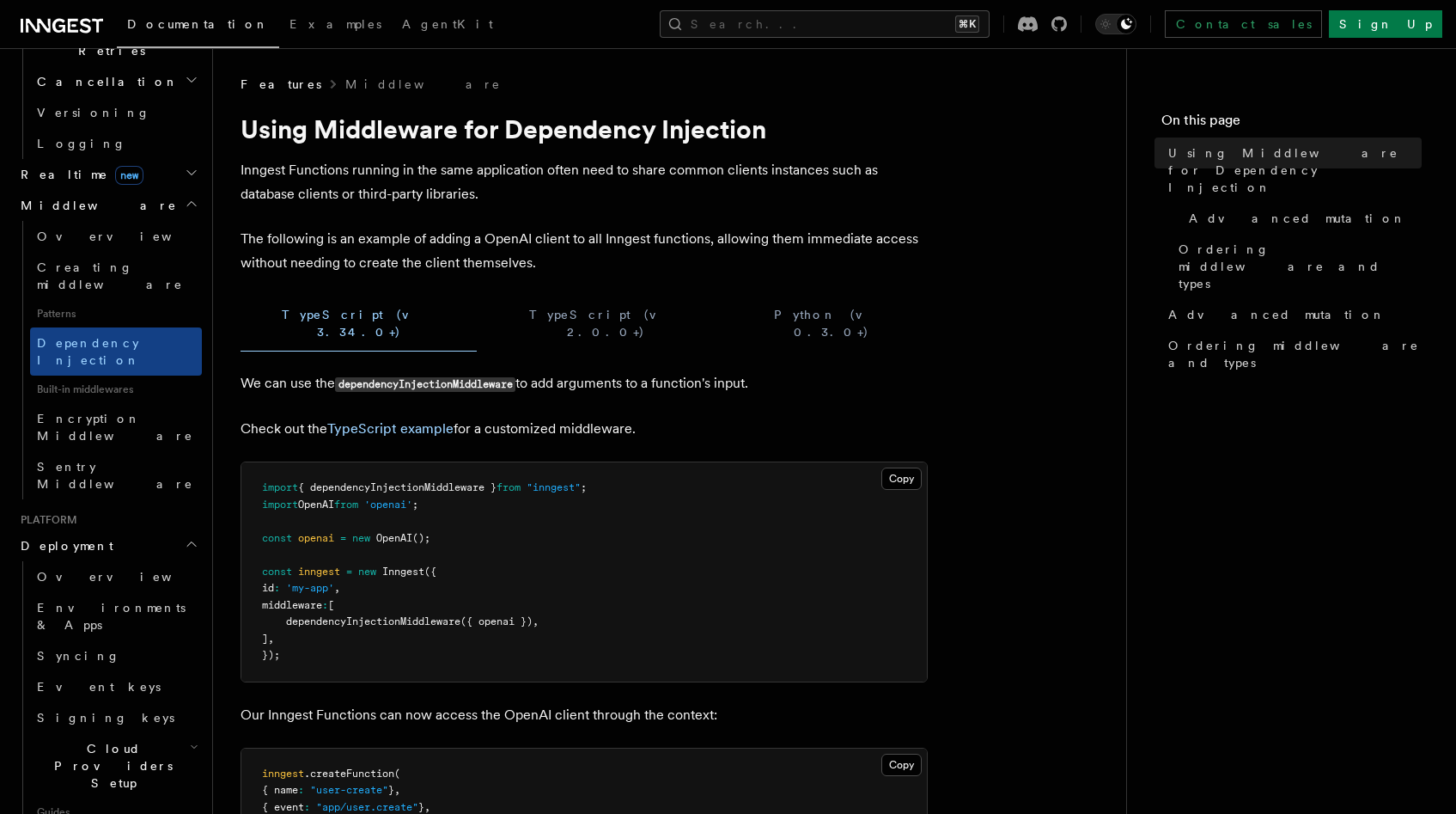
scroll to position [717, 0]
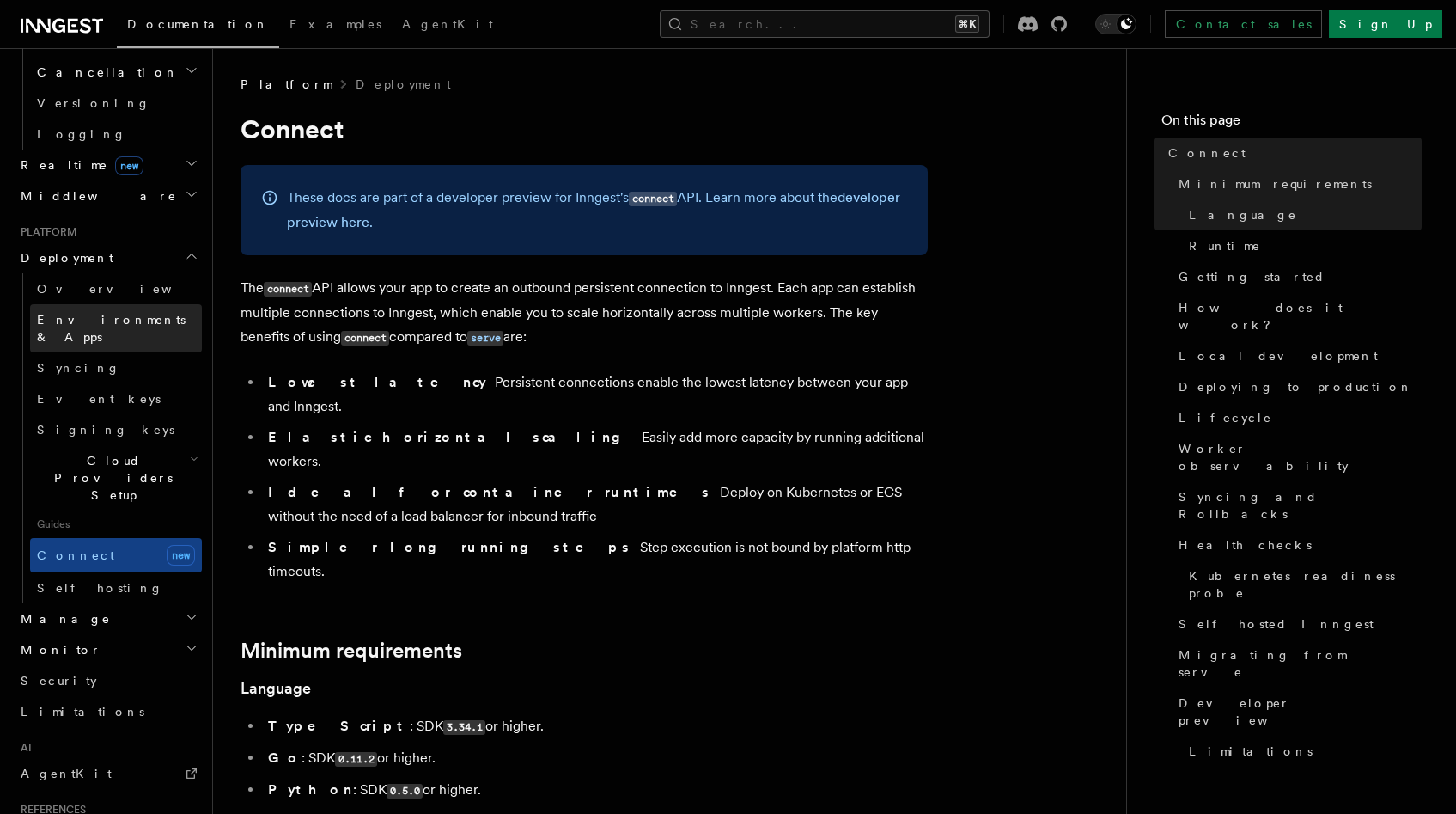
click at [99, 313] on span "Environments & Apps" at bounding box center [111, 329] width 149 height 31
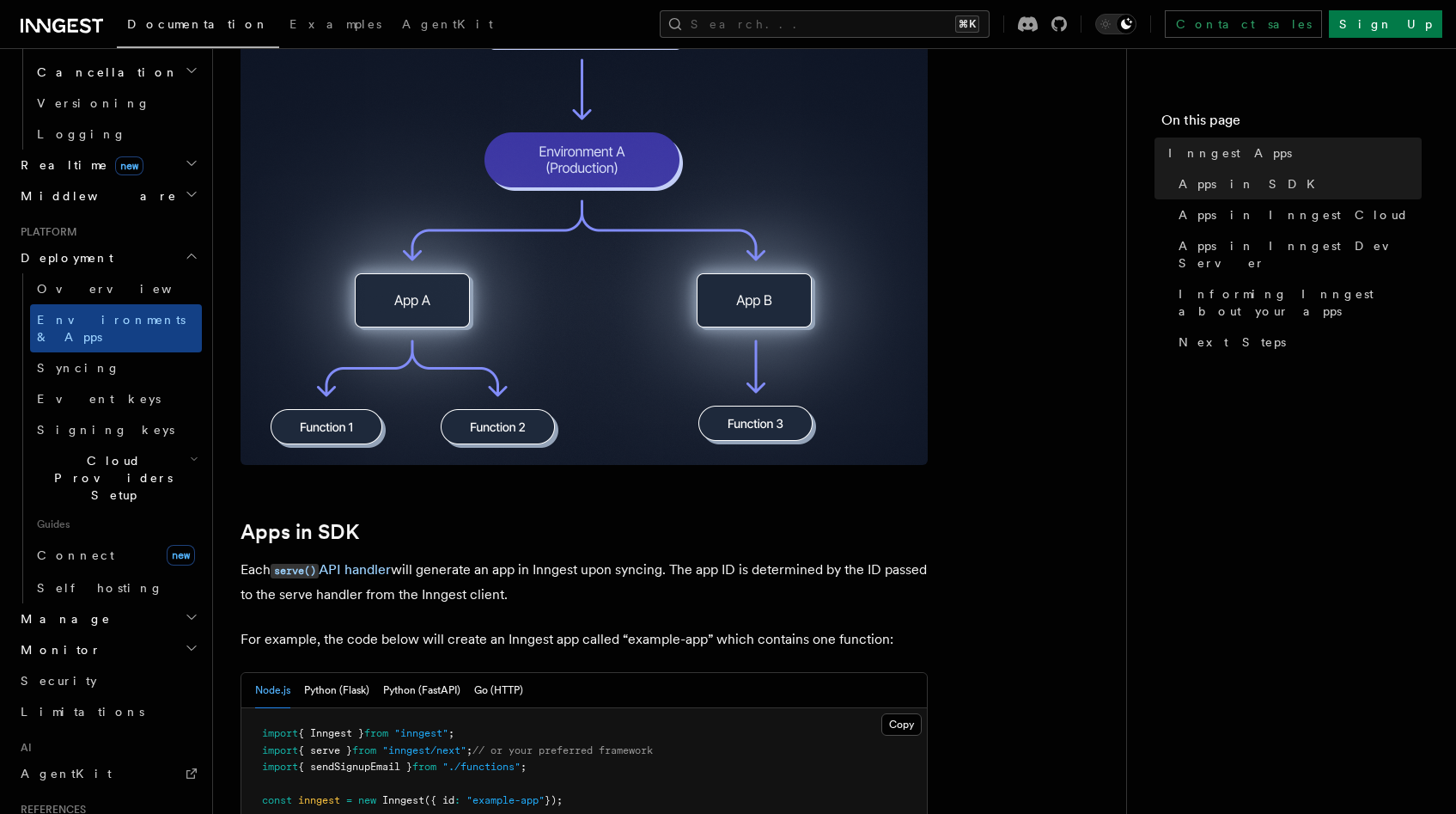
scroll to position [571, 0]
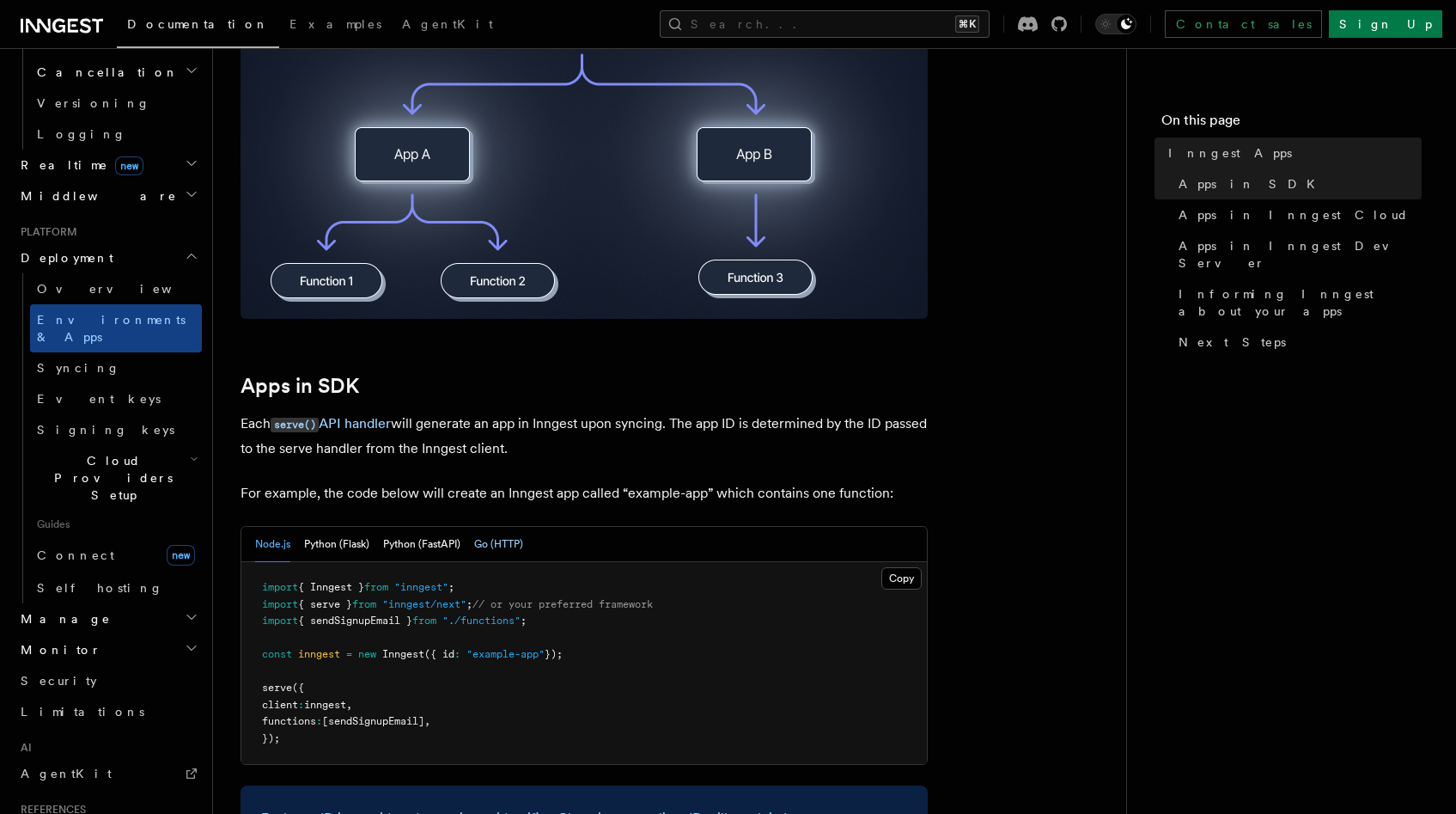
click at [505, 547] on button "Go (HTTP)" at bounding box center [499, 545] width 49 height 35
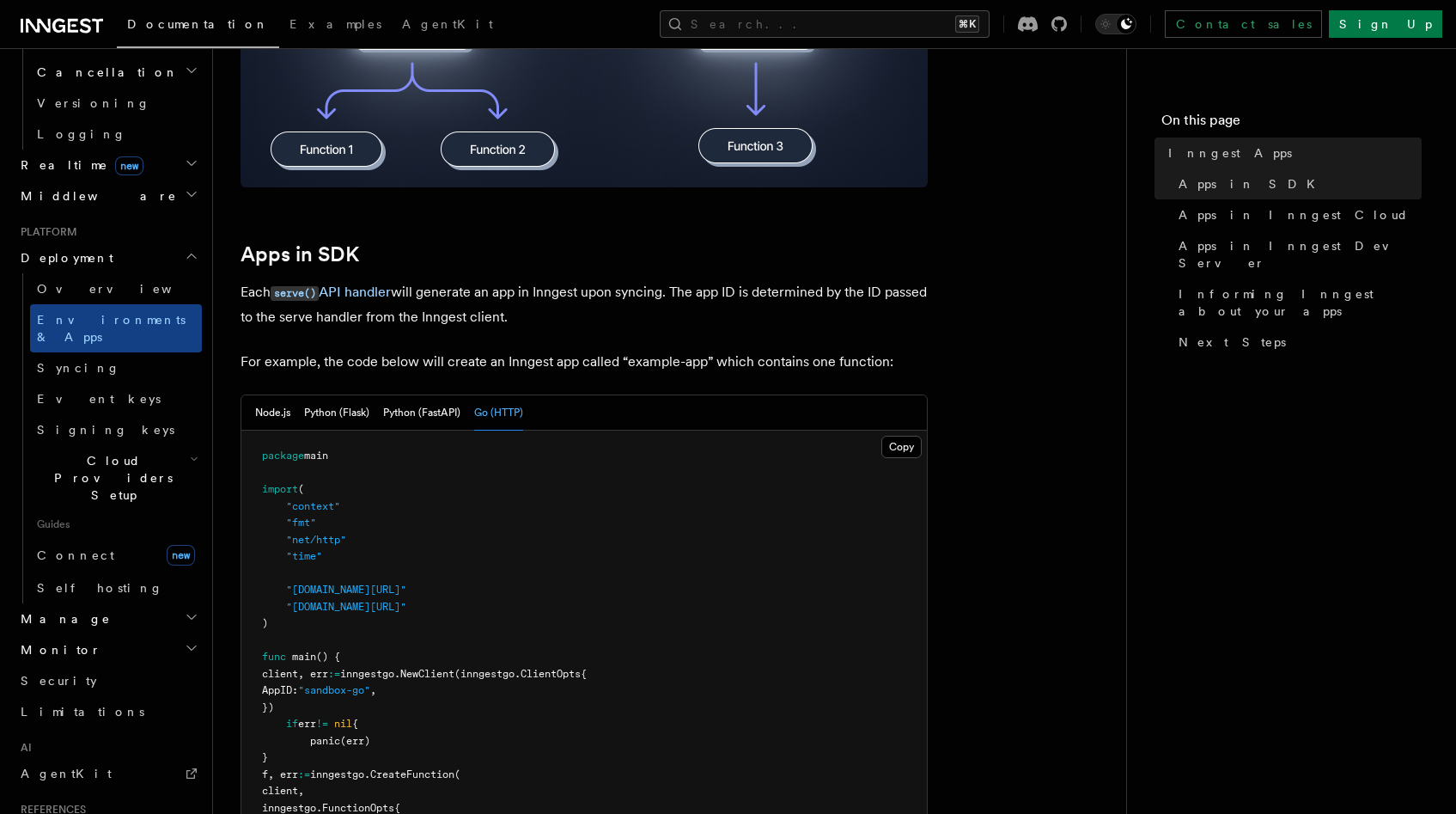
scroll to position [823, 0]
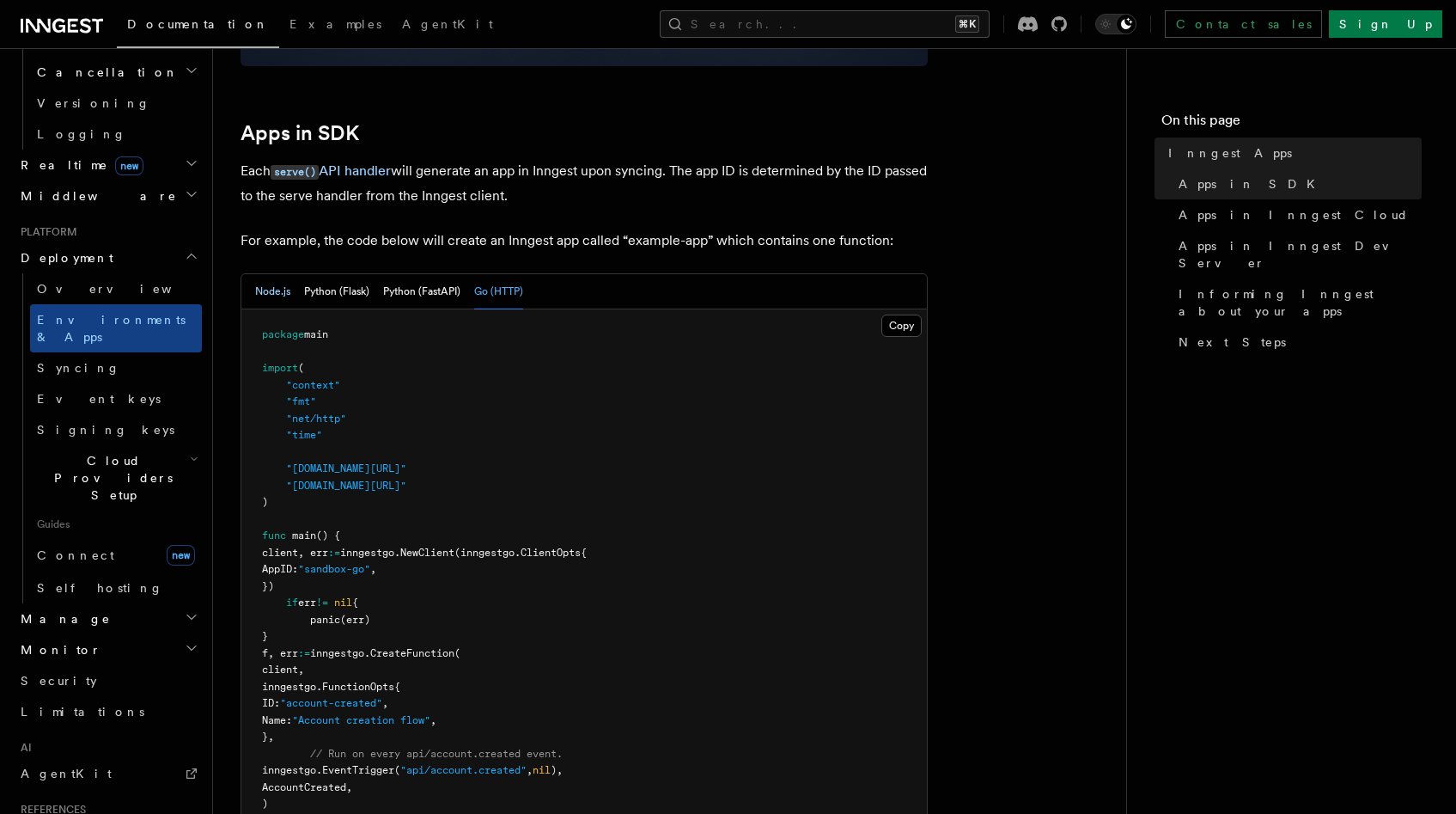
click at [283, 296] on button "Node.js" at bounding box center [272, 292] width 35 height 35
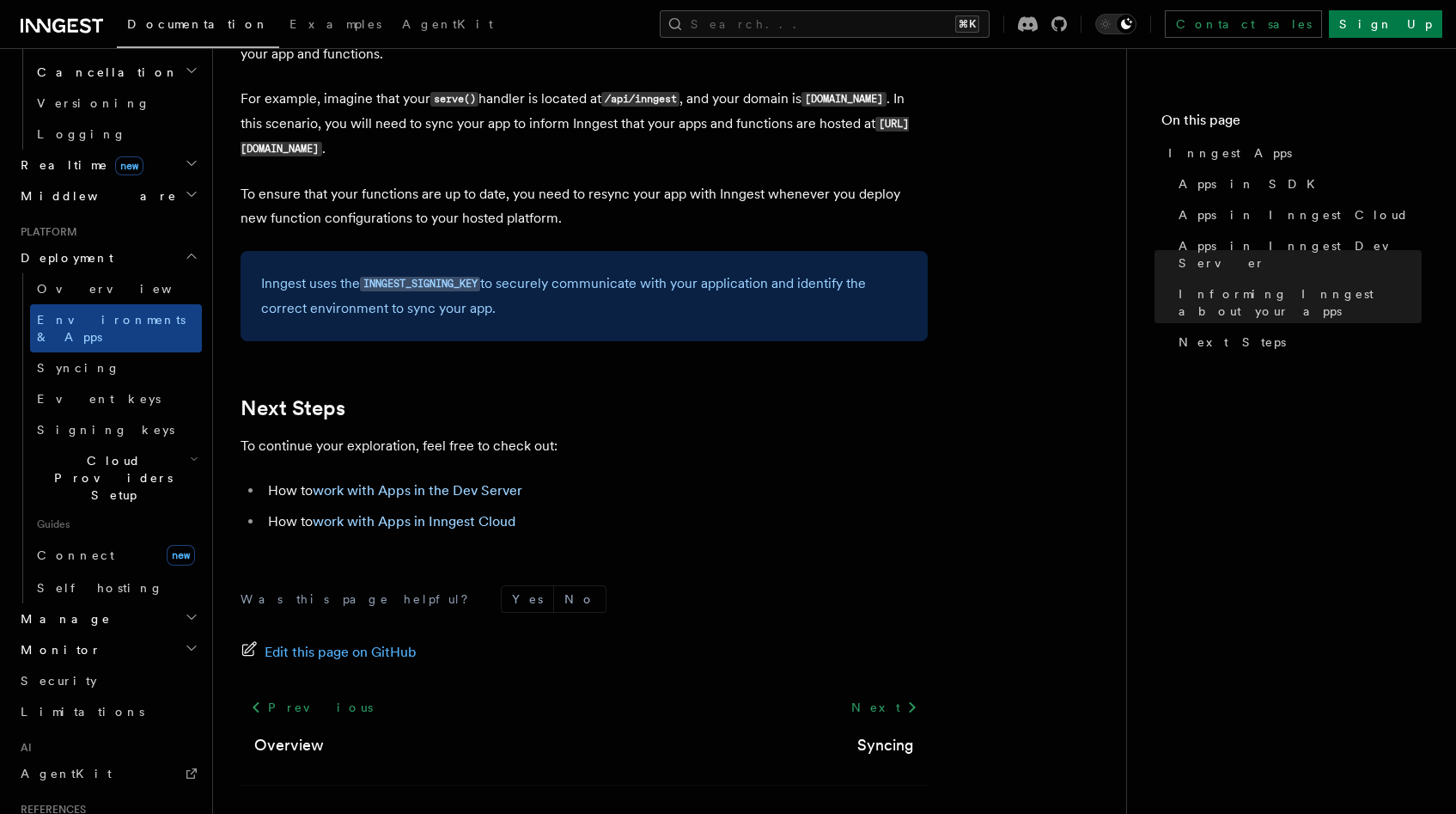
scroll to position [2721, 0]
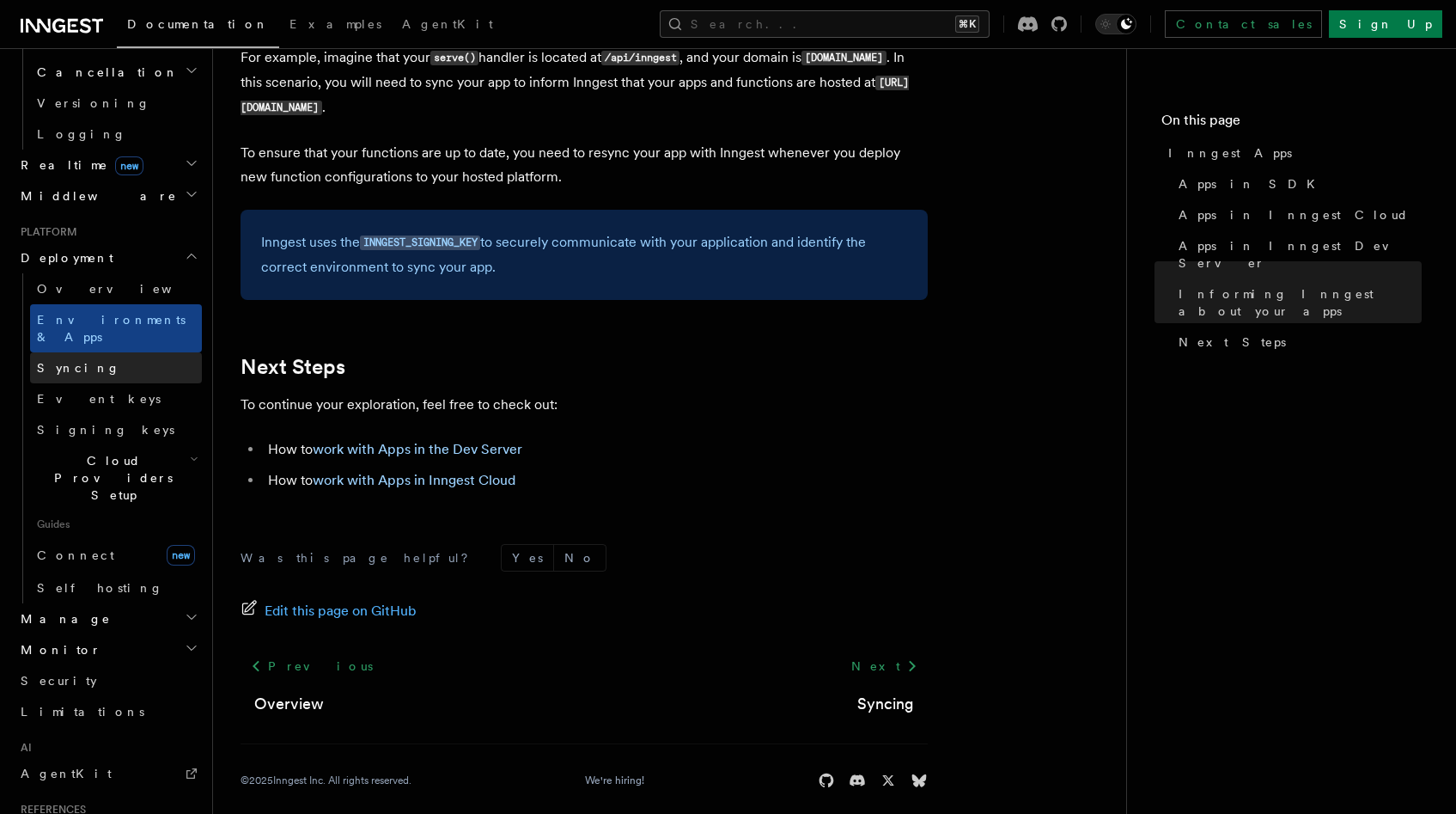
click at [91, 352] on link "Syncing" at bounding box center [116, 368] width 172 height 31
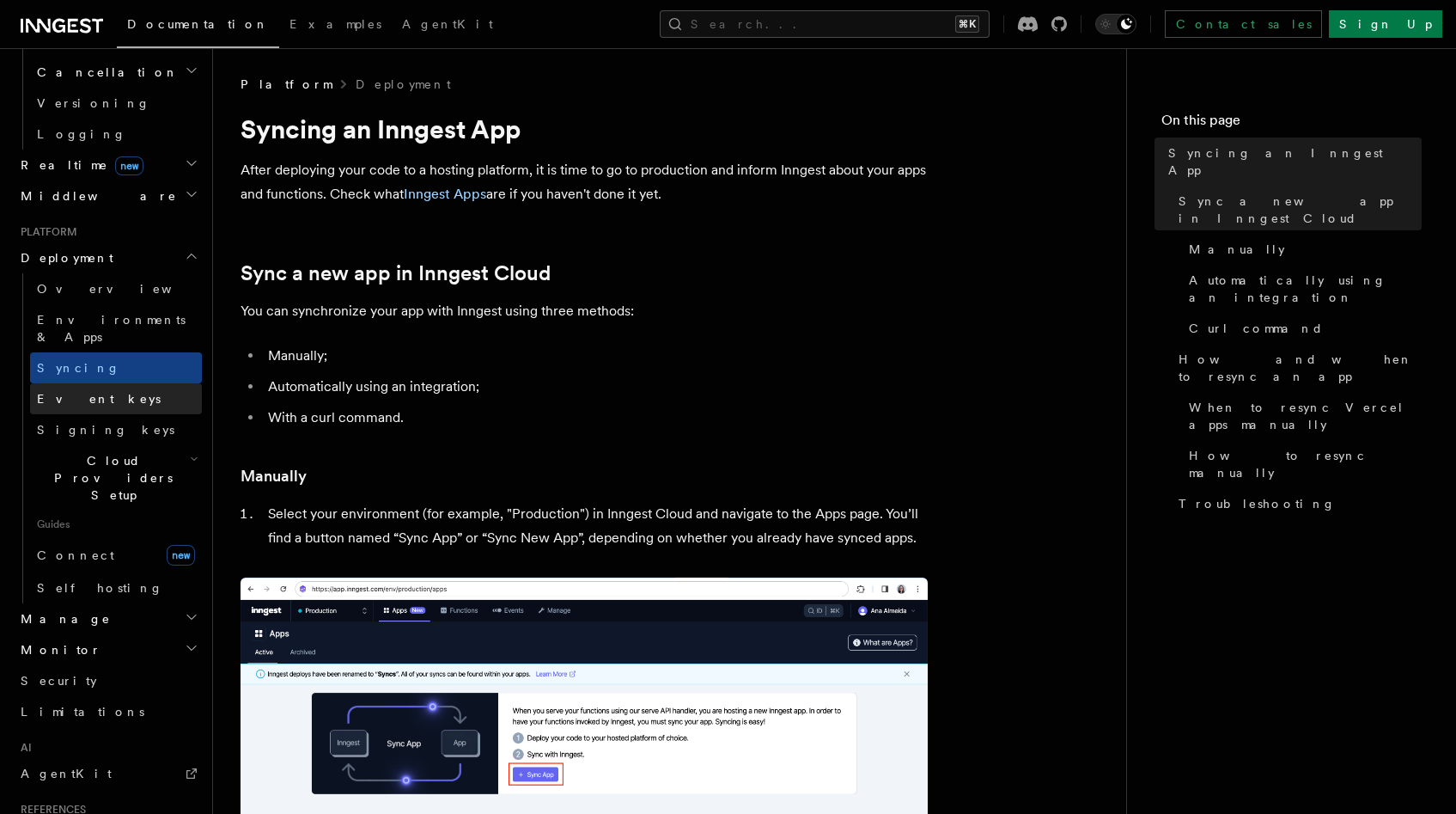
click at [89, 392] on span "Event keys" at bounding box center [98, 399] width 123 height 14
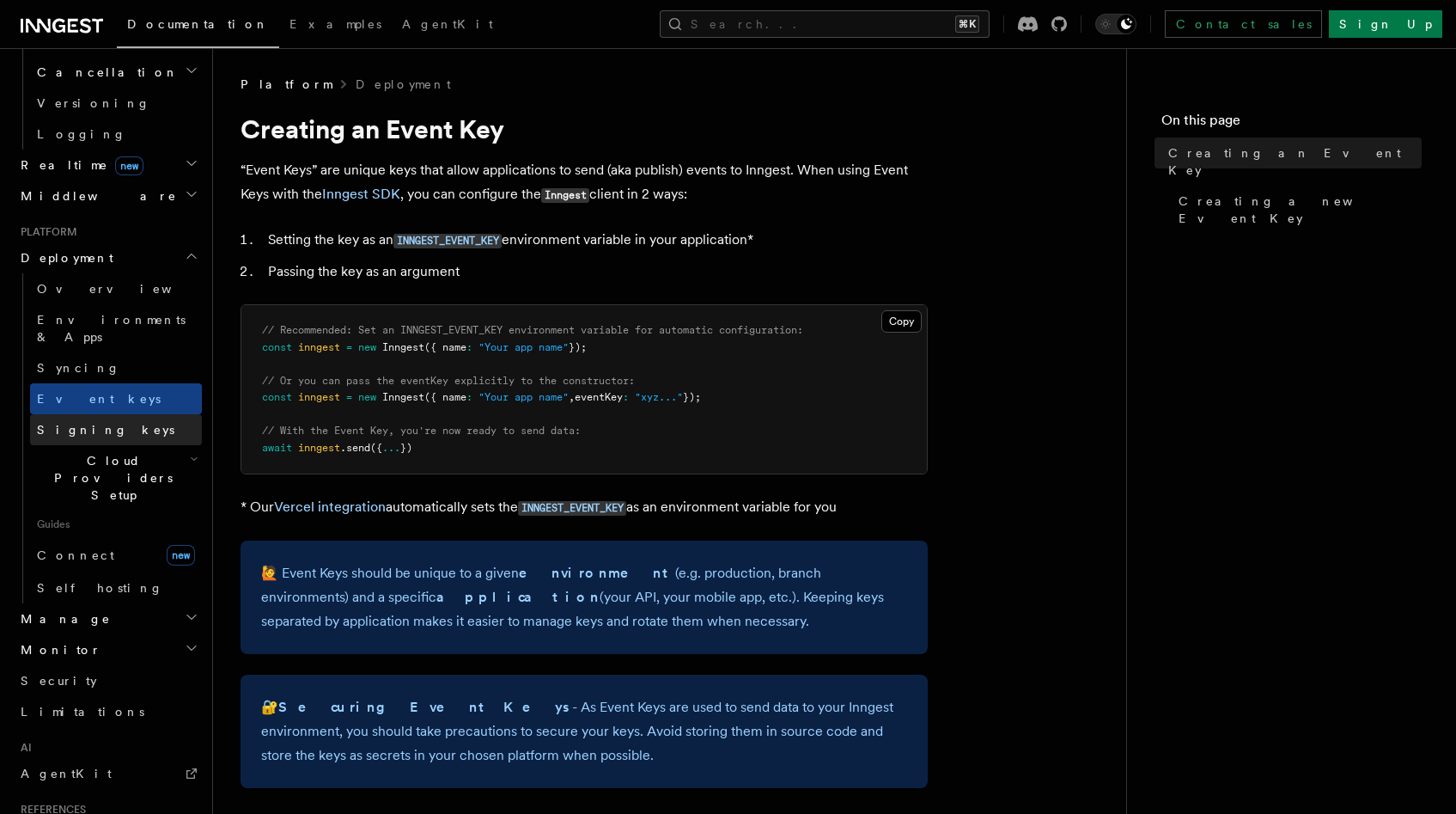
click at [87, 423] on span "Signing keys" at bounding box center [105, 430] width 137 height 14
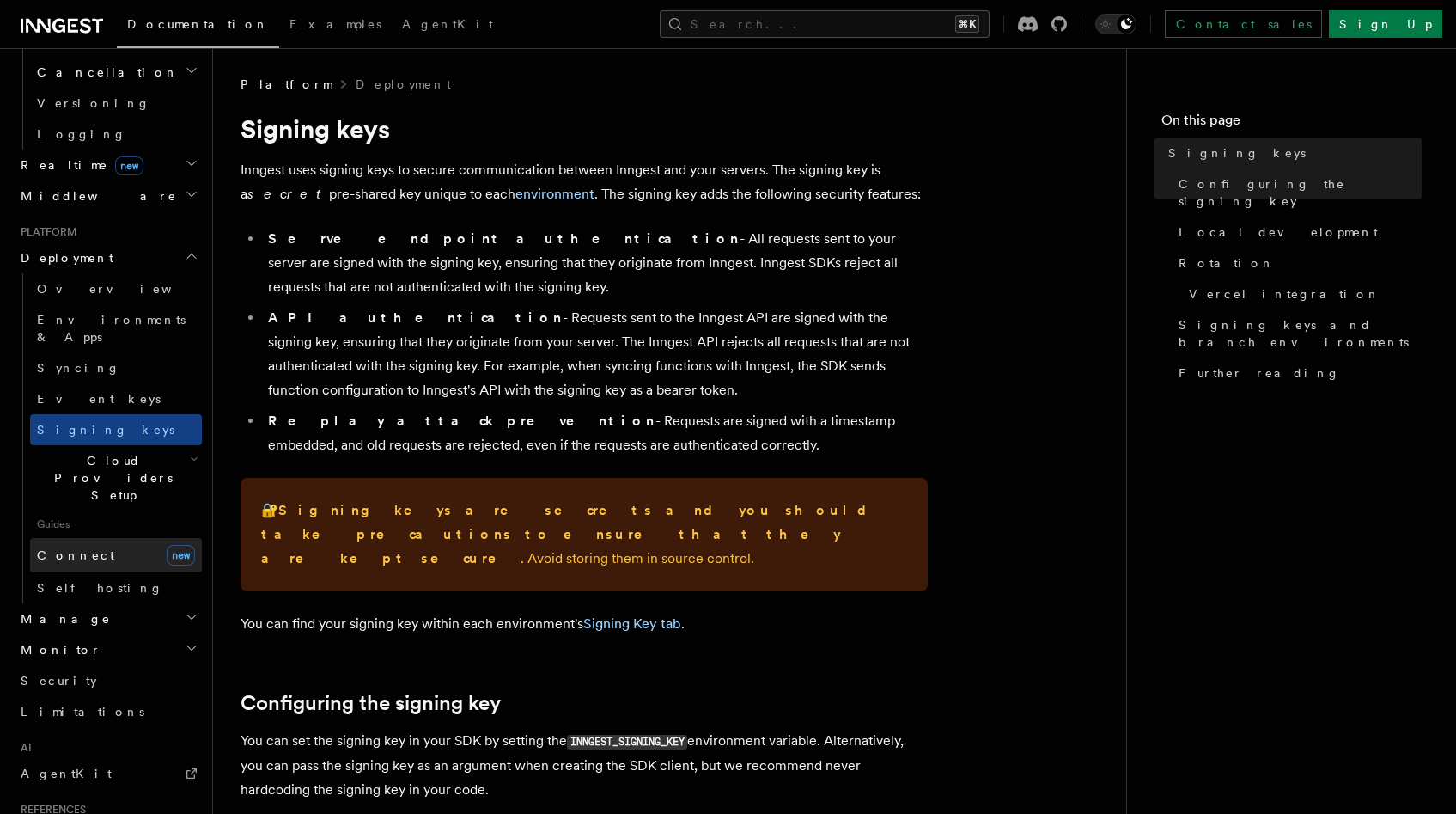
click at [72, 549] on span "Connect" at bounding box center [76, 555] width 78 height 14
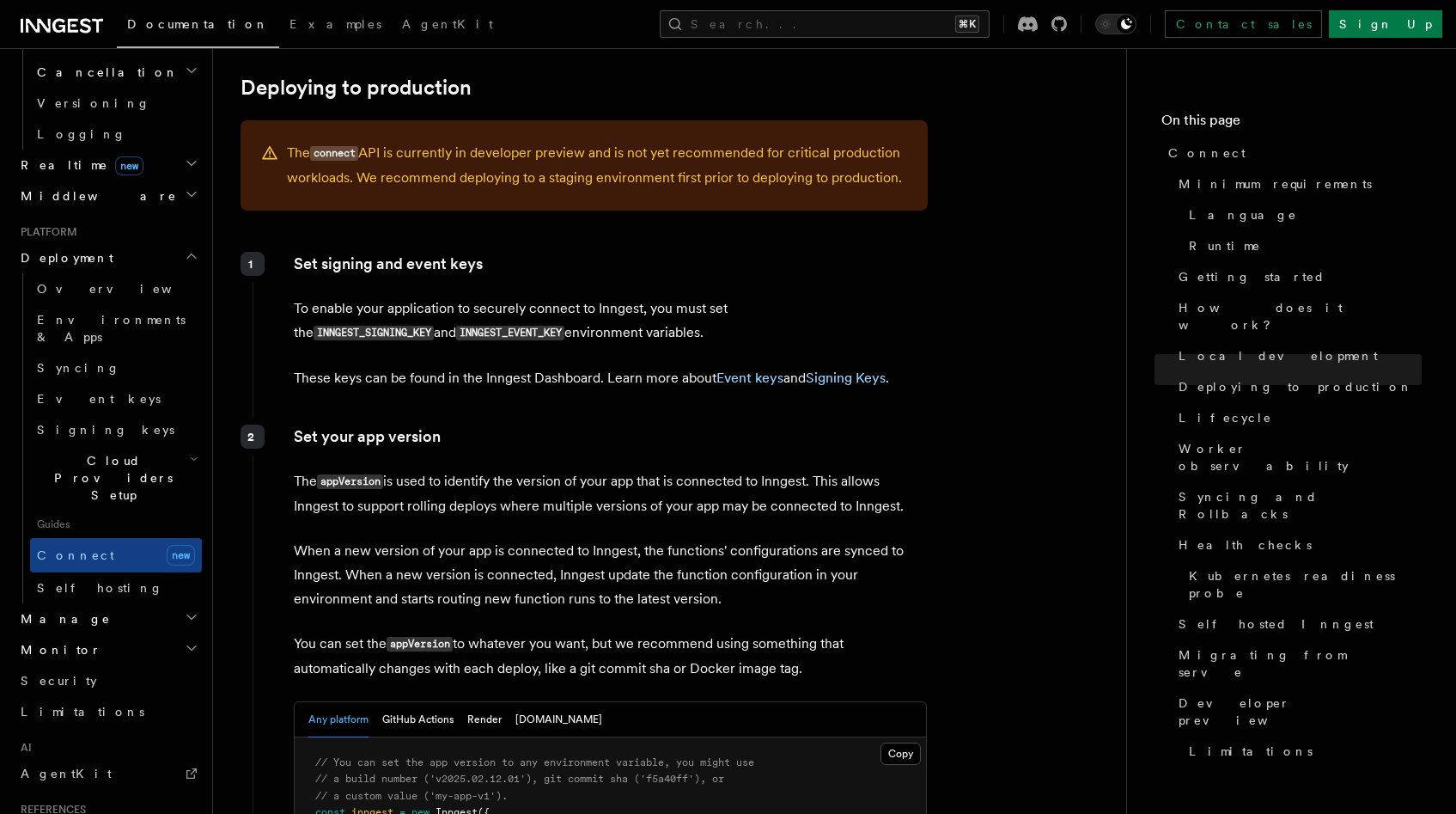
scroll to position [2689, 0]
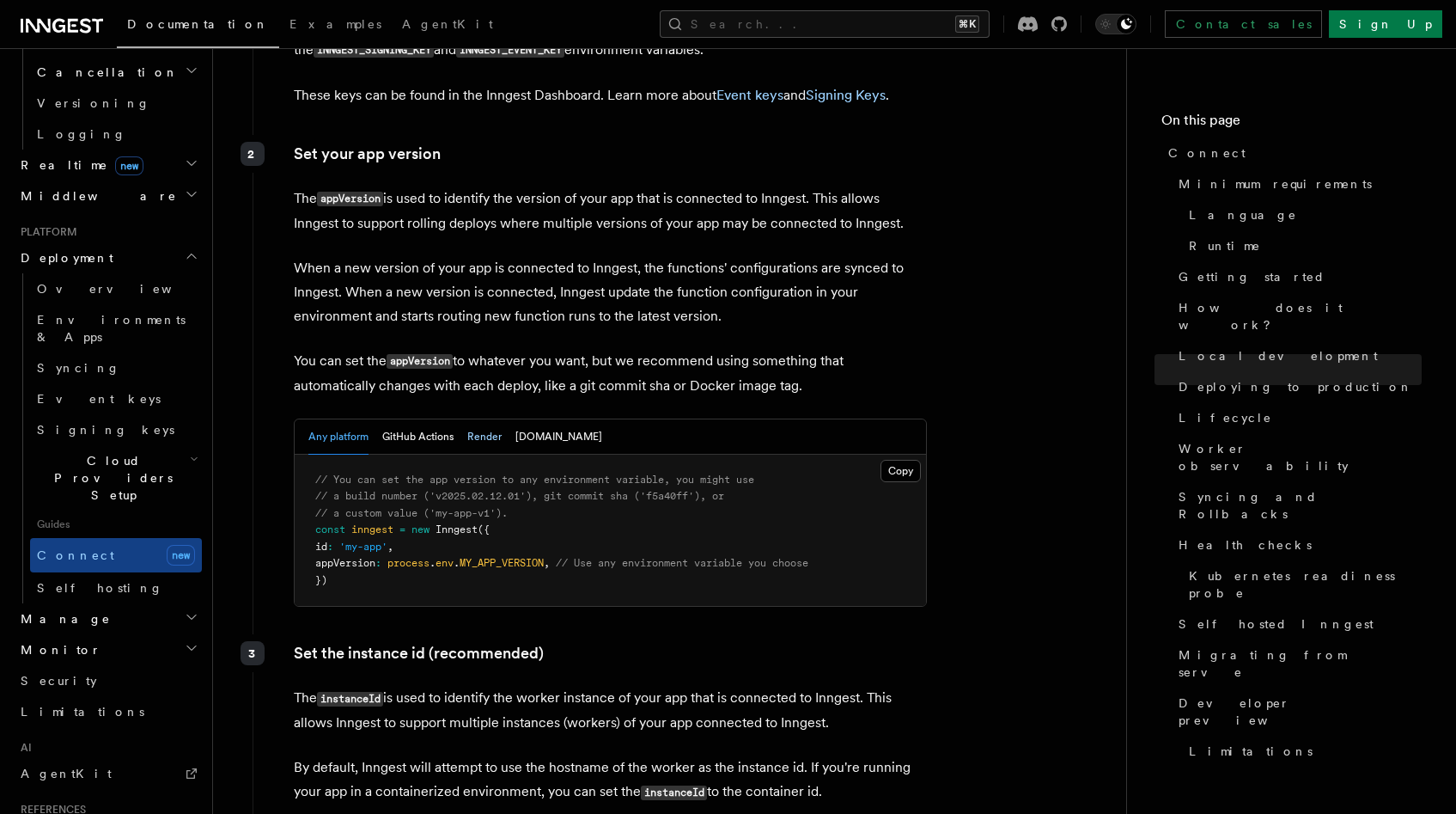
click at [479, 419] on button "Render" at bounding box center [484, 437] width 34 height 35
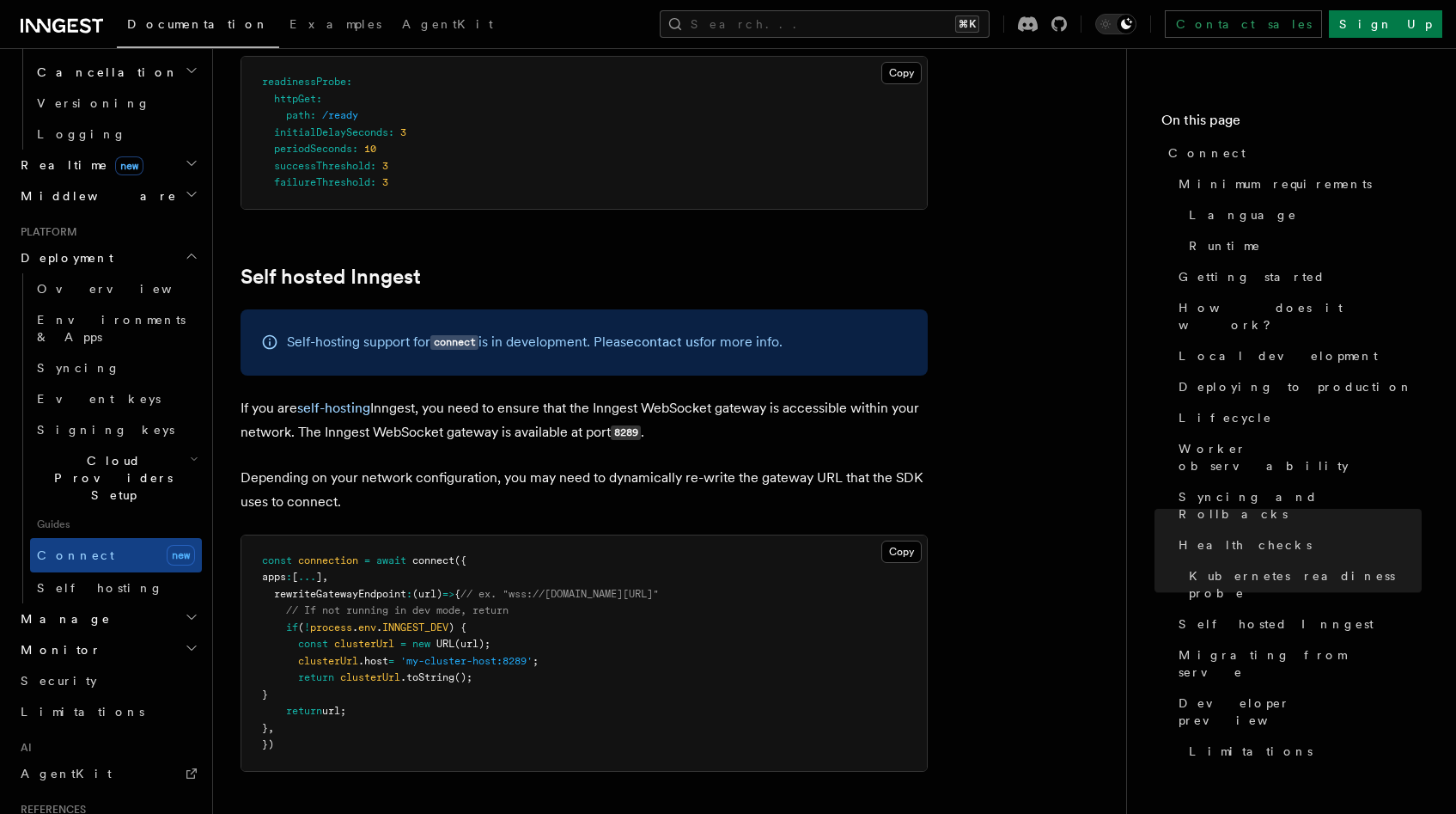
scroll to position [8404, 0]
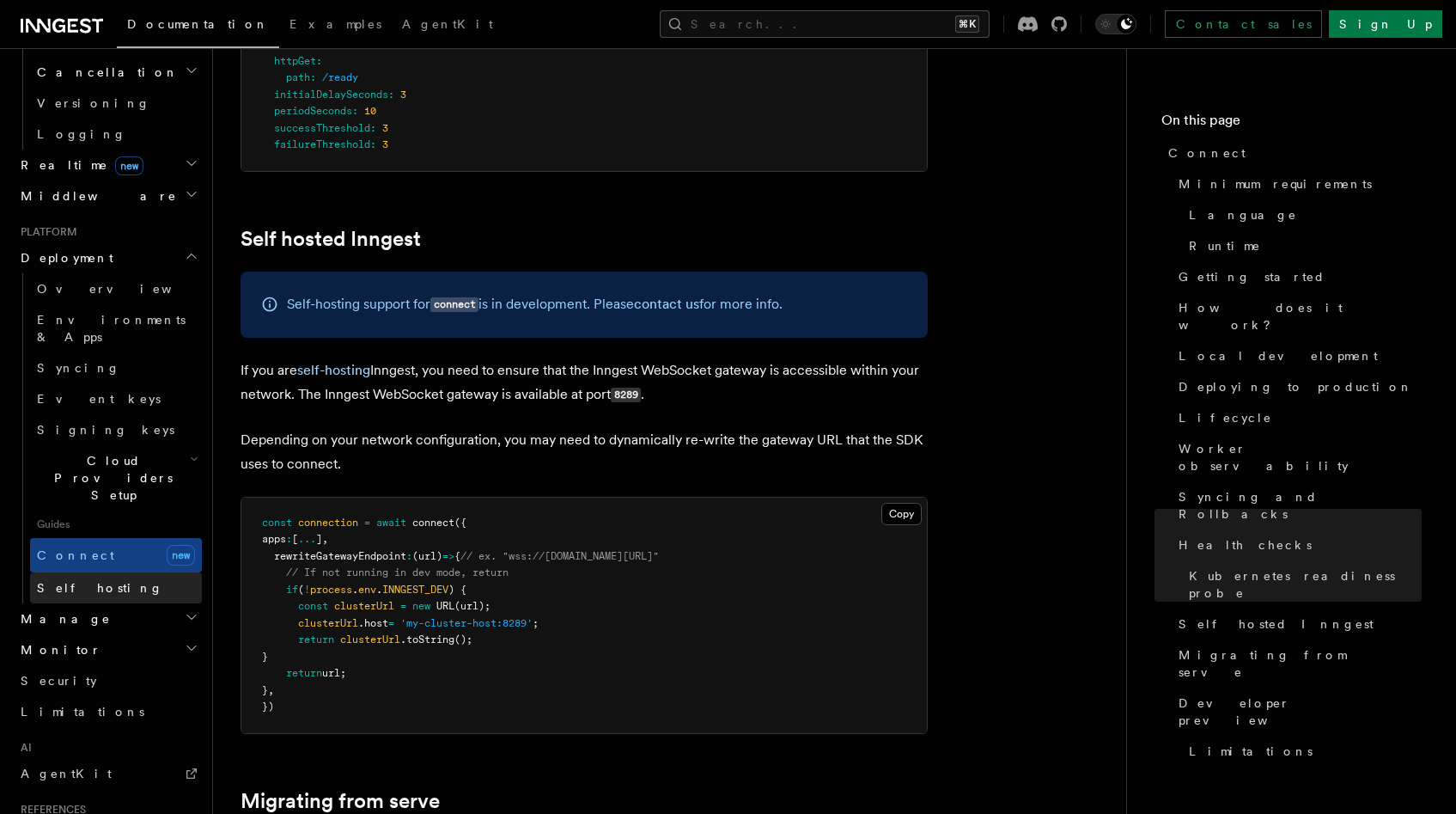
click at [126, 572] on link "Self hosting" at bounding box center [116, 587] width 172 height 31
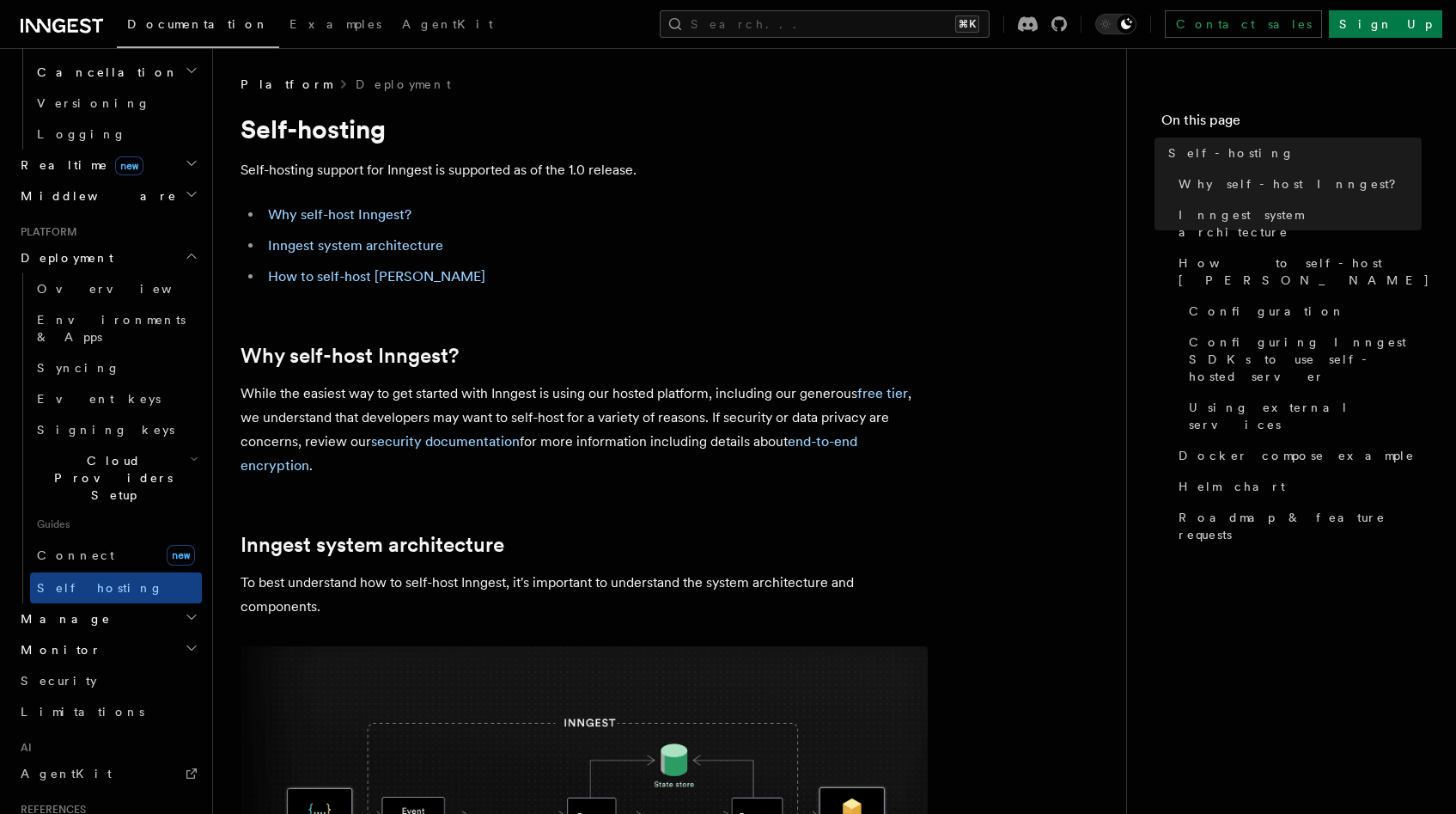
click at [108, 603] on h2 "Manage" at bounding box center [108, 619] width 189 height 31
click at [95, 665] on link "Apps" at bounding box center [116, 681] width 172 height 31
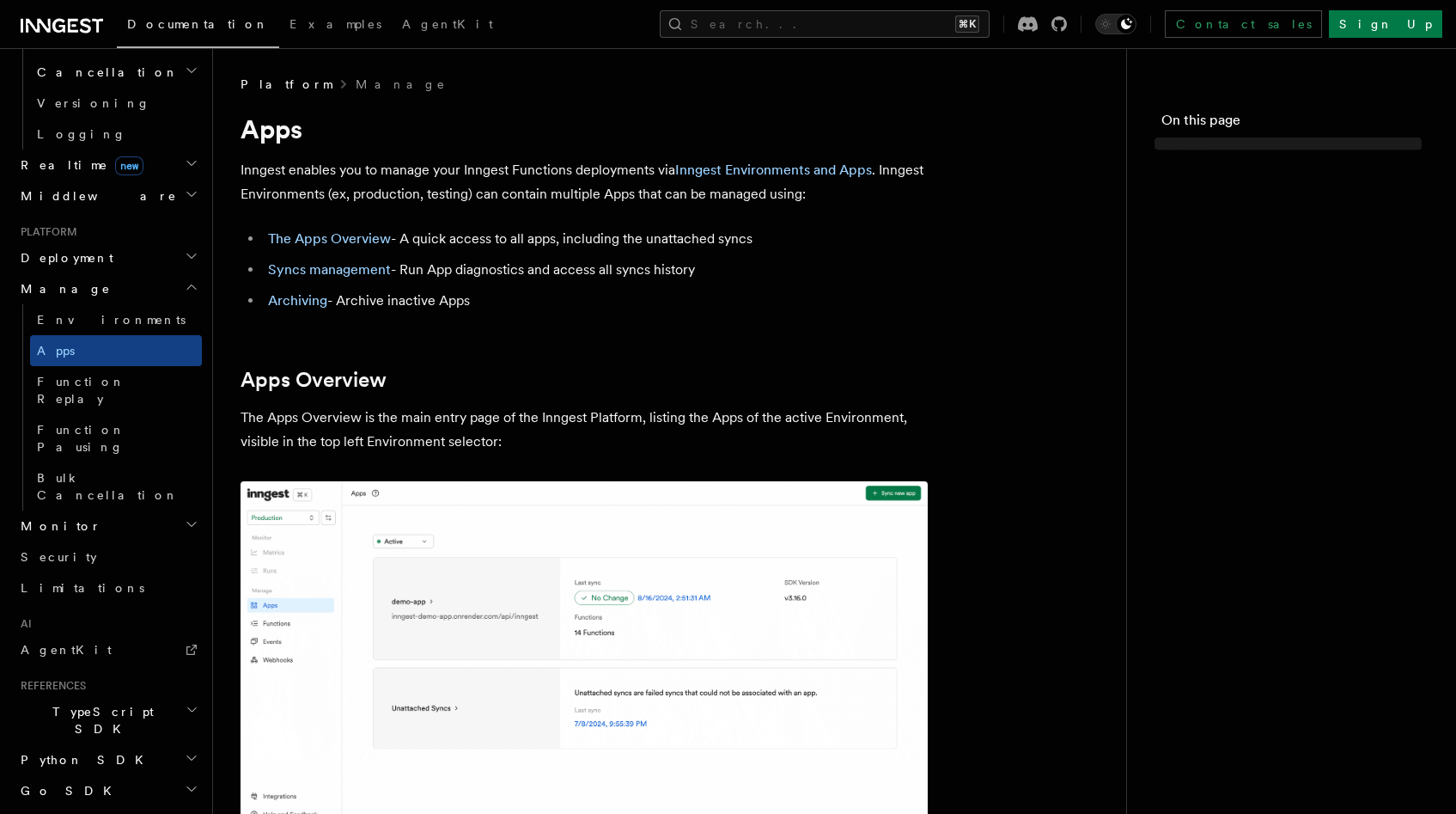
scroll to position [716, 0]
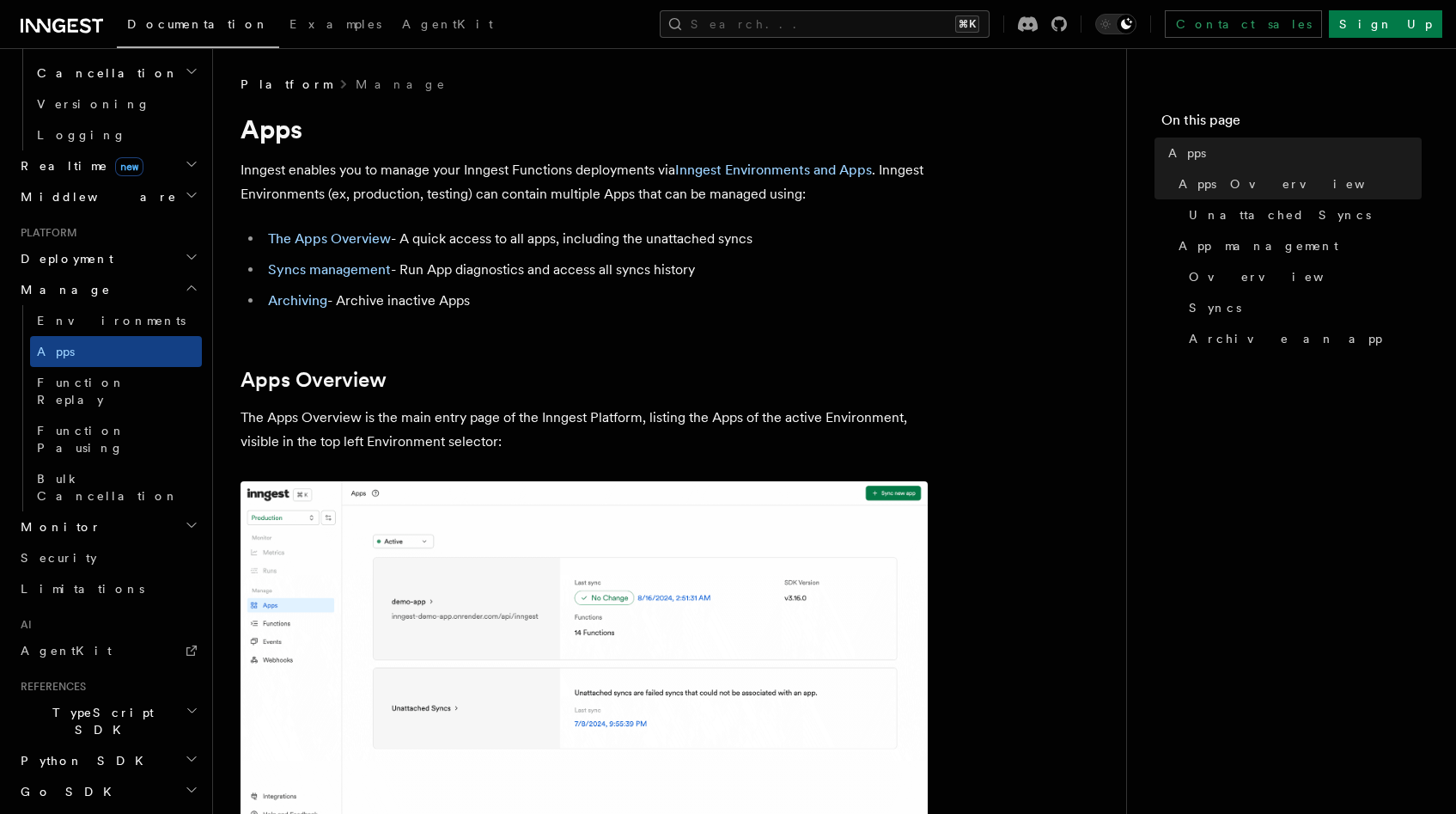
click at [94, 512] on h2 "Monitor" at bounding box center [108, 527] width 189 height 31
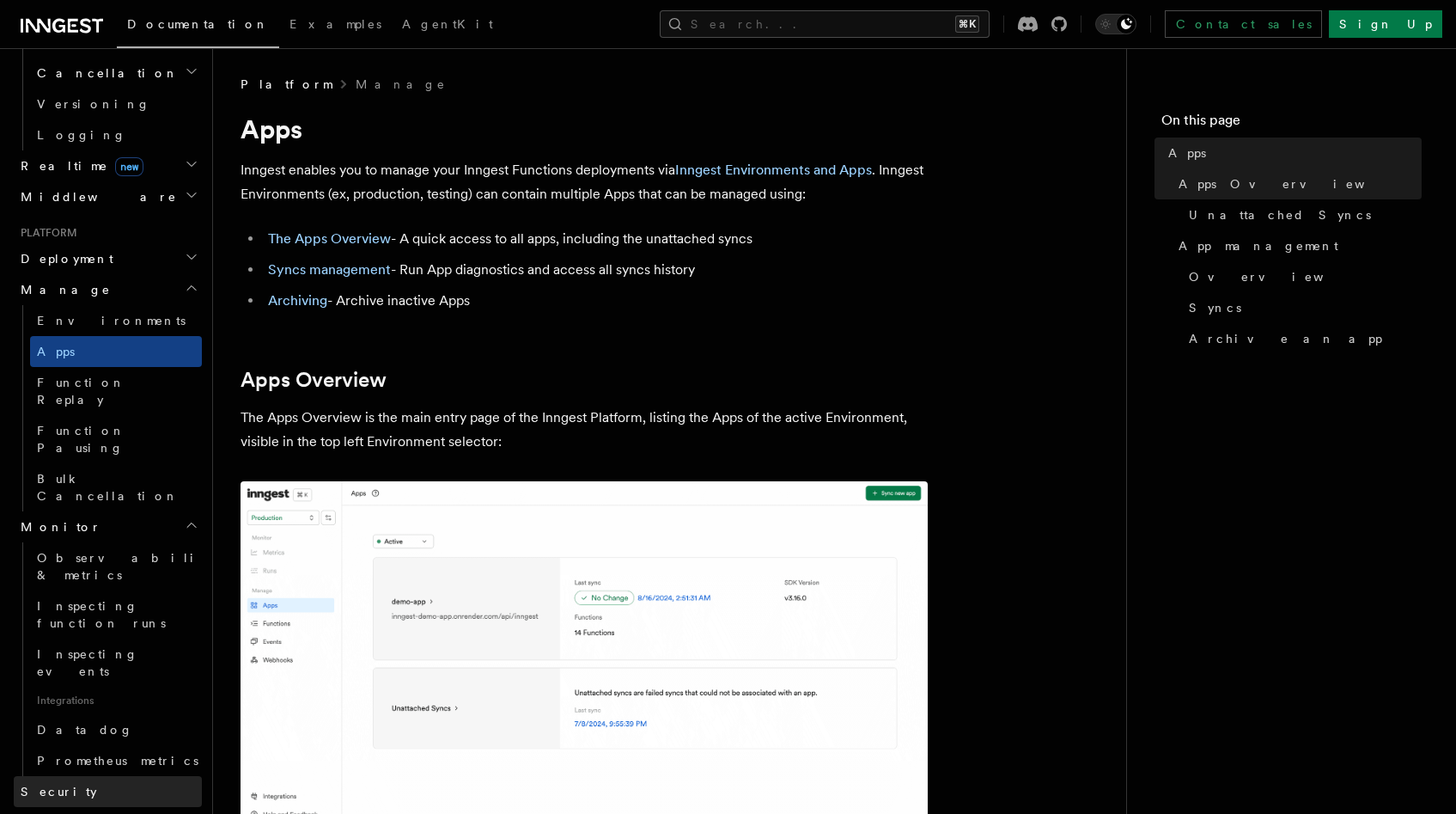
click at [88, 776] on link "Security" at bounding box center [108, 792] width 189 height 31
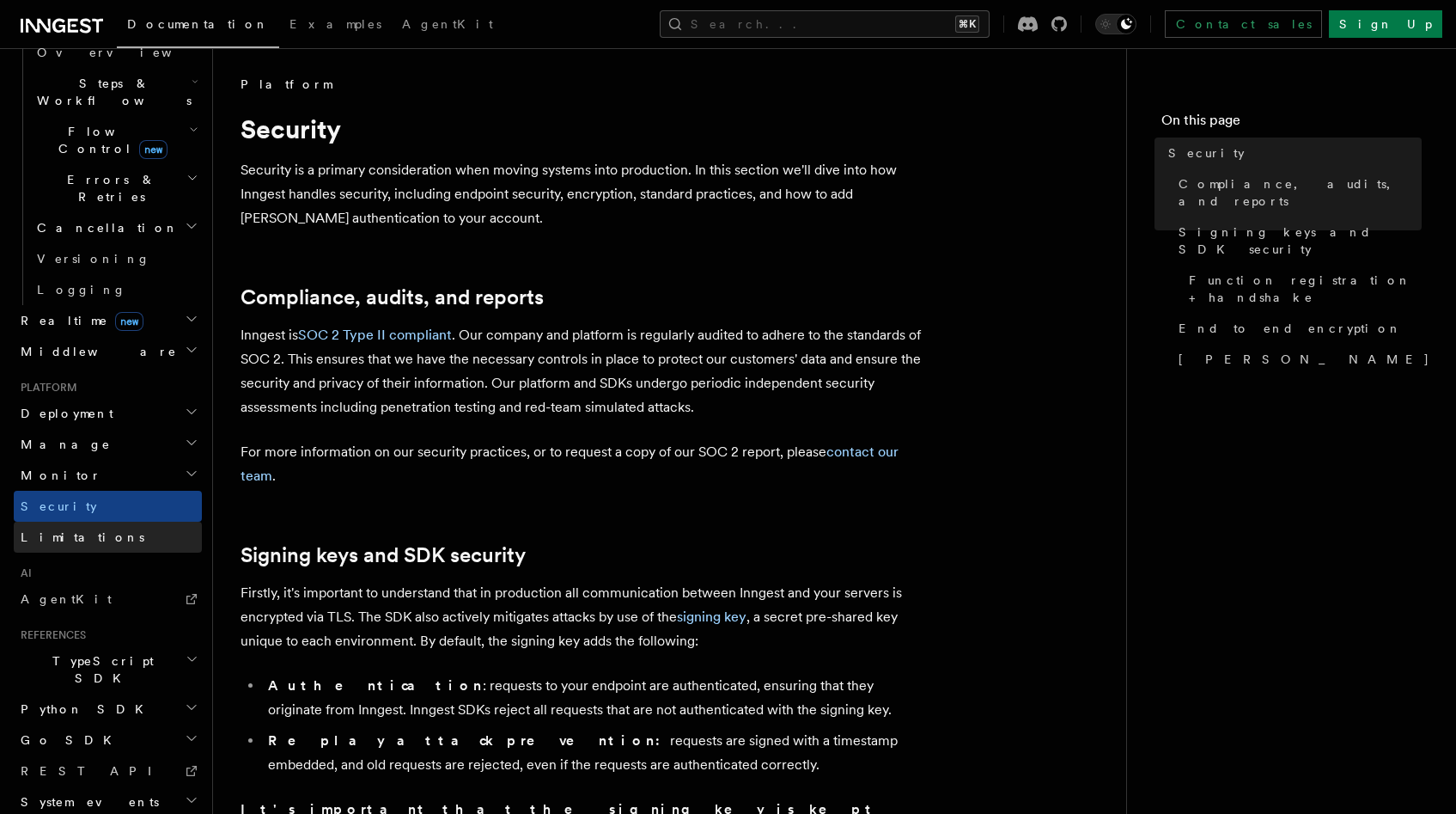
click at [85, 521] on link "Limitations" at bounding box center [108, 537] width 189 height 31
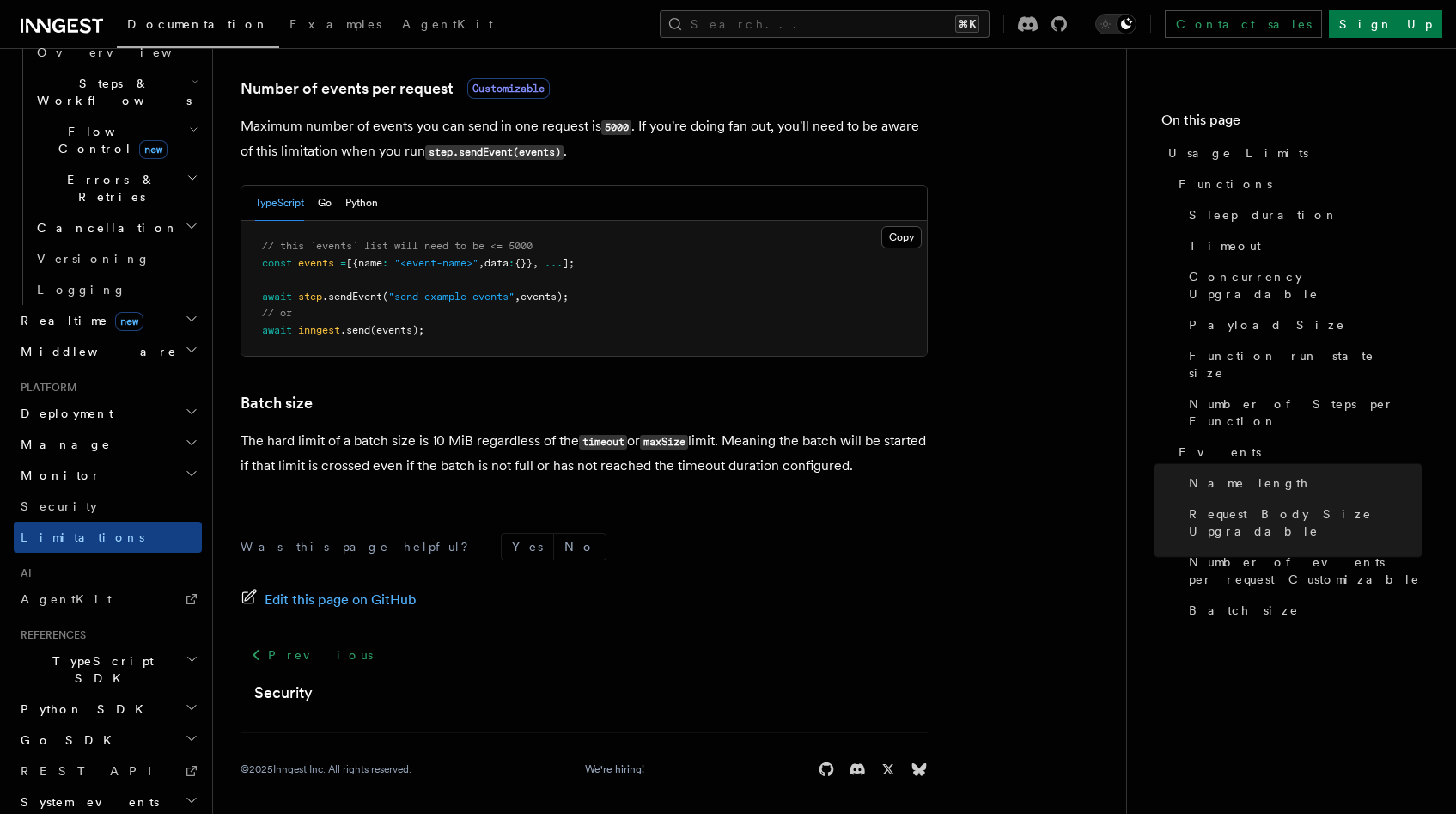
scroll to position [1625, 0]
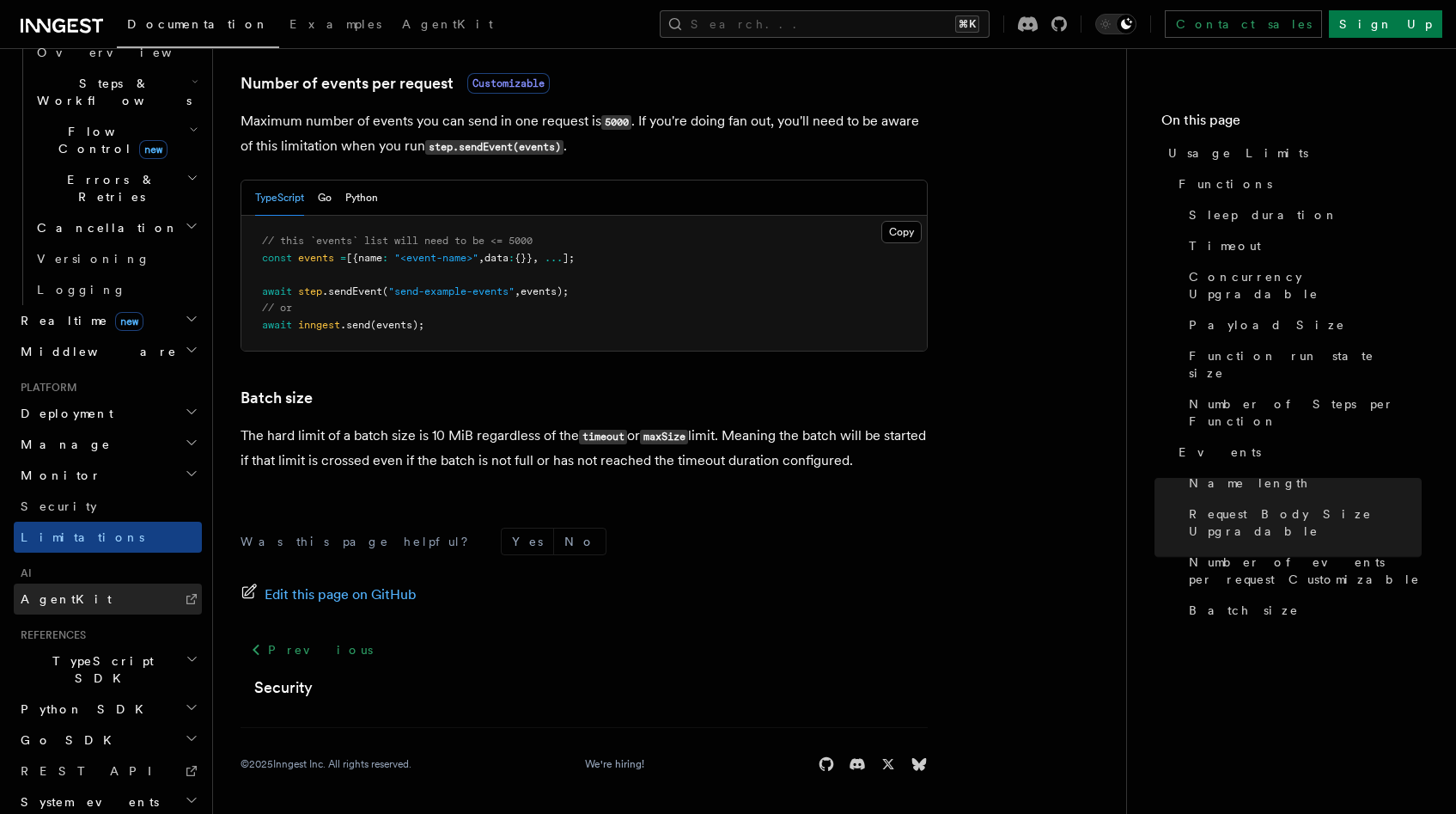
click at [89, 584] on link "AgentKit" at bounding box center [108, 599] width 189 height 31
click at [106, 786] on h2 "System events" at bounding box center [108, 801] width 189 height 31
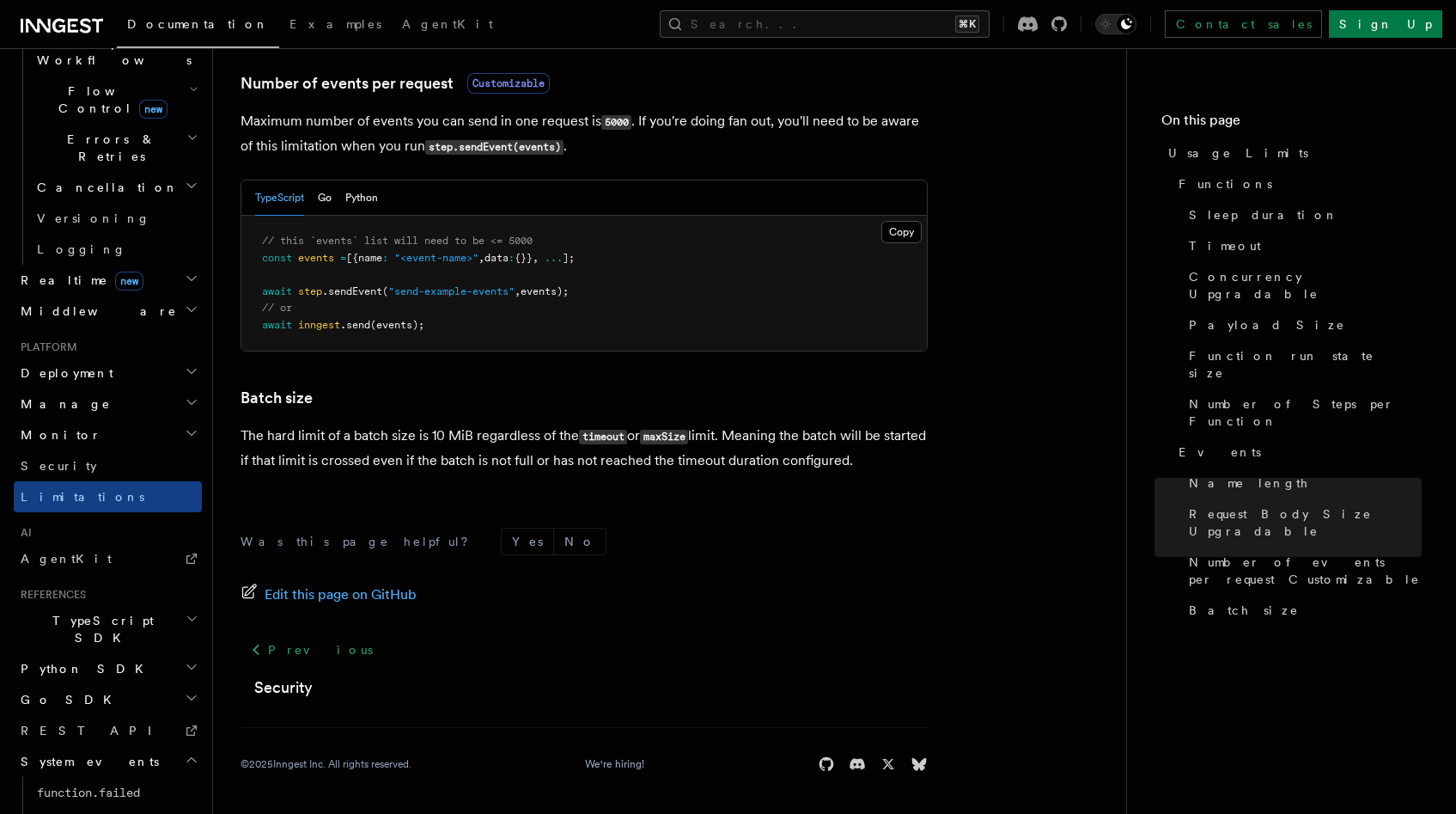
scroll to position [620, 0]
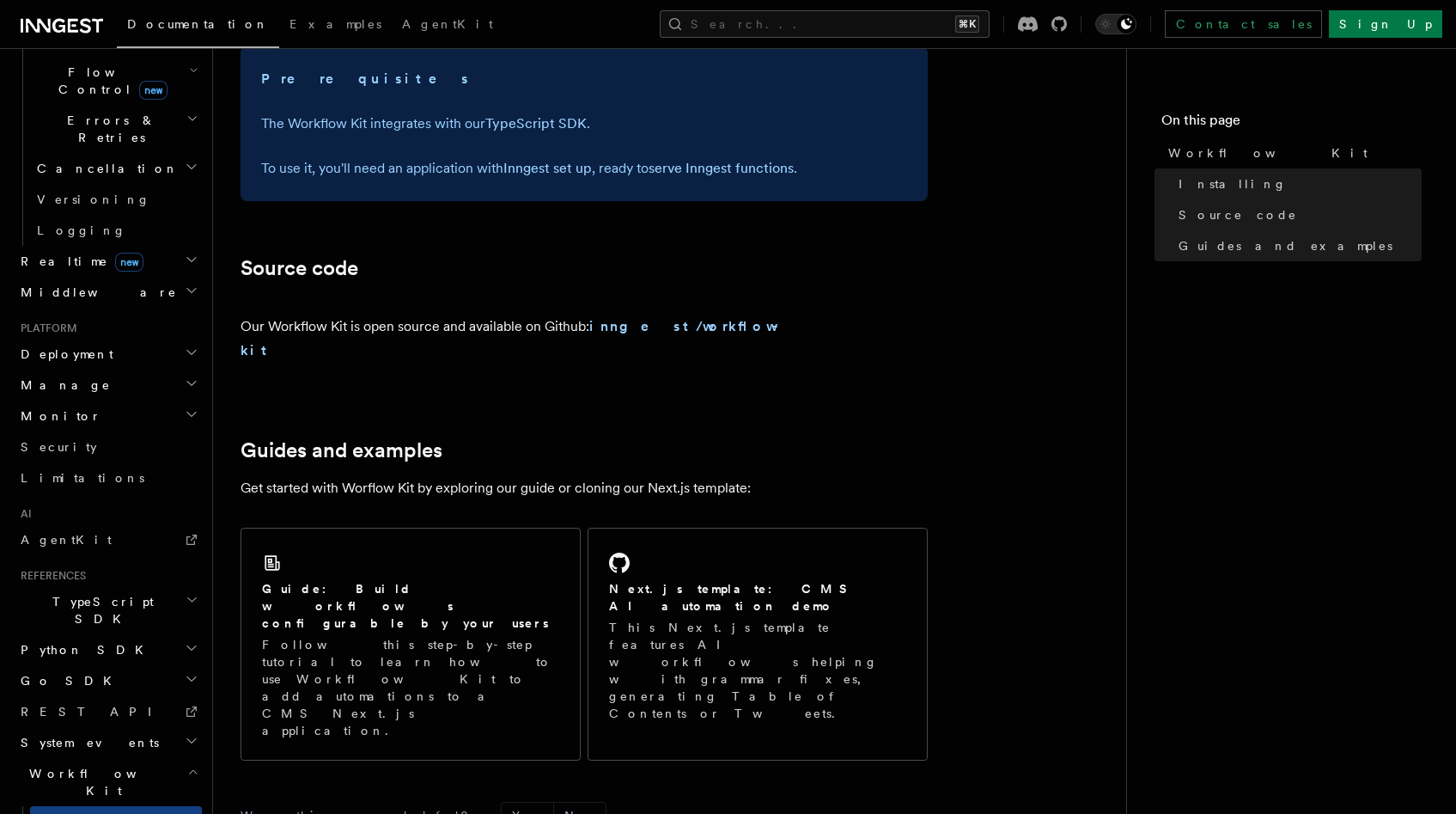
scroll to position [1012, 0]
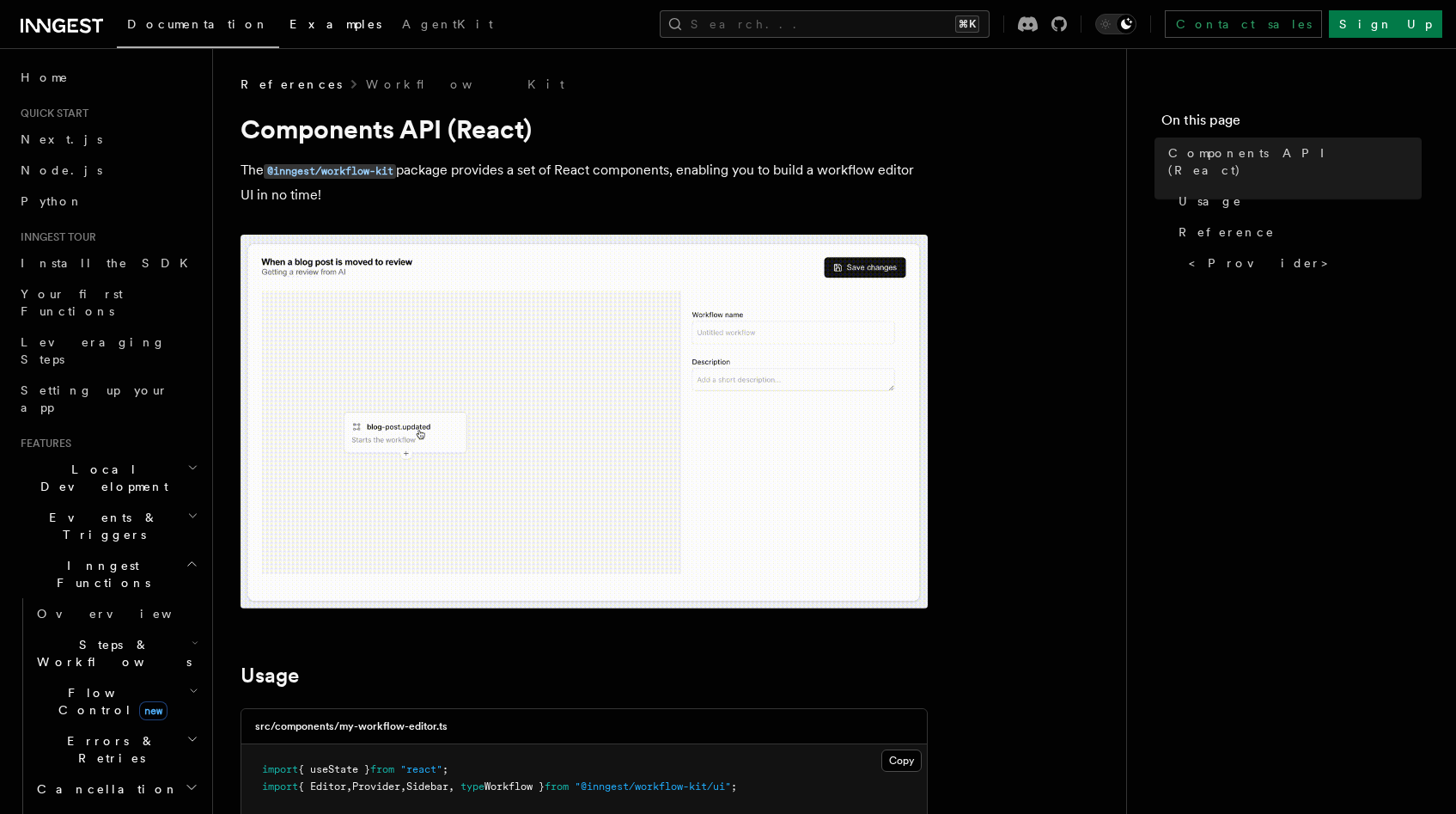
click at [290, 31] on span "Examples" at bounding box center [335, 24] width 92 height 14
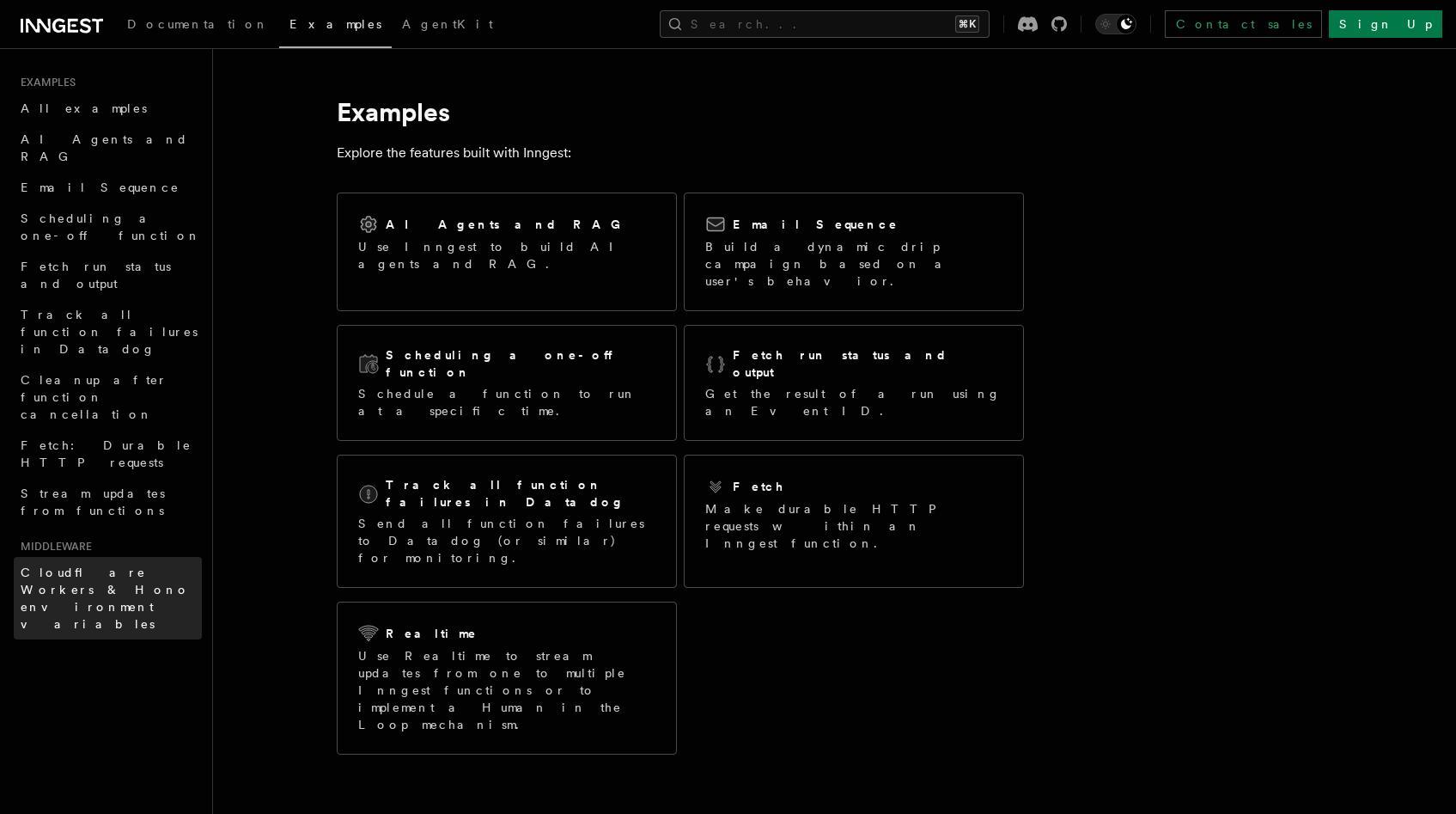
click at [121, 565] on span "Cloudflare Workers & Hono environment variables" at bounding box center [105, 597] width 169 height 65
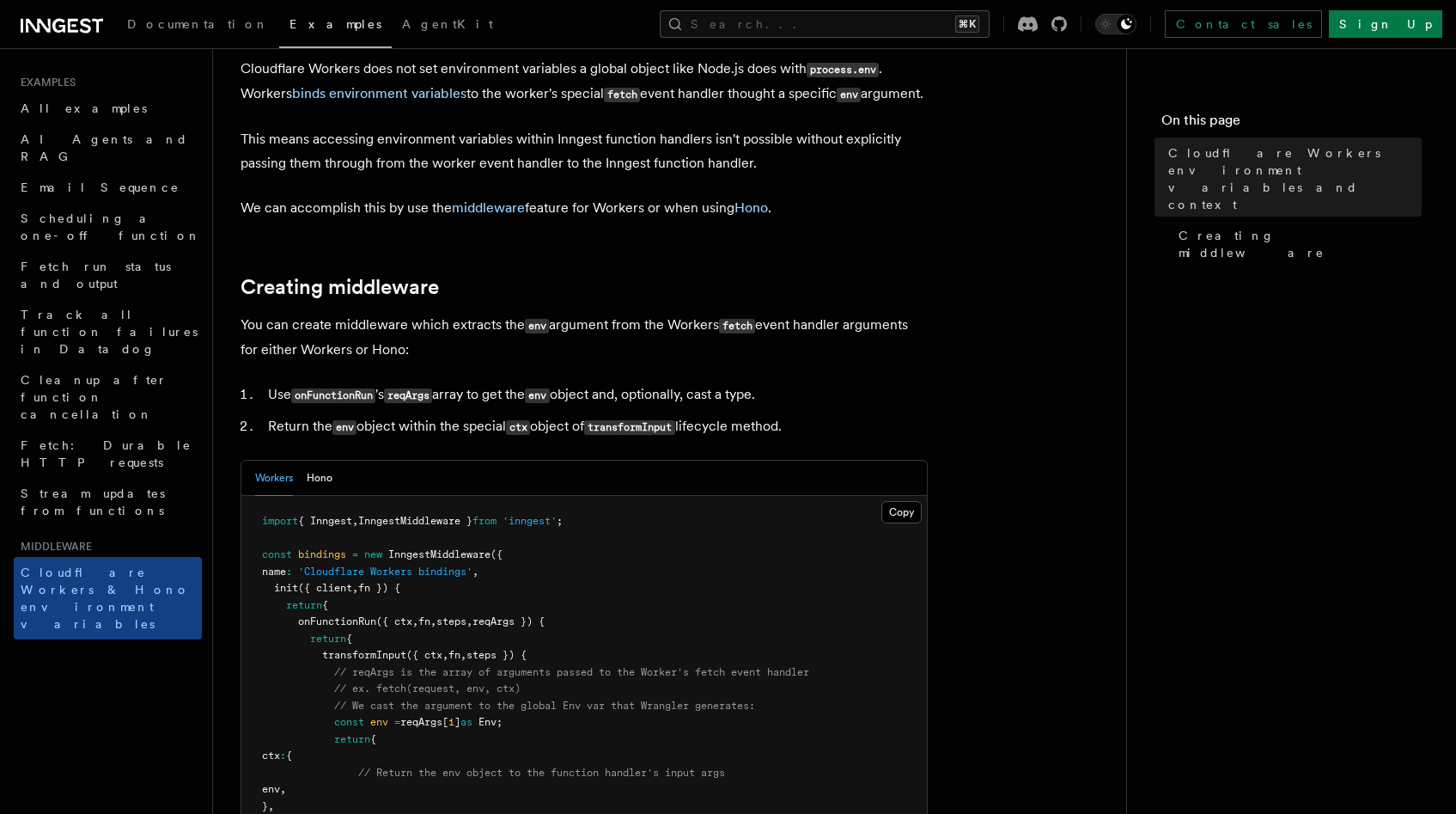
scroll to position [129, 0]
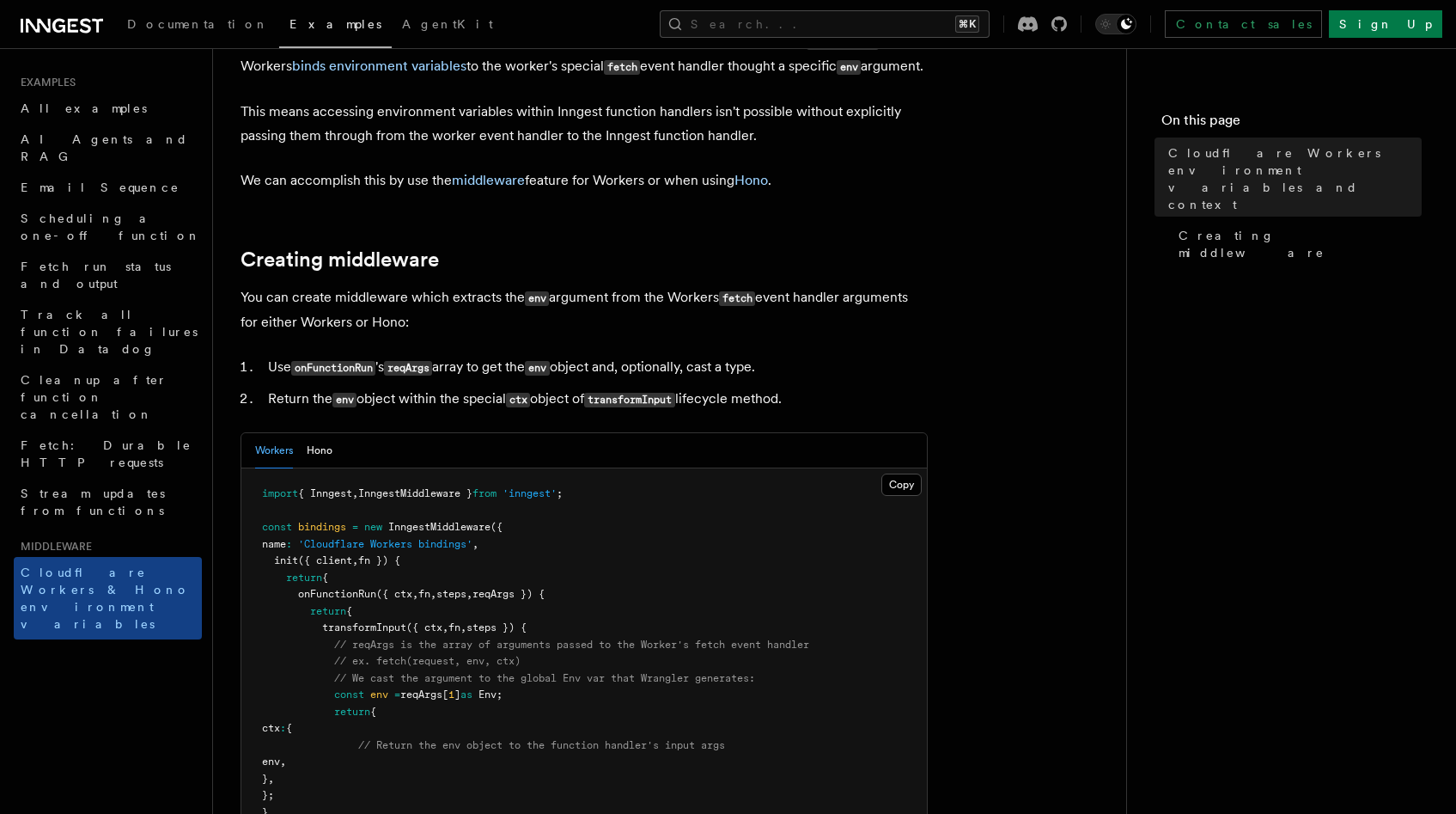
click at [336, 469] on div "Workers Hono" at bounding box center [583, 450] width 685 height 35
click at [329, 469] on button "Hono" at bounding box center [319, 450] width 26 height 35
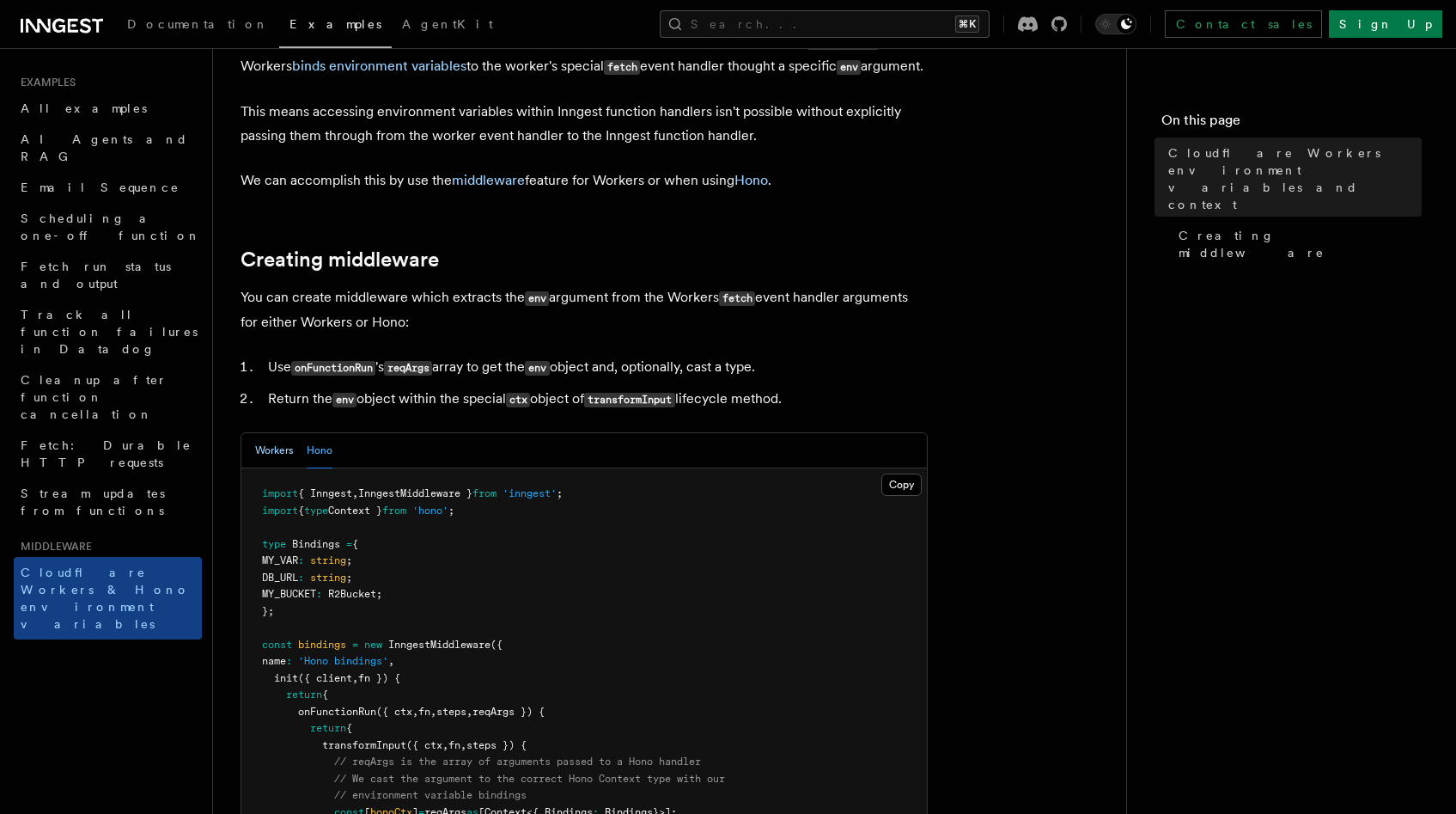
click at [284, 469] on button "Workers" at bounding box center [273, 450] width 38 height 35
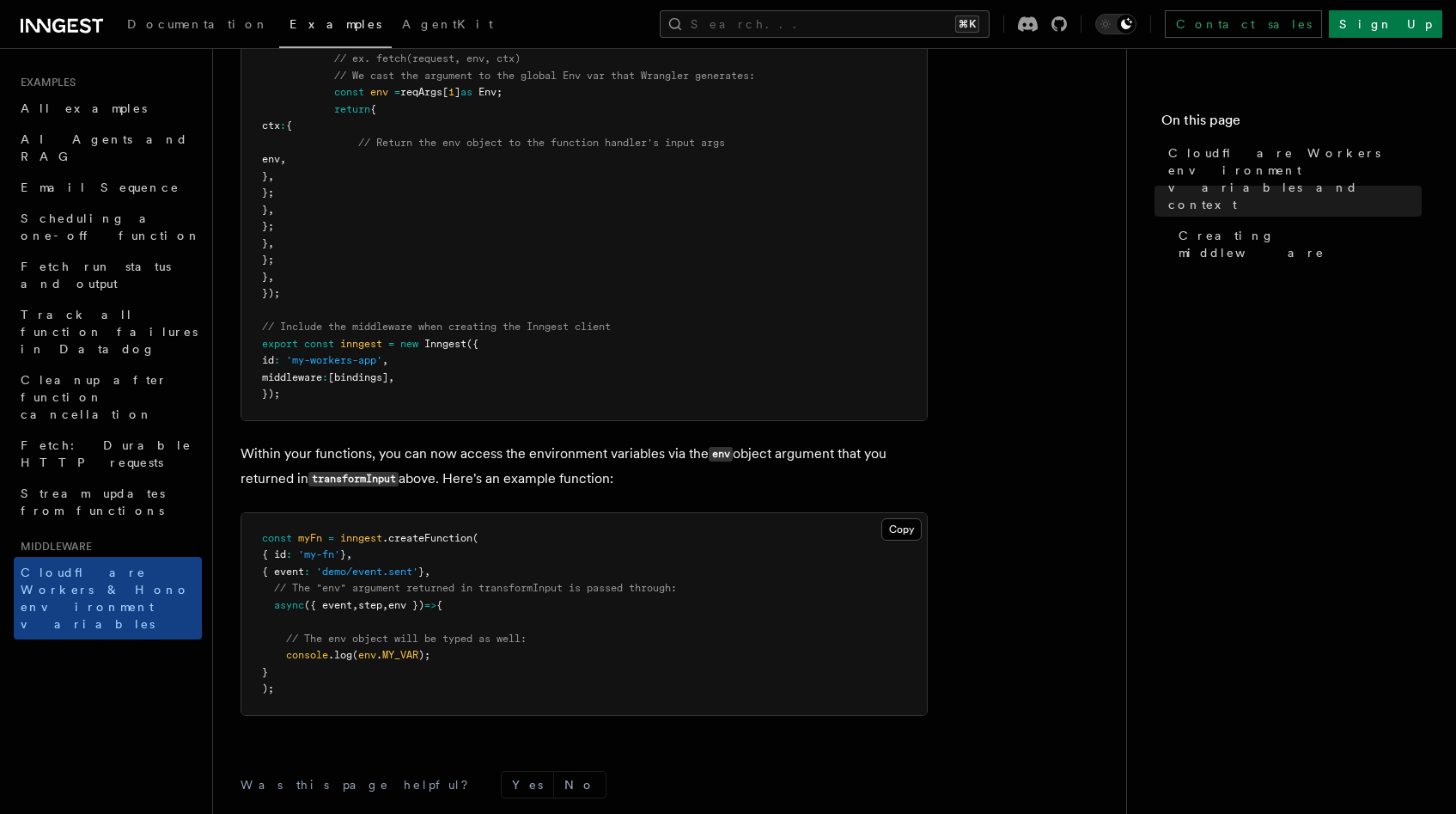
scroll to position [868, 0]
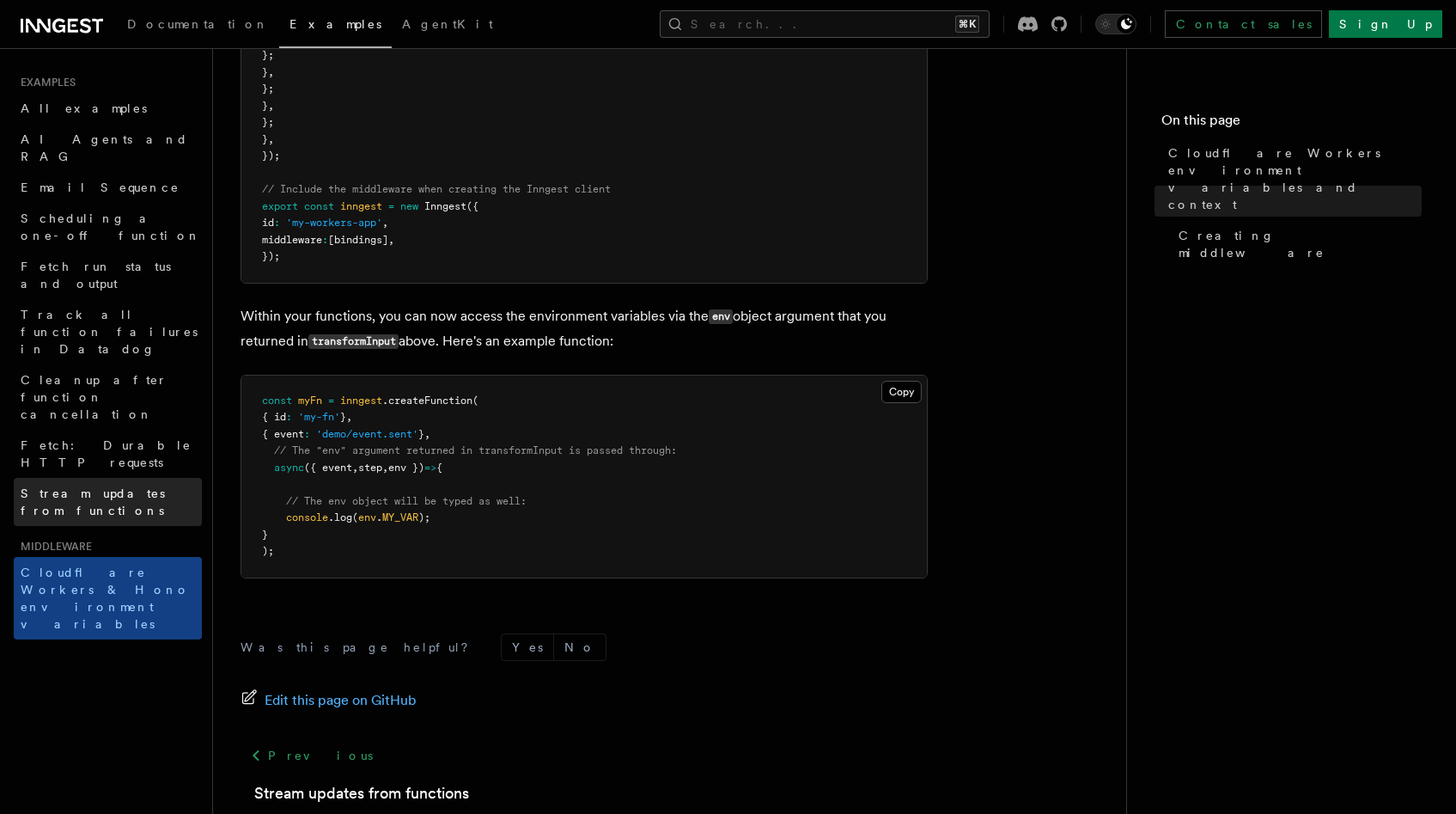
click at [165, 486] on span "Stream updates from functions" at bounding box center [92, 502] width 144 height 31
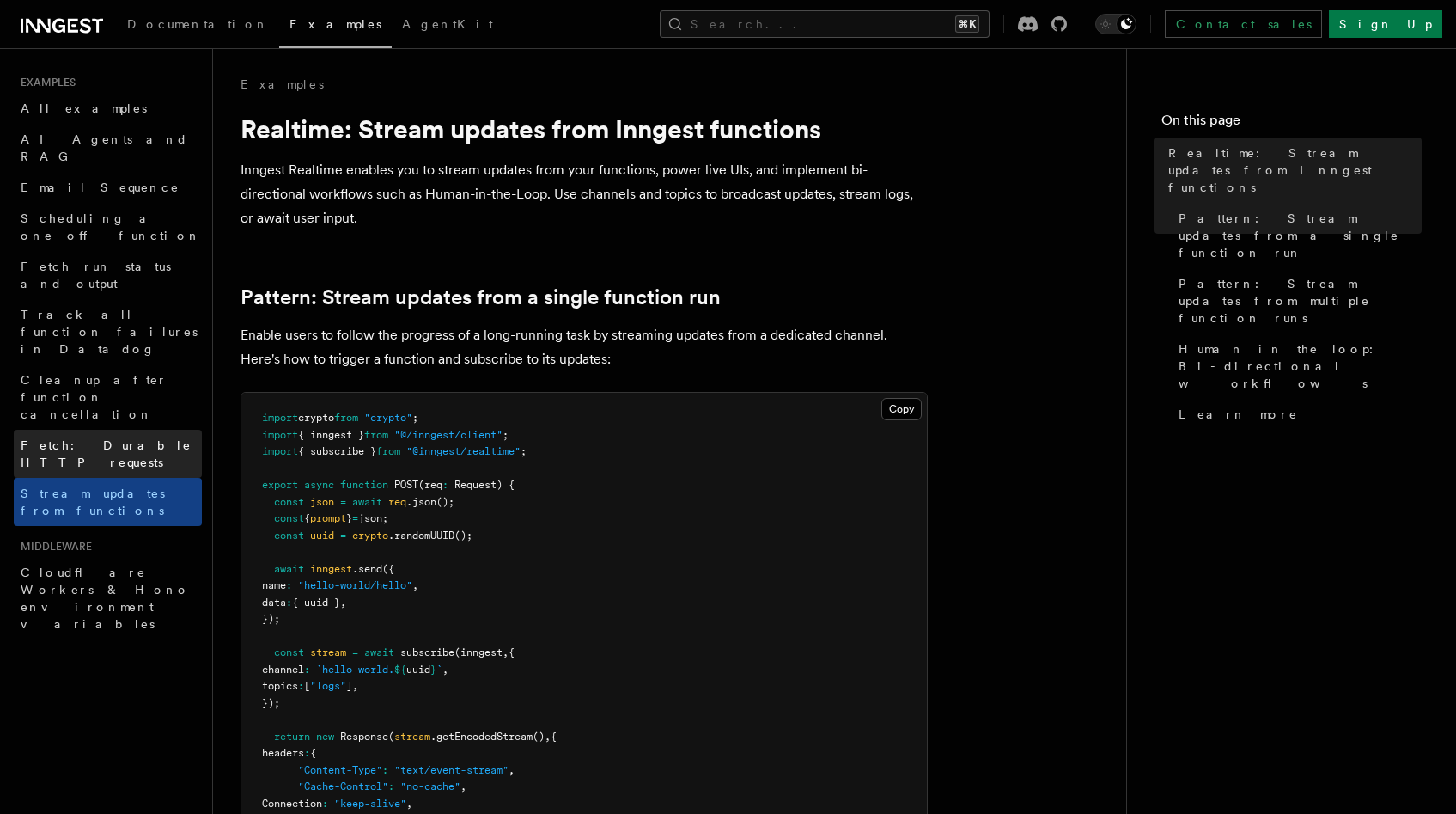
click at [147, 439] on span "Fetch: Durable HTTP requests" at bounding box center [106, 454] width 171 height 31
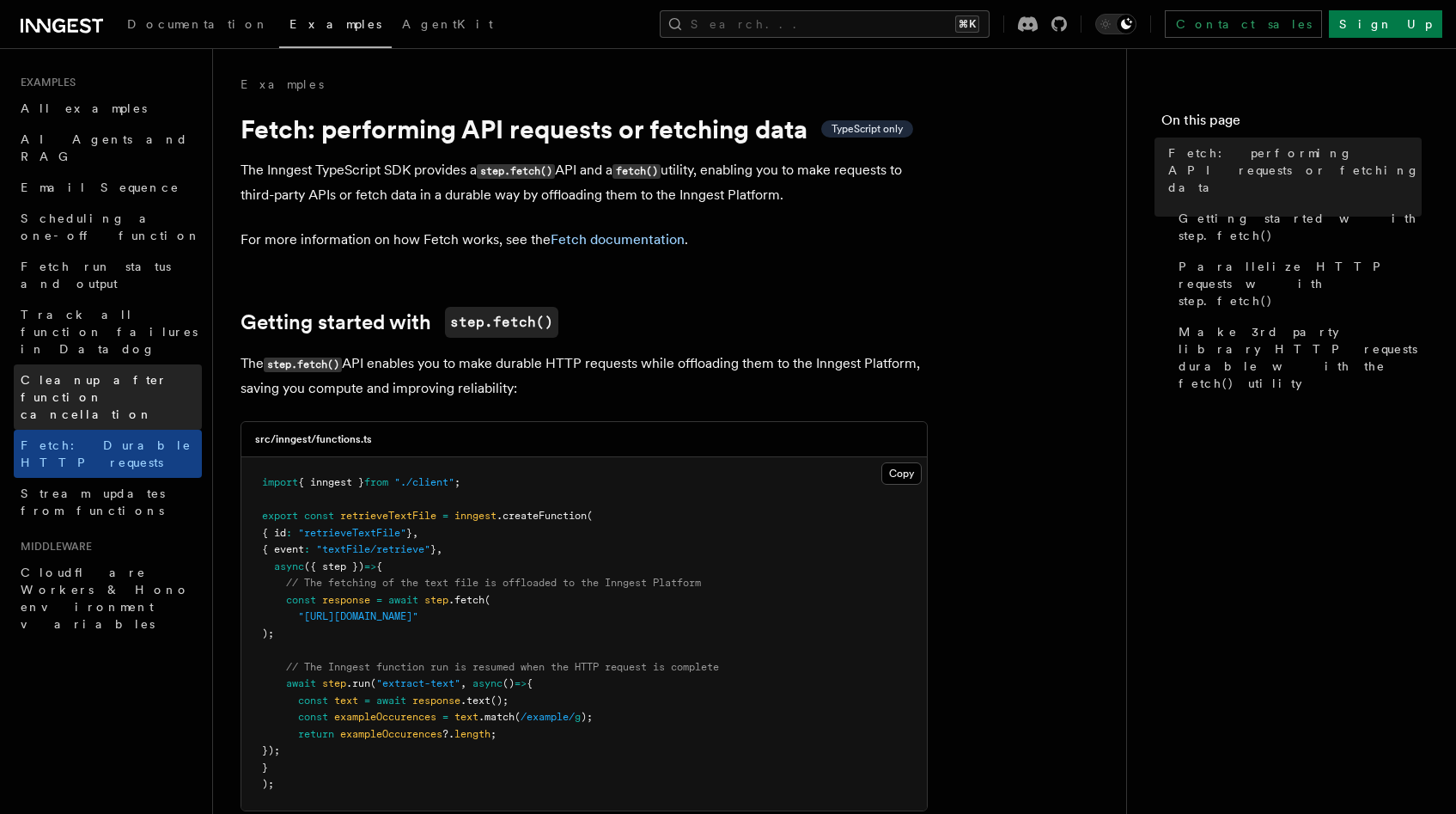
click at [126, 372] on span "Cleanup after function cancellation" at bounding box center [111, 397] width 181 height 52
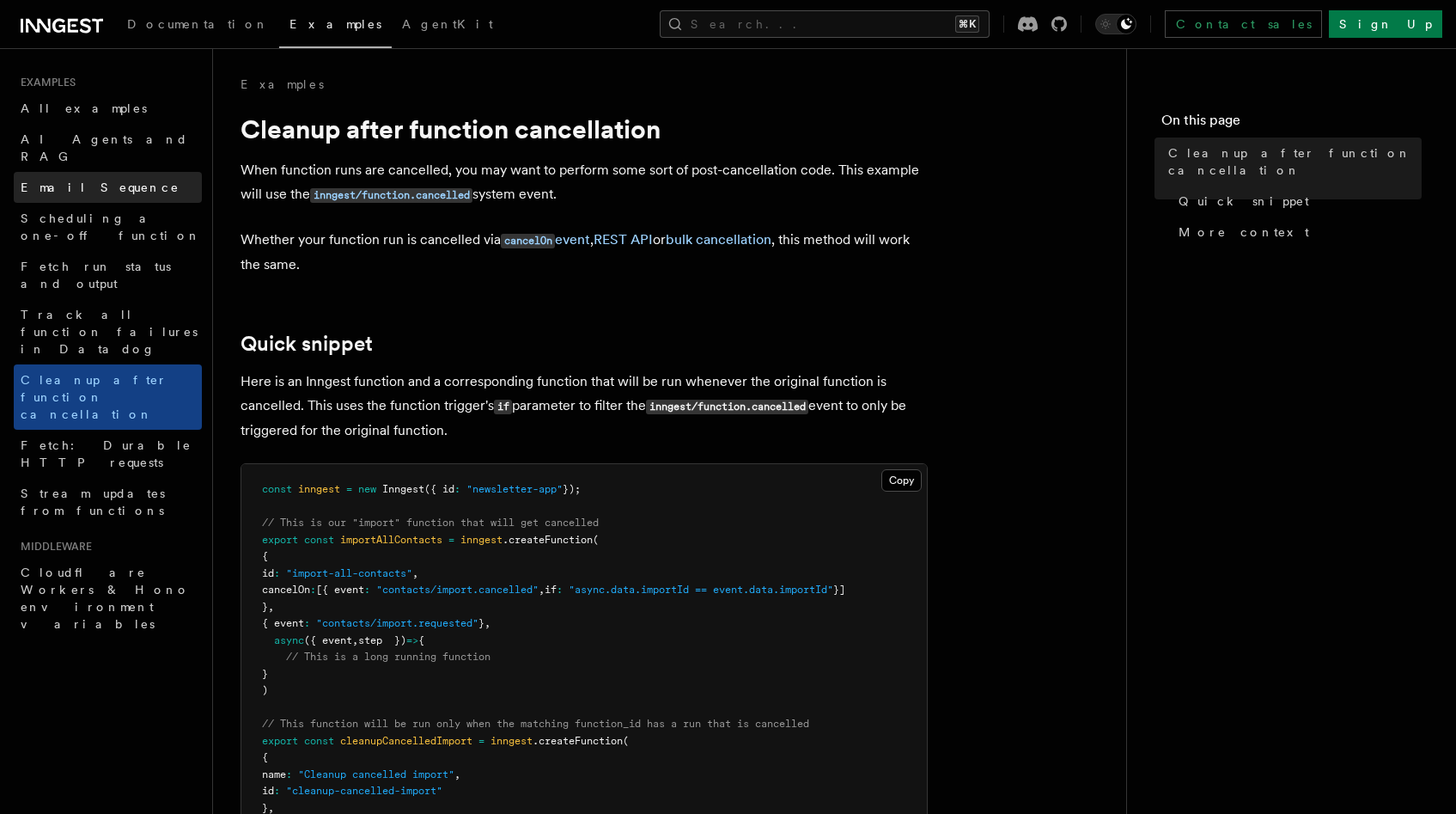
click at [123, 177] on link "Email Sequence" at bounding box center [108, 188] width 189 height 31
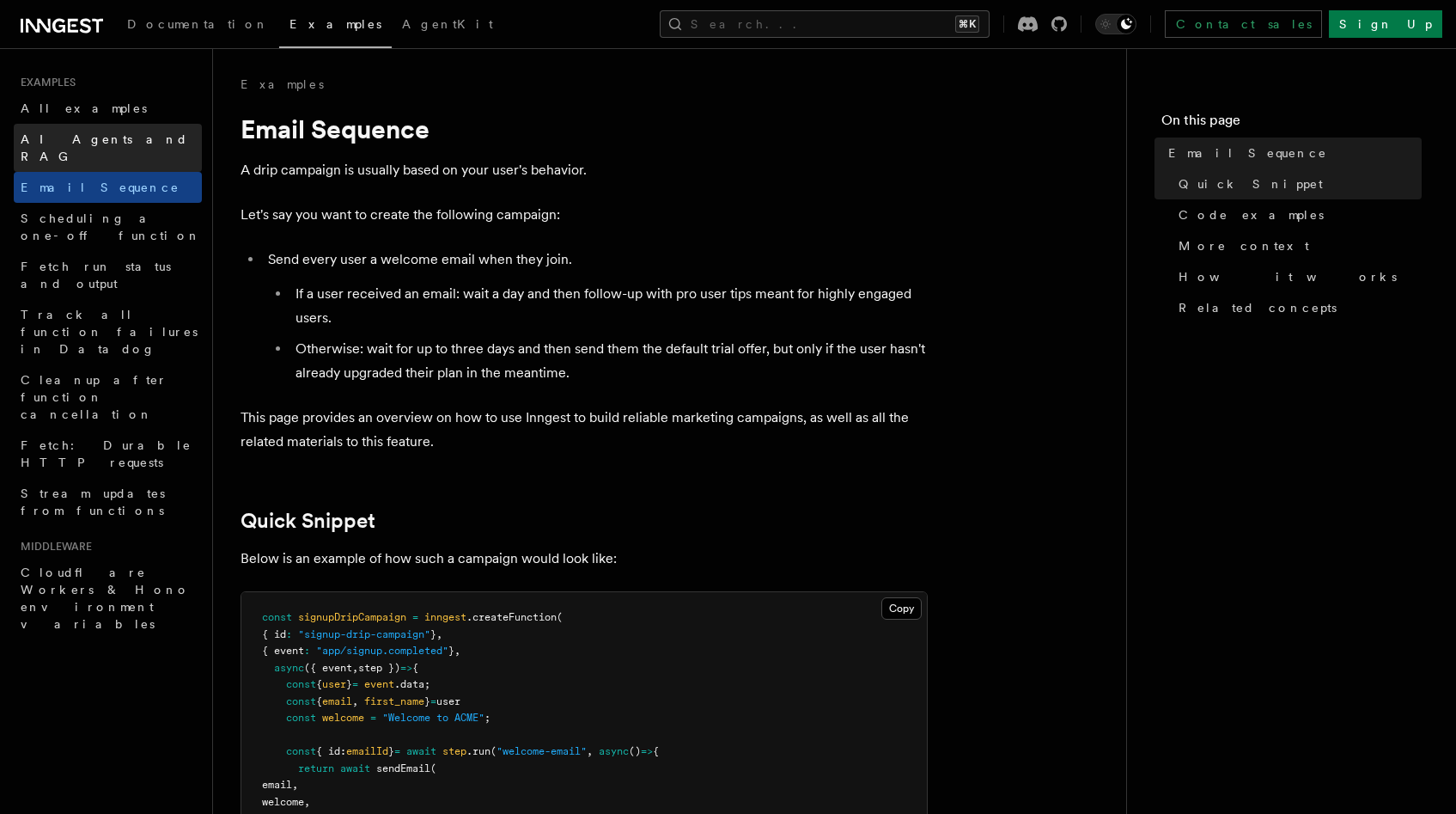
click at [109, 136] on span "AI Agents and RAG" at bounding box center [104, 148] width 167 height 31
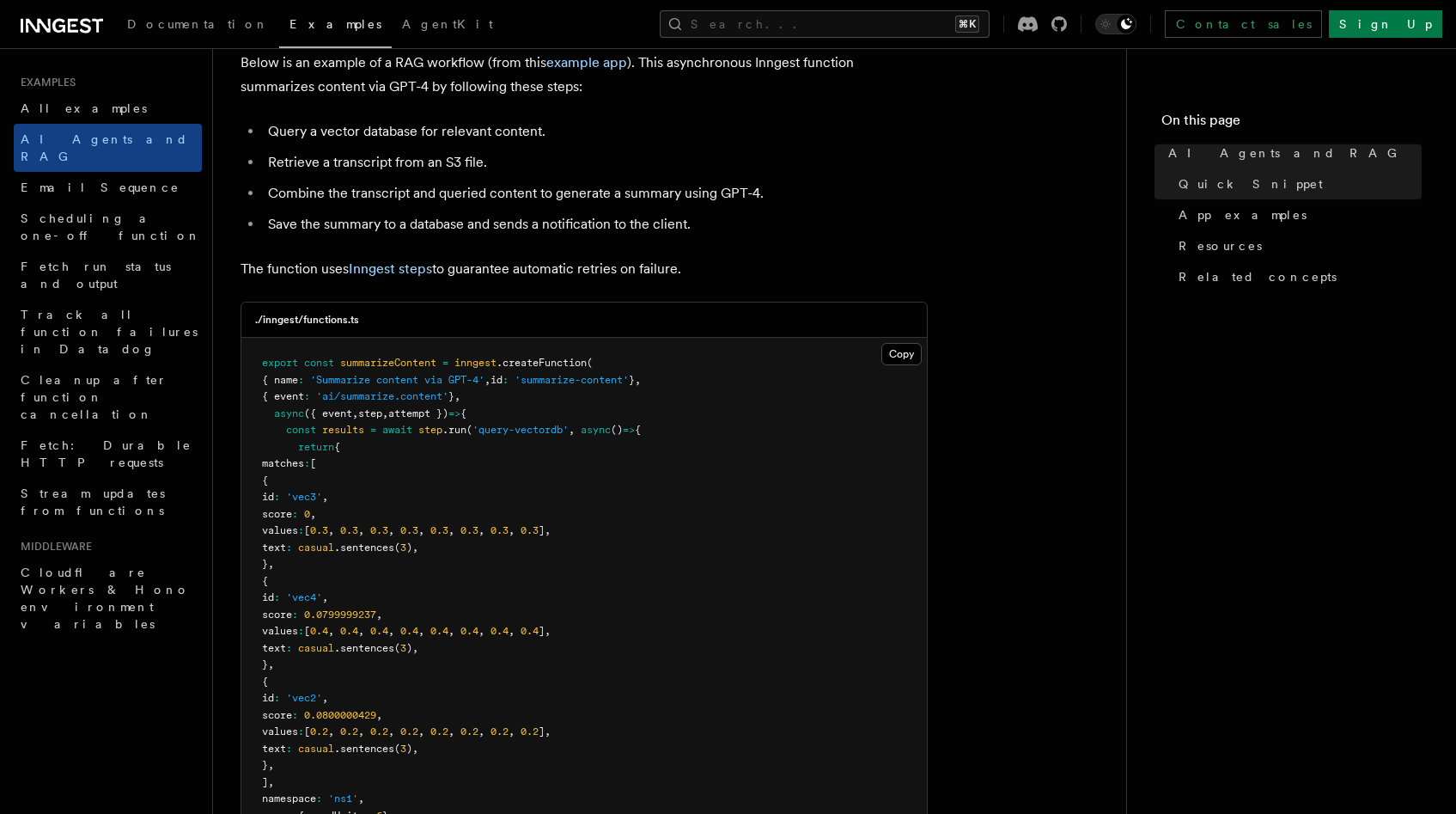
scroll to position [586, 0]
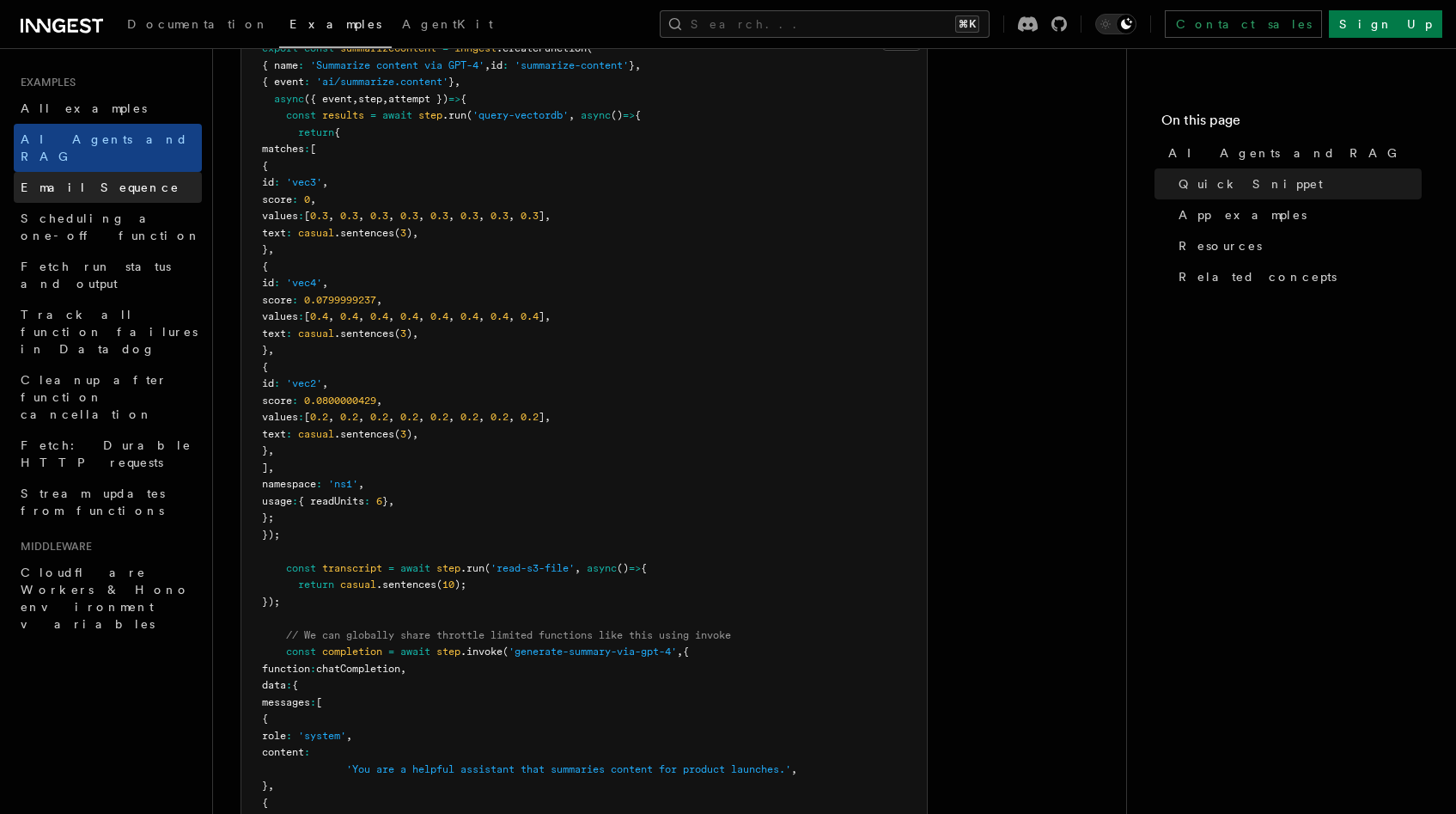
click at [108, 172] on link "Email Sequence" at bounding box center [108, 188] width 189 height 31
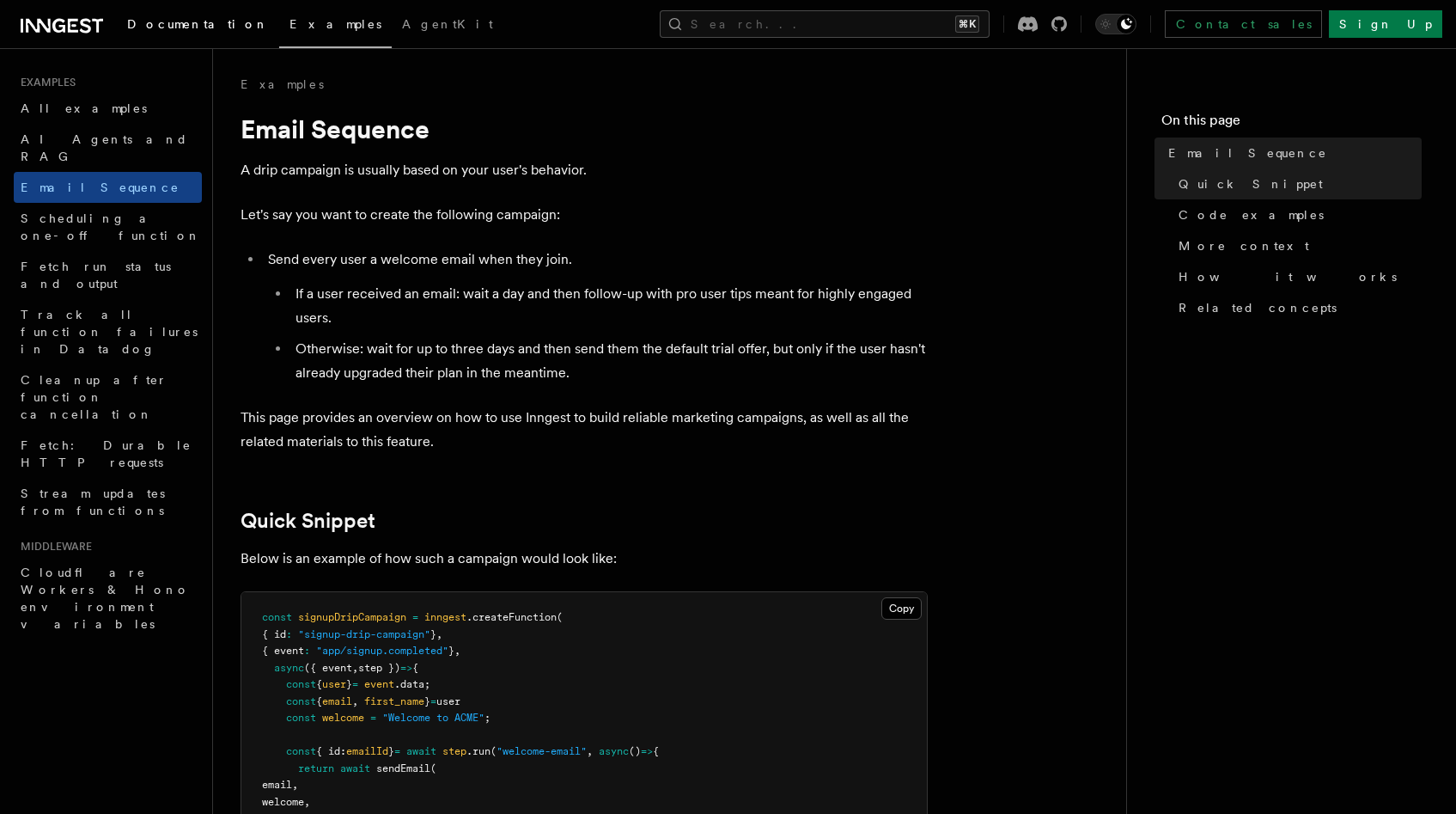
click at [165, 29] on span "Documentation" at bounding box center [198, 24] width 142 height 14
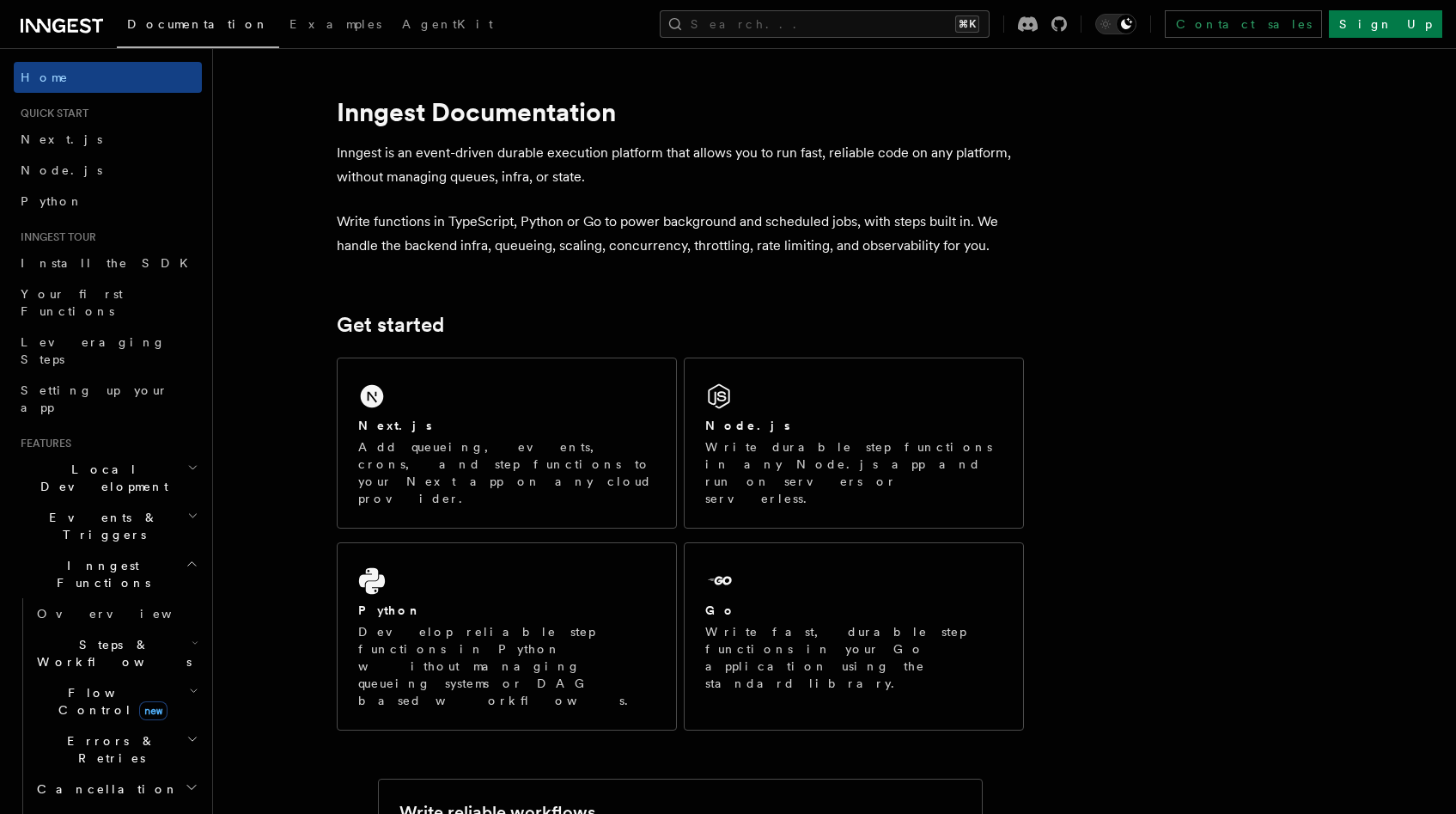
click at [72, 27] on icon at bounding box center [61, 25] width 83 height 20
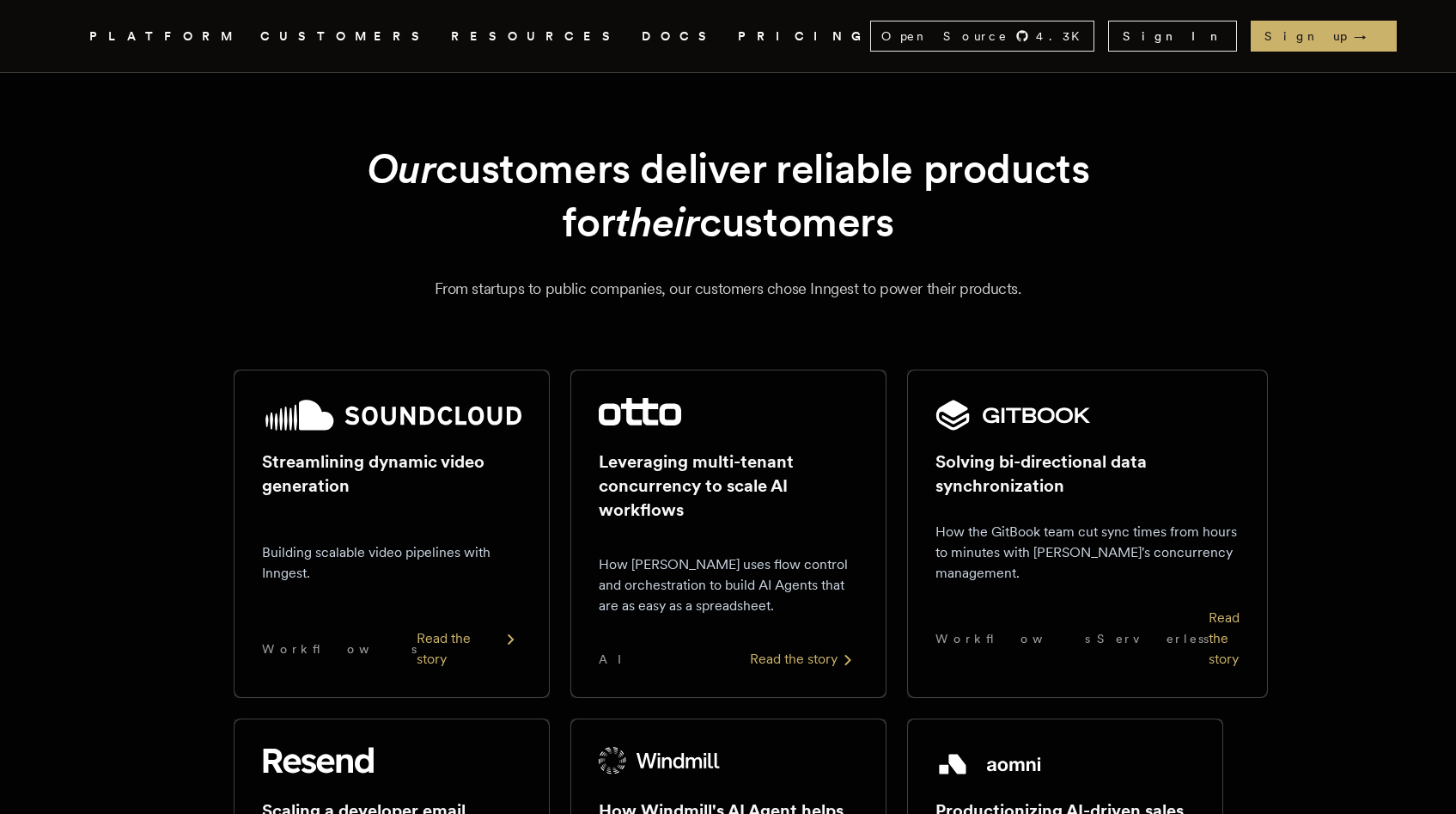
click at [738, 33] on link "PRICING" at bounding box center [804, 37] width 132 height 21
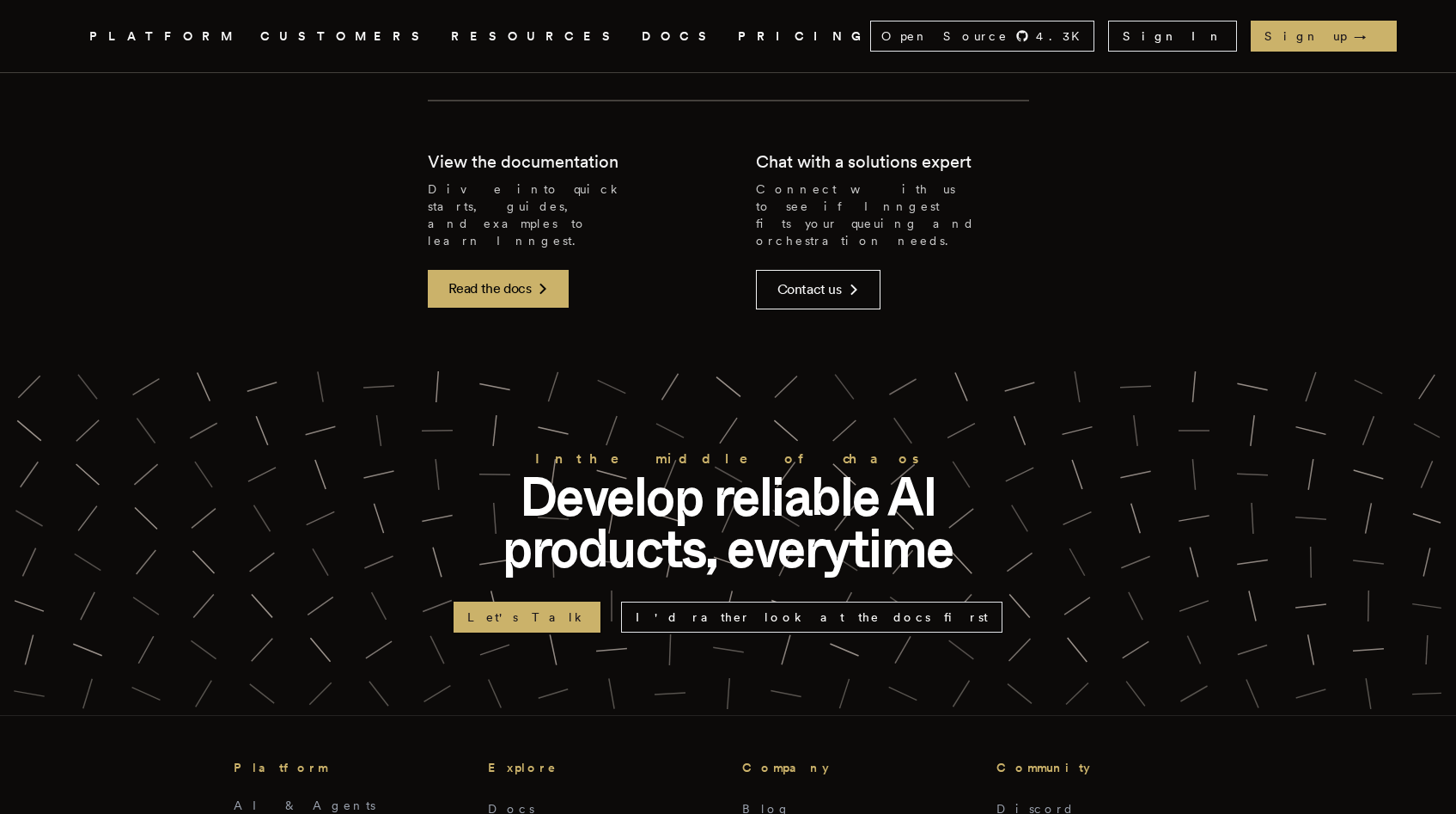
scroll to position [4545, 0]
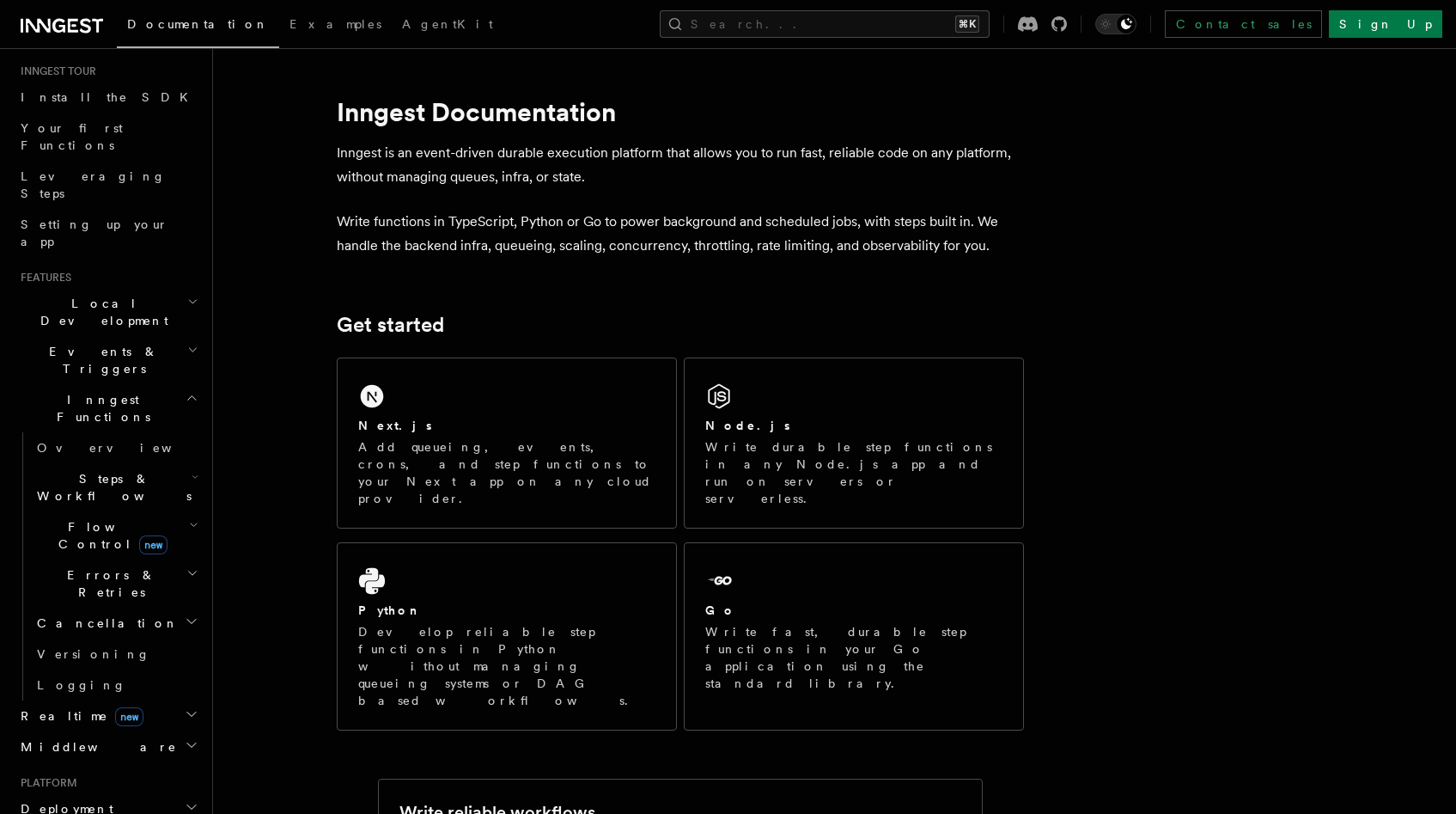
scroll to position [281, 0]
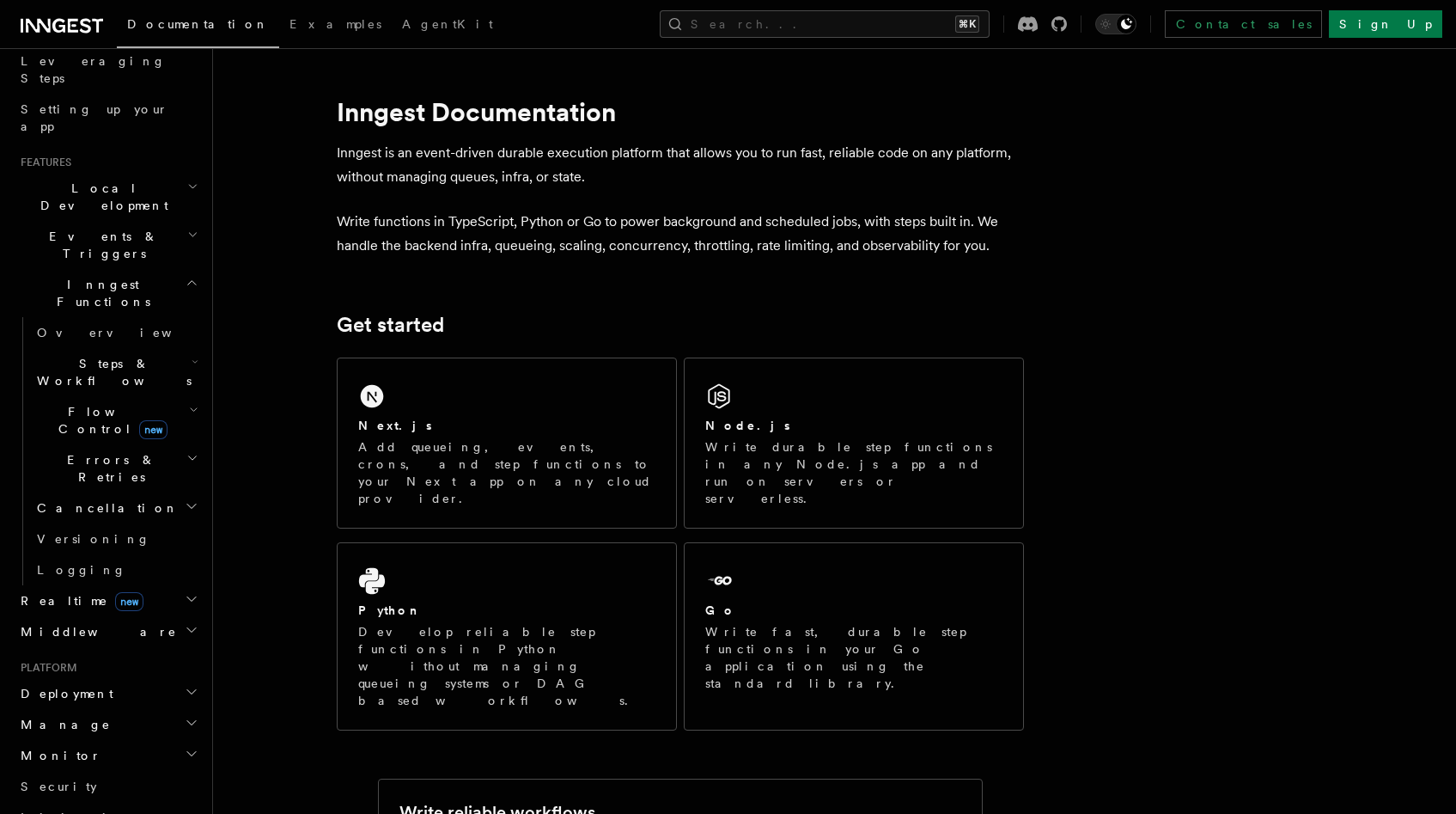
click at [97, 678] on h2 "Deployment" at bounding box center [108, 693] width 189 height 31
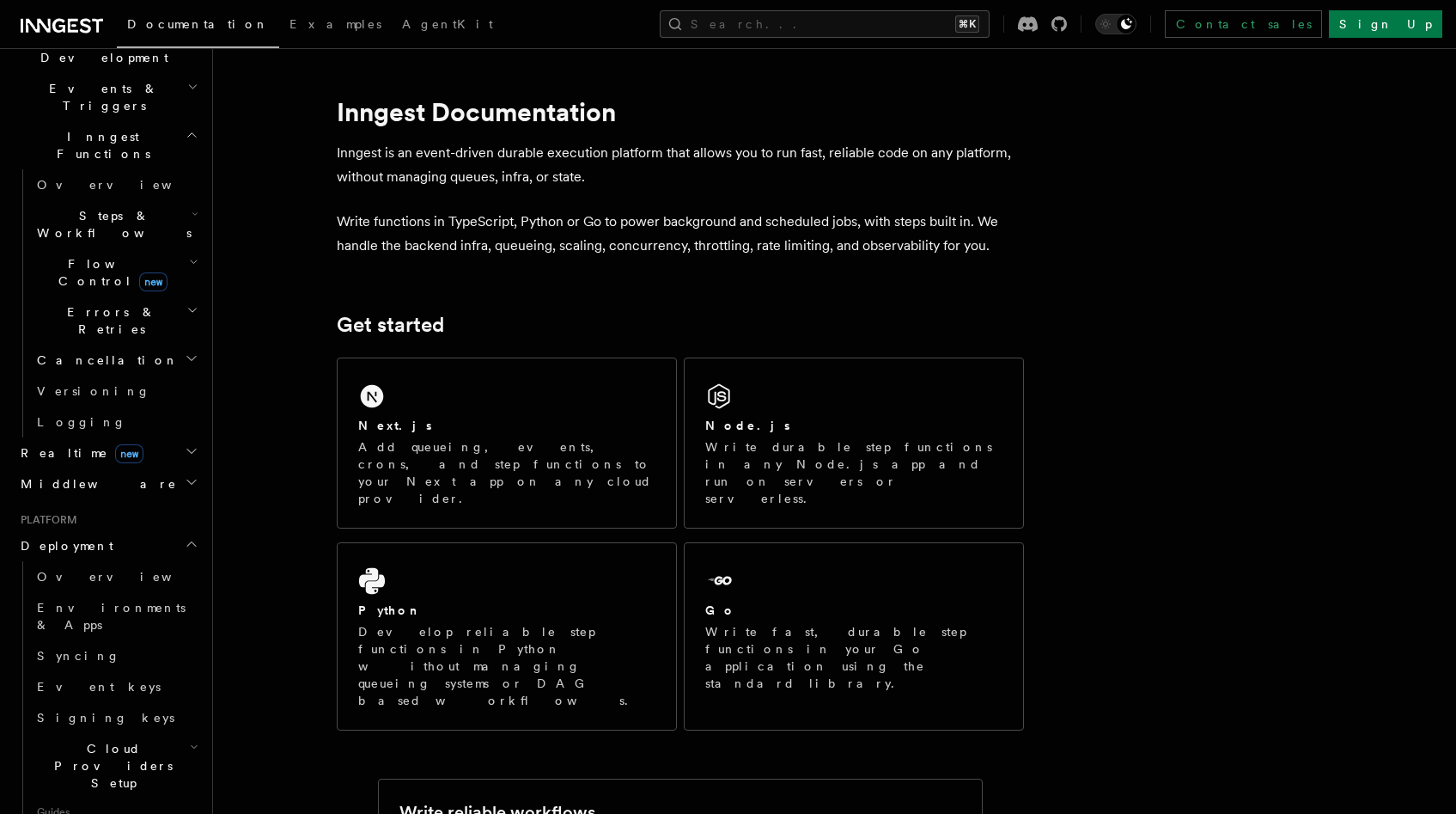
scroll to position [520, 0]
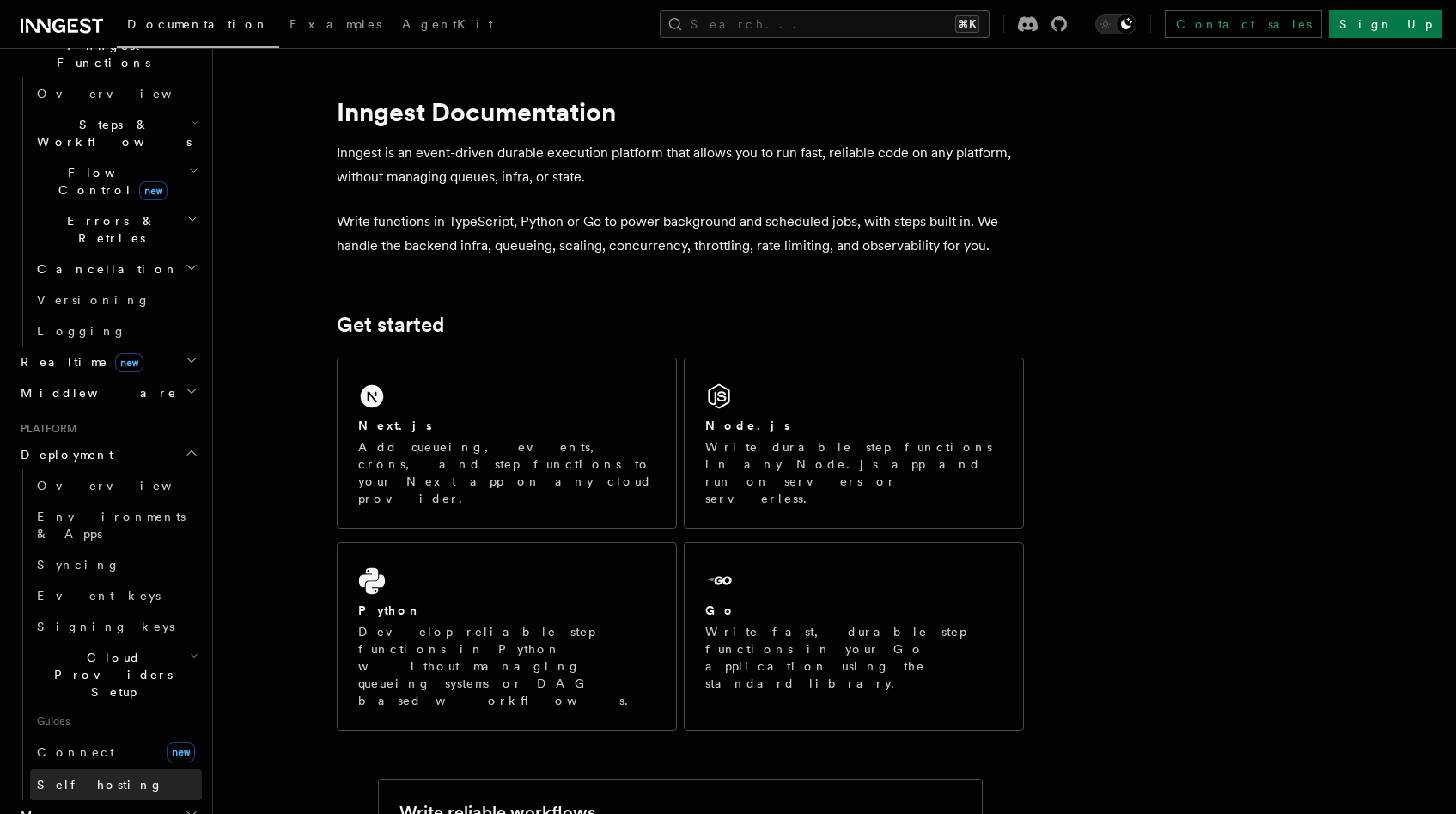
click at [90, 778] on span "Self hosting" at bounding box center [100, 785] width 126 height 14
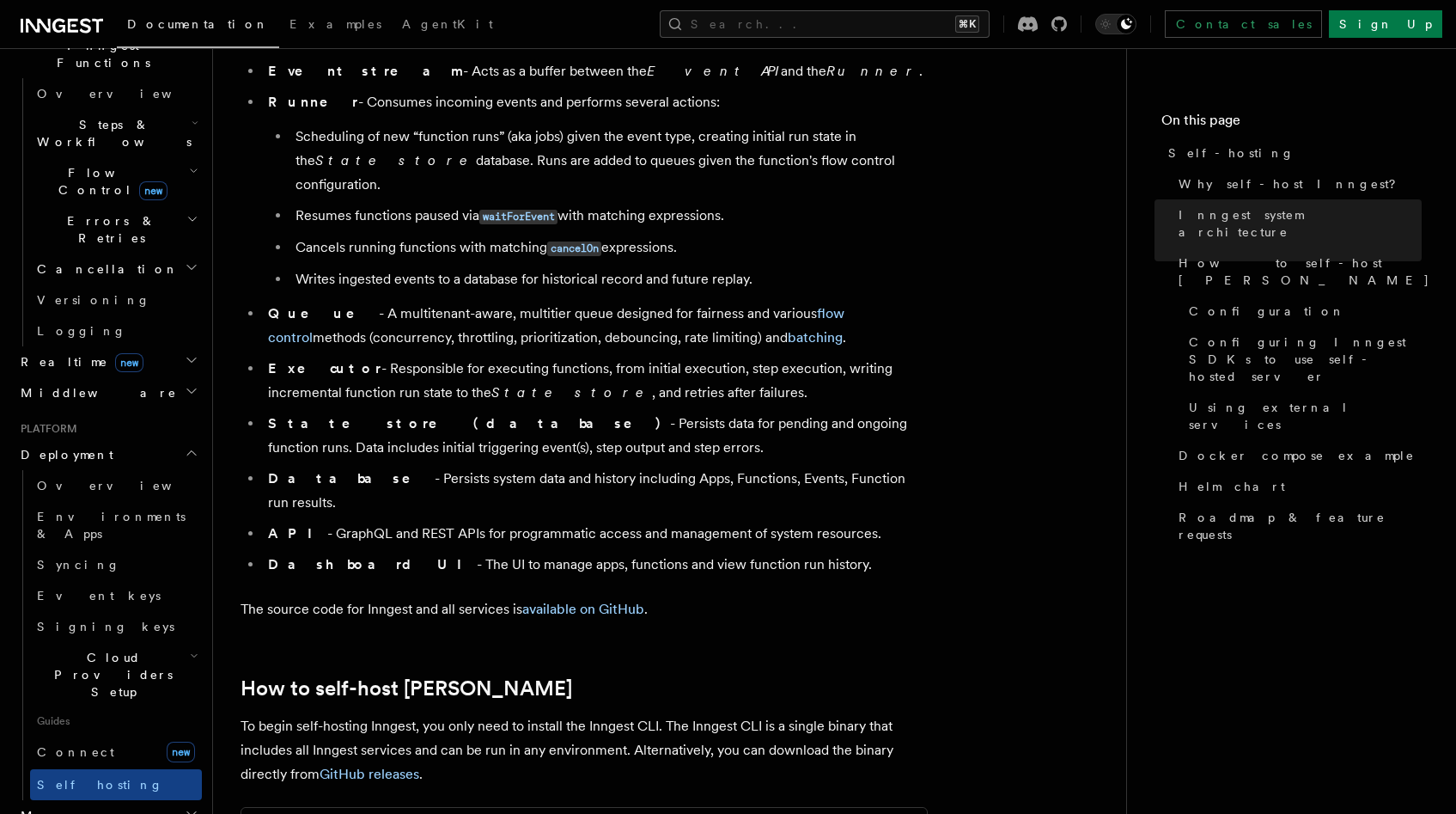
scroll to position [1369, 0]
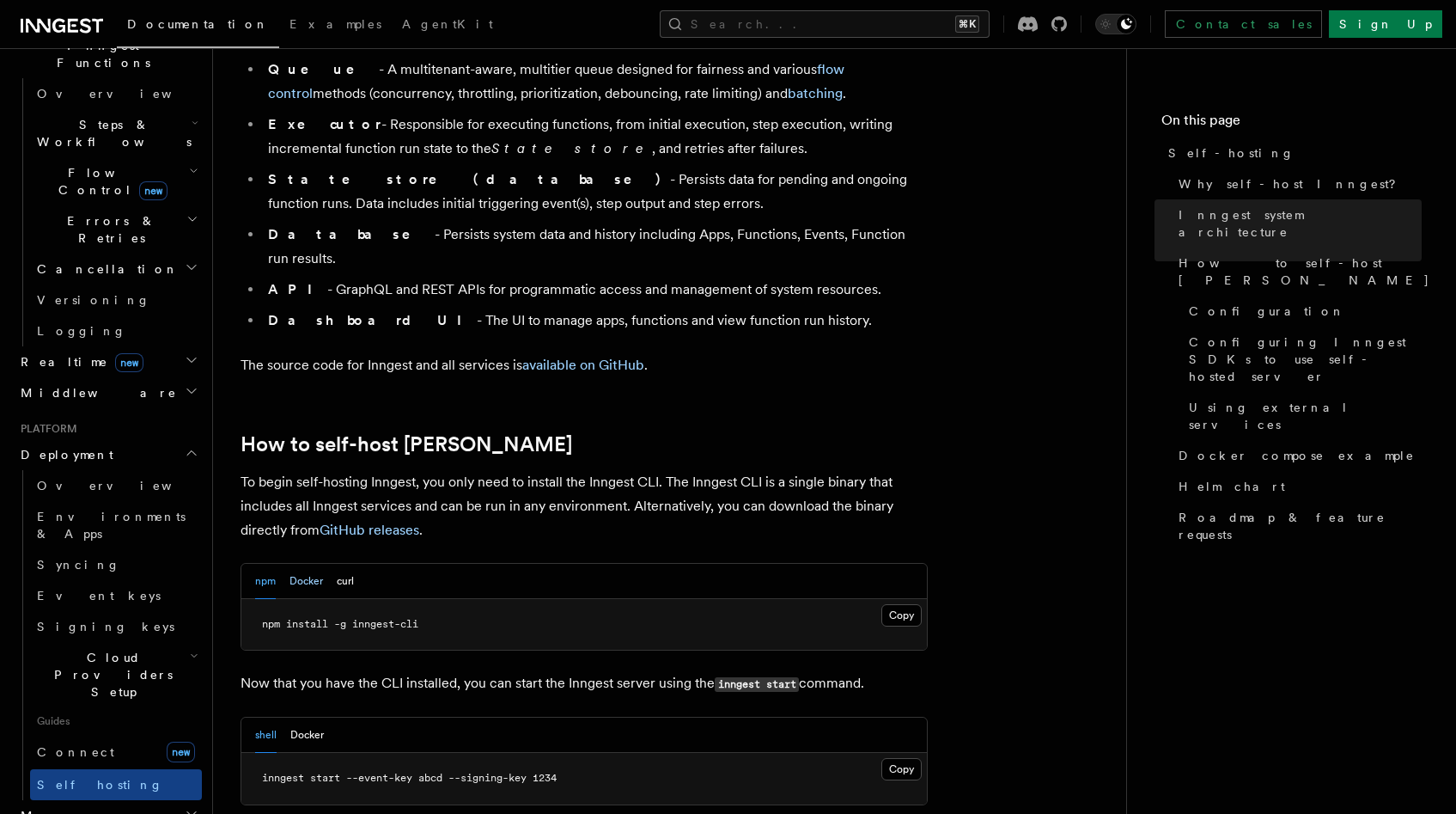
click at [309, 564] on button "Docker" at bounding box center [306, 582] width 33 height 35
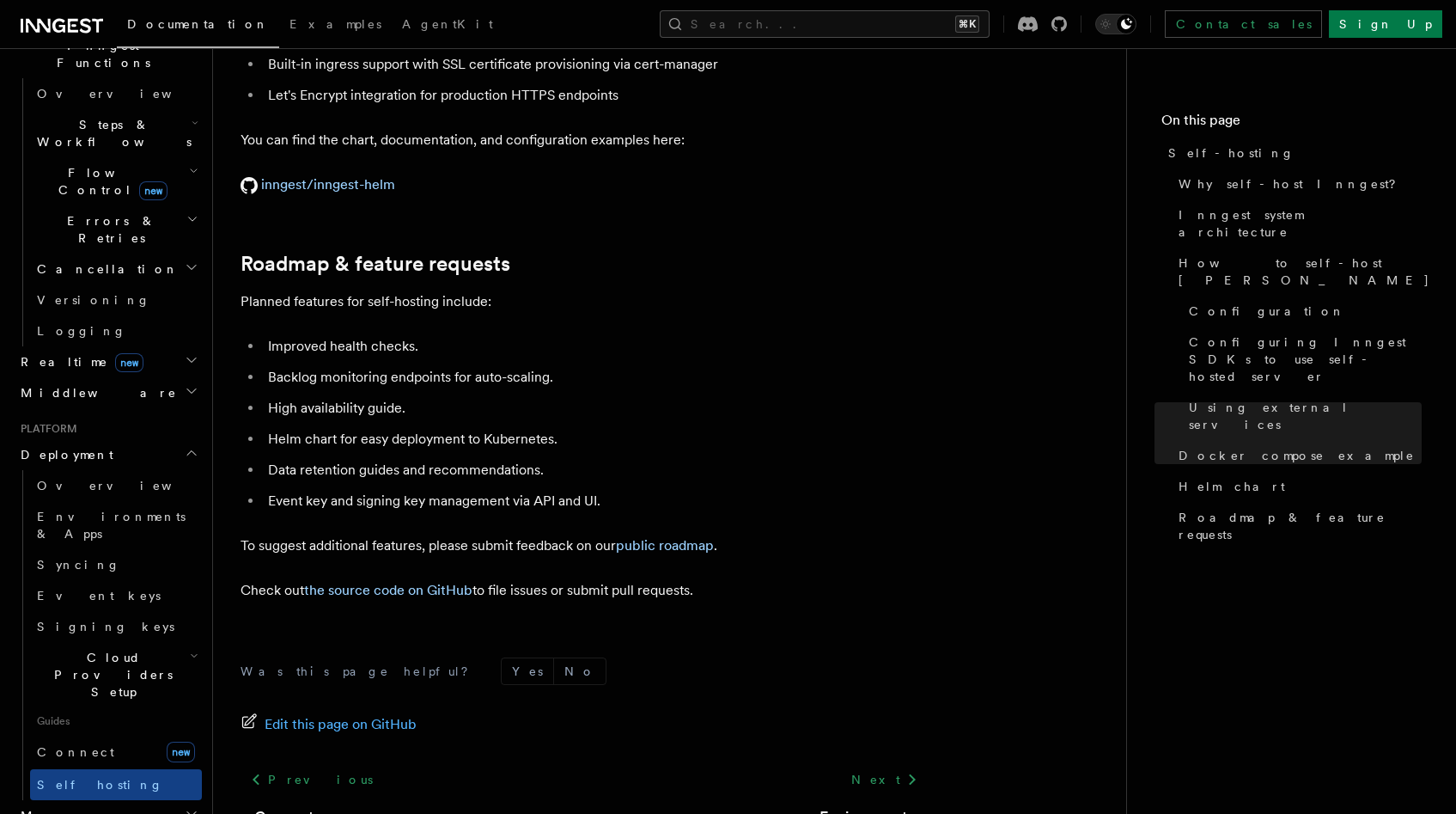
scroll to position [6565, 0]
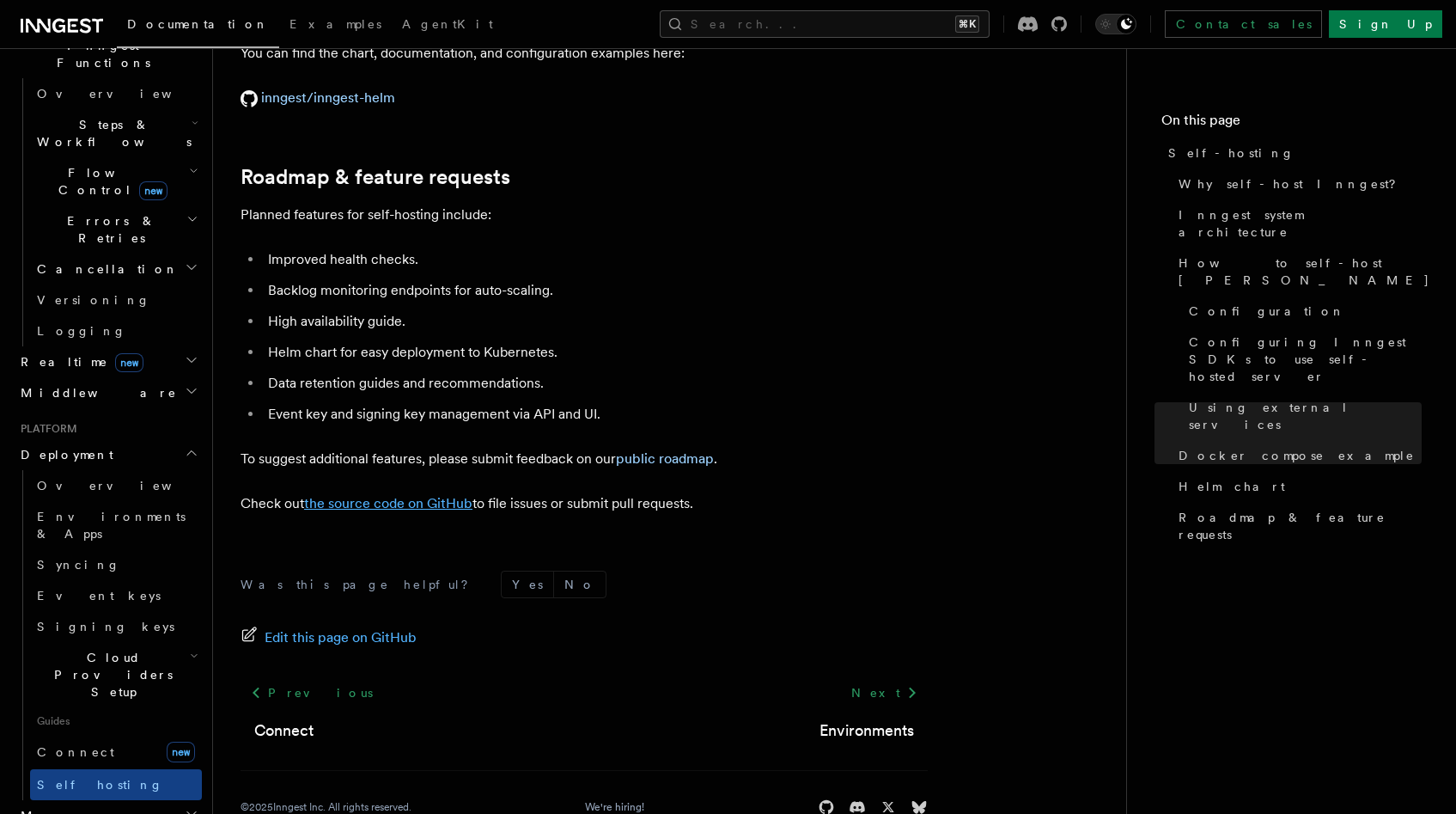
click at [438, 495] on link "the source code on GitHub" at bounding box center [388, 503] width 168 height 17
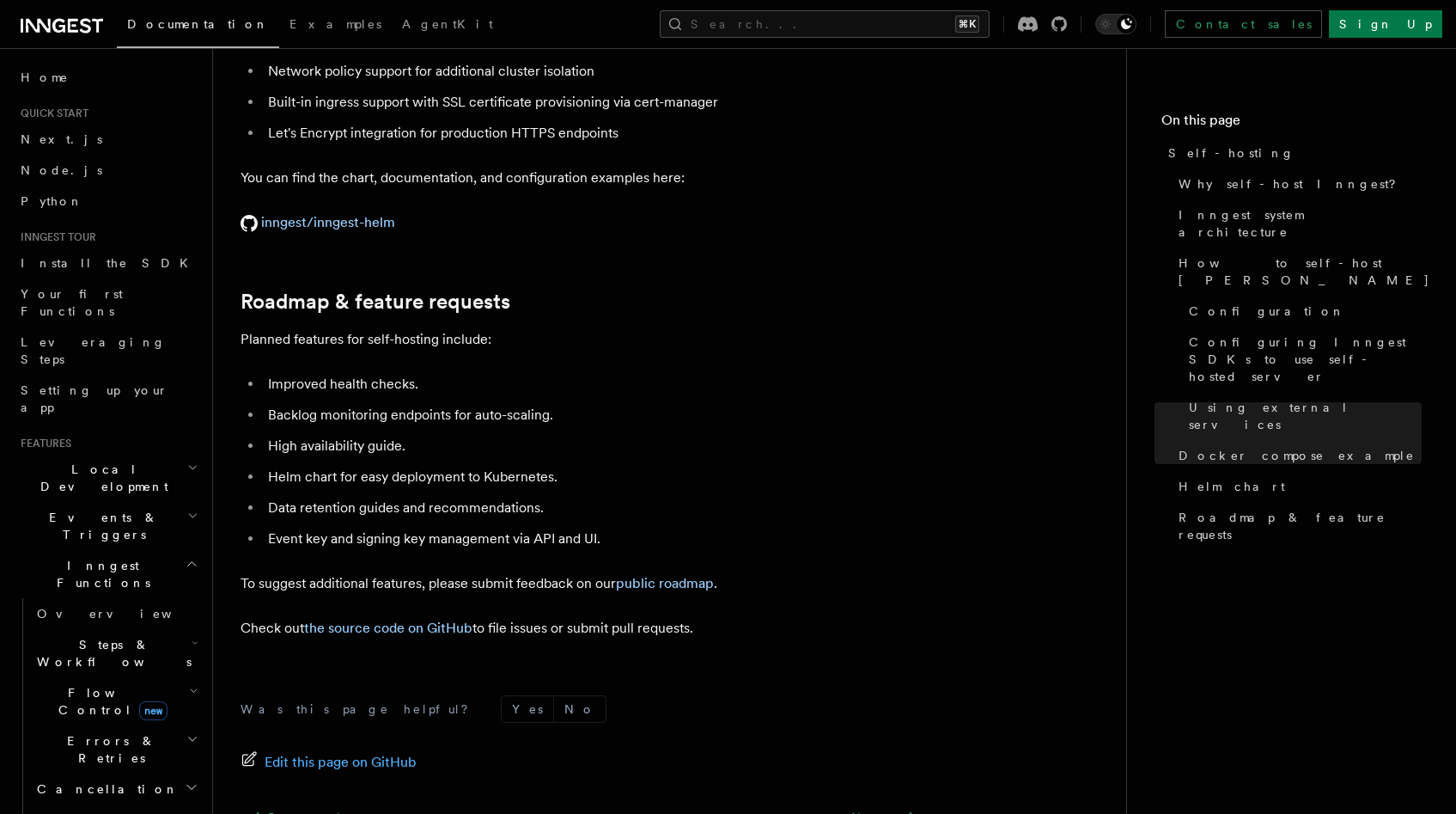
scroll to position [6402, 0]
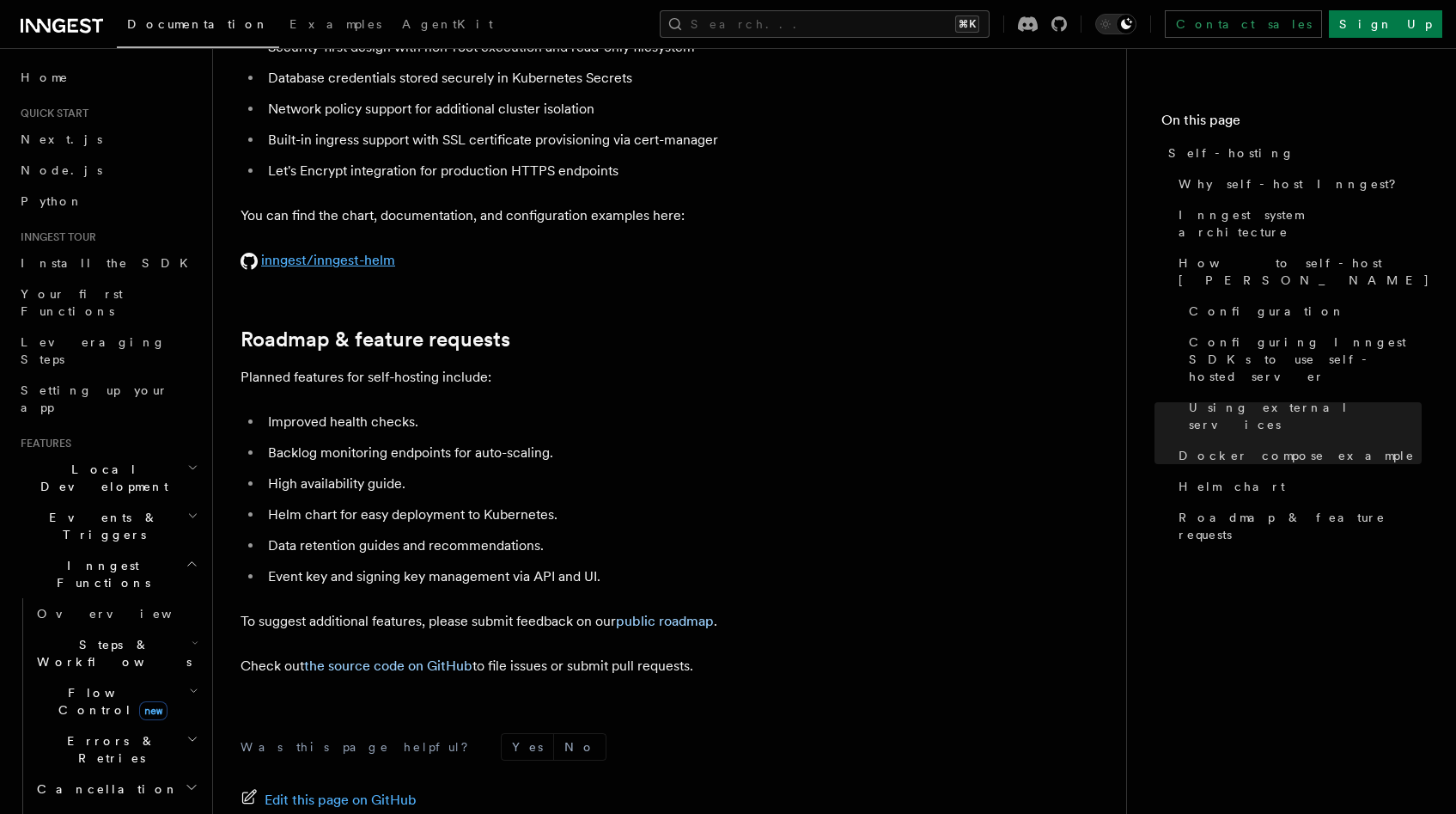
click at [357, 252] on link "inngest/inngest-helm" at bounding box center [317, 260] width 155 height 17
